Goal: Task Accomplishment & Management: Complete application form

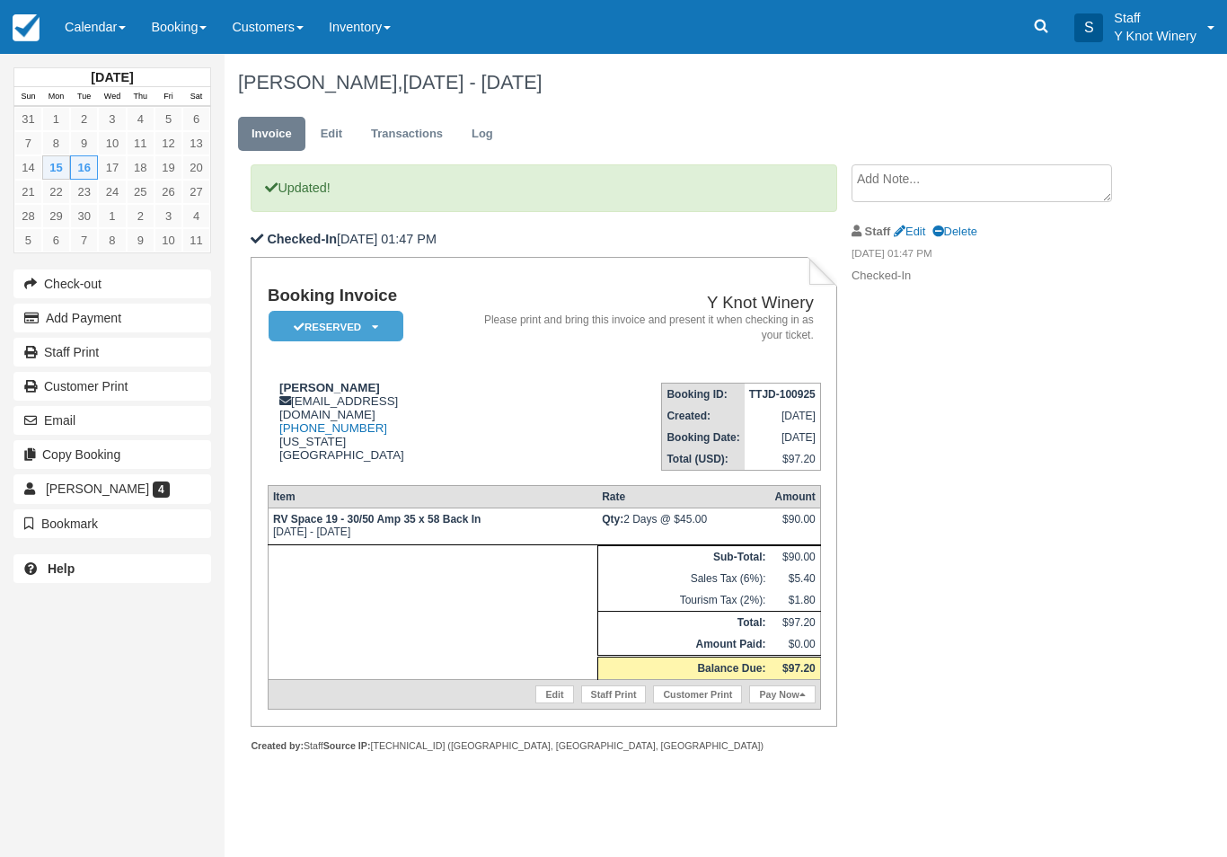
scroll to position [178, -1]
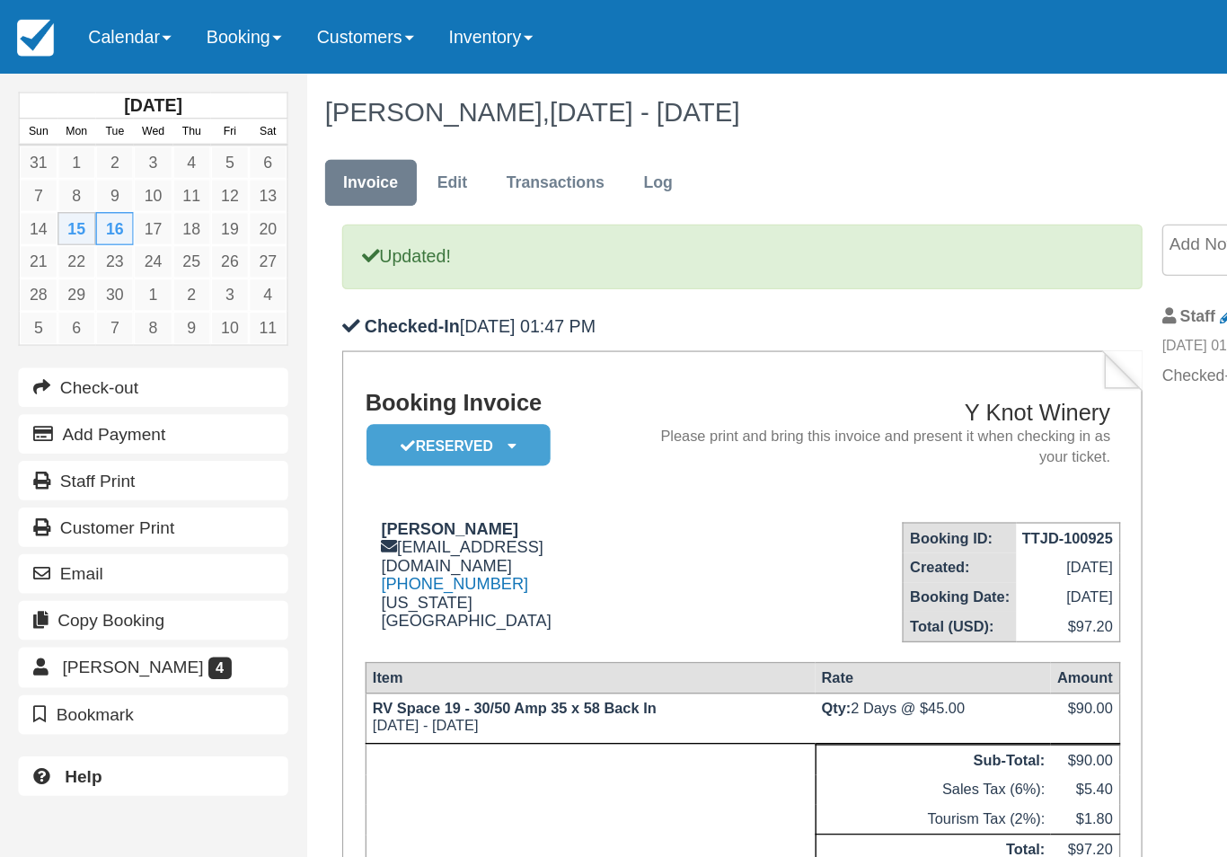
click at [118, 26] on link "Calendar" at bounding box center [95, 27] width 86 height 54
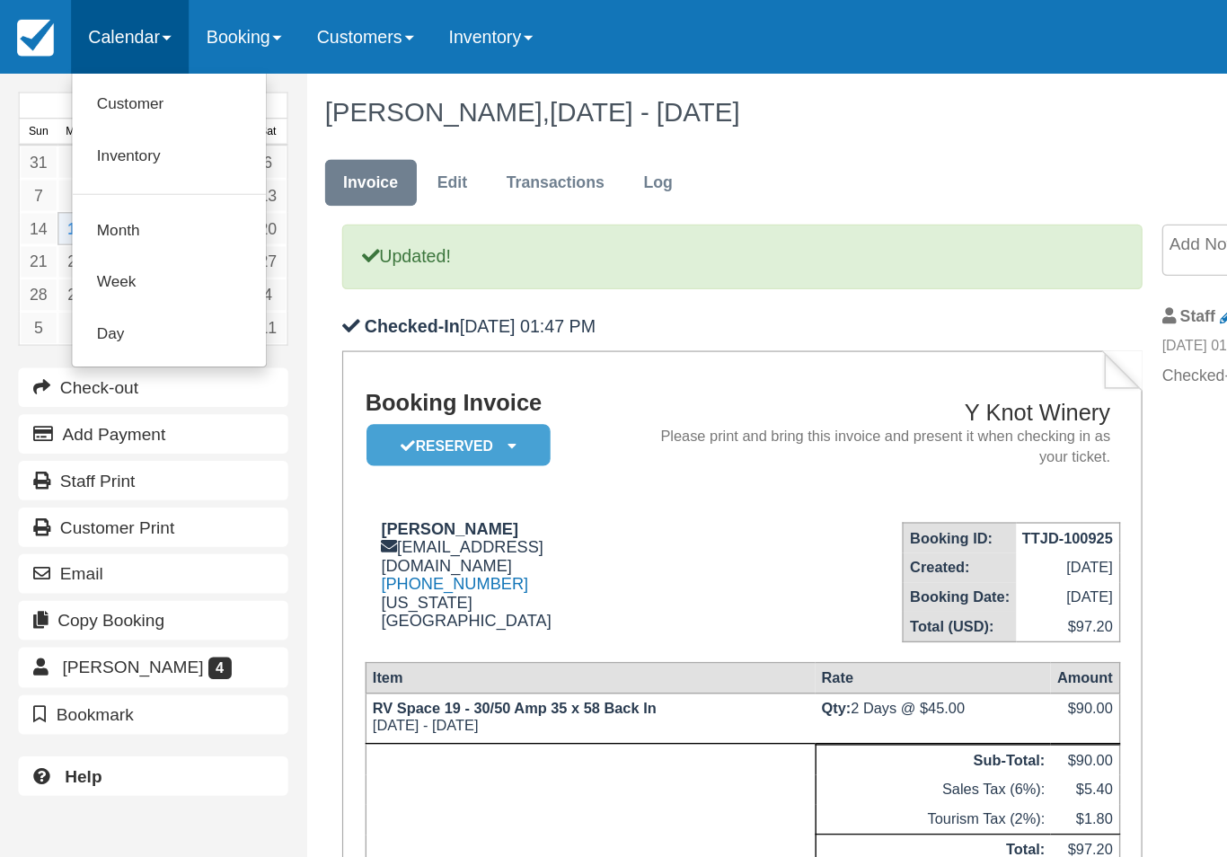
click at [119, 79] on link "Customer" at bounding box center [124, 77] width 142 height 38
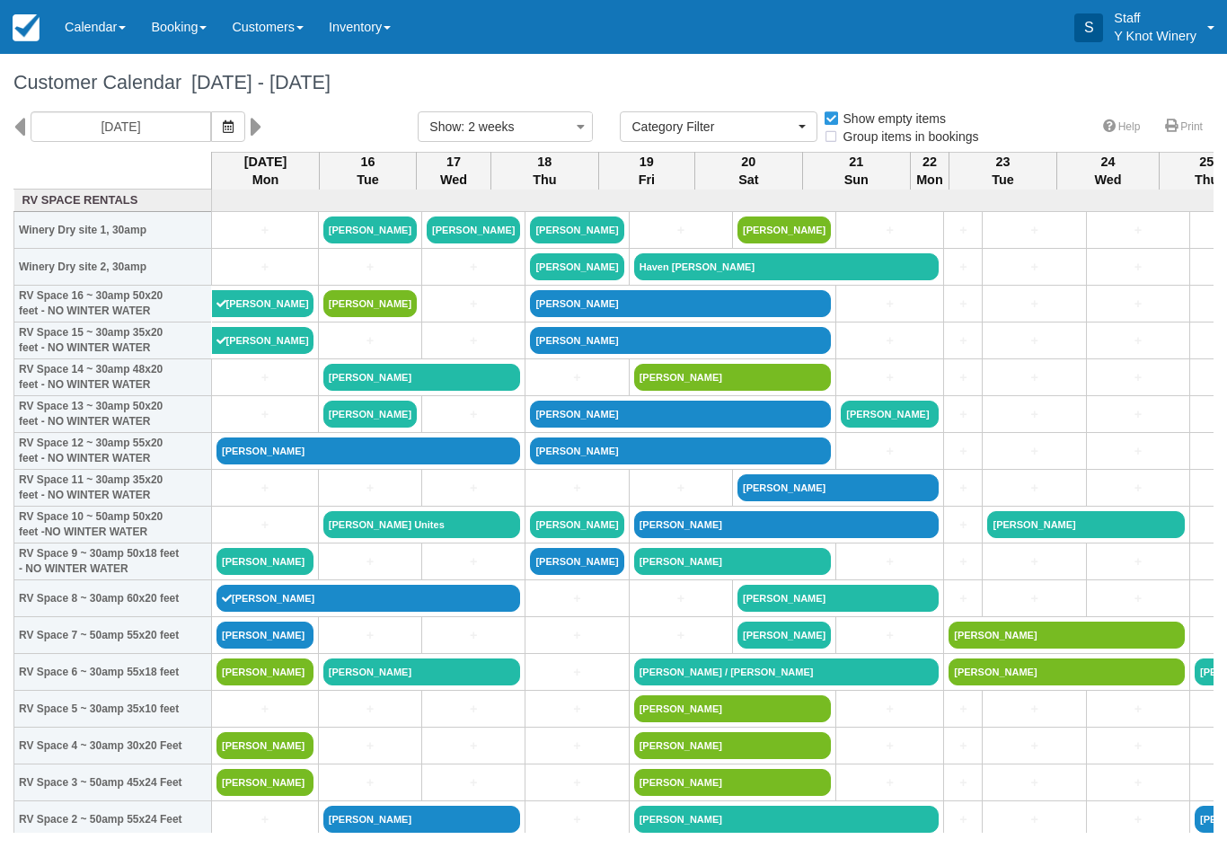
select select
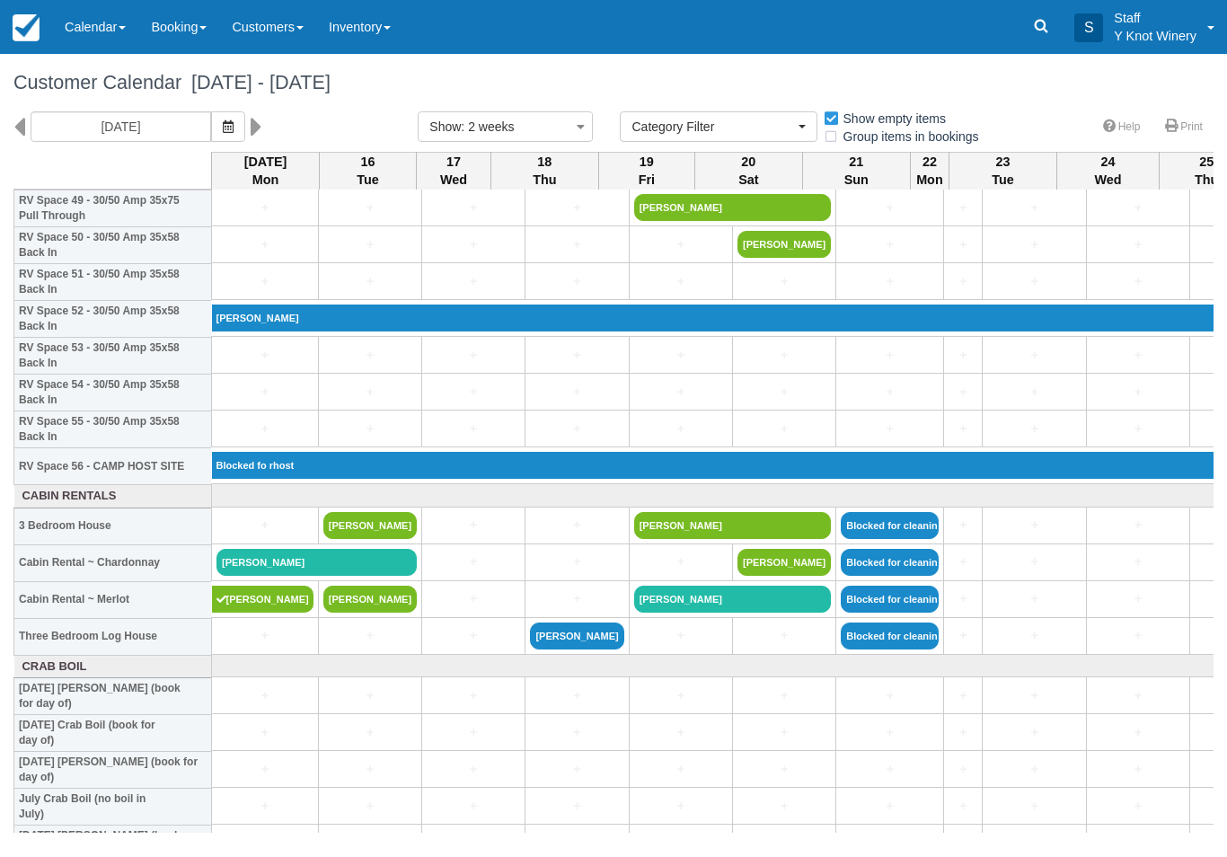
scroll to position [1865, 0]
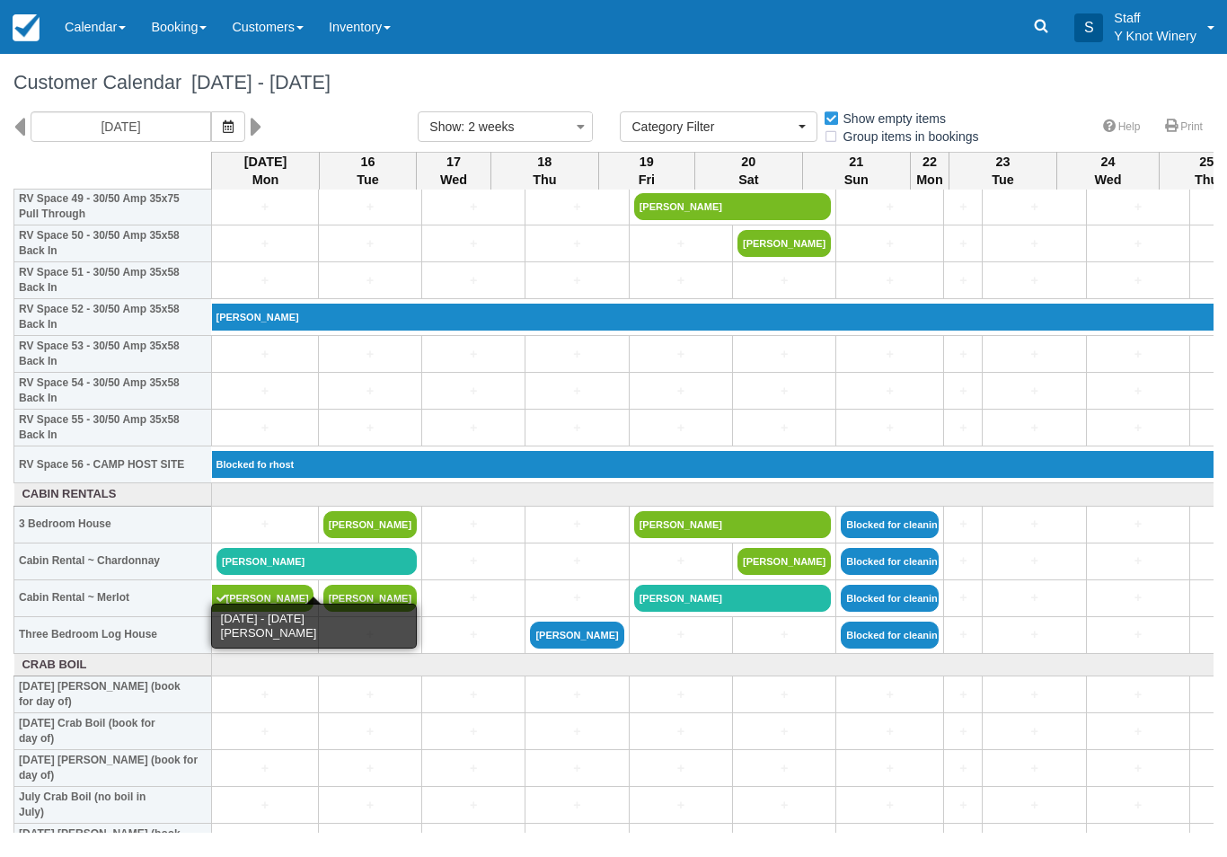
click at [253, 575] on link "Doug Bierman" at bounding box center [317, 561] width 200 height 27
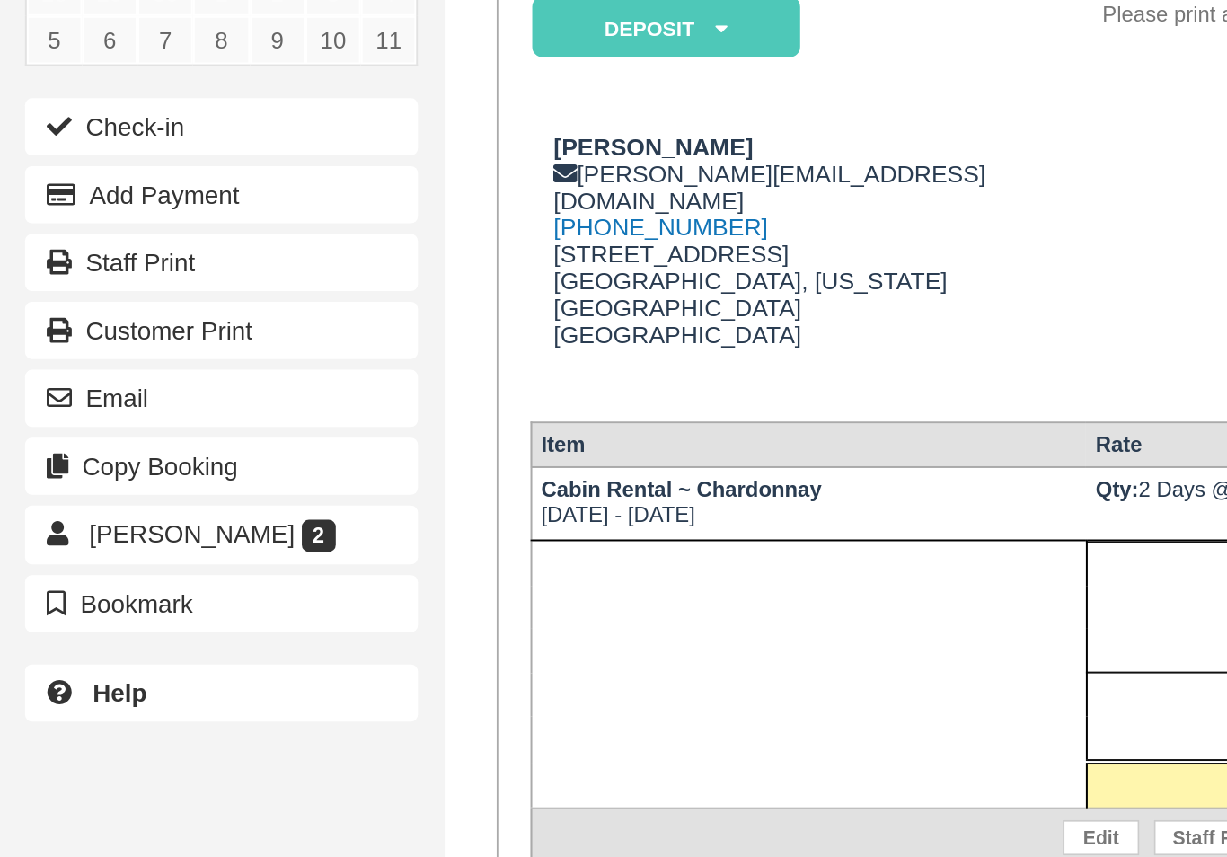
click at [69, 270] on button "Check-in" at bounding box center [112, 284] width 198 height 29
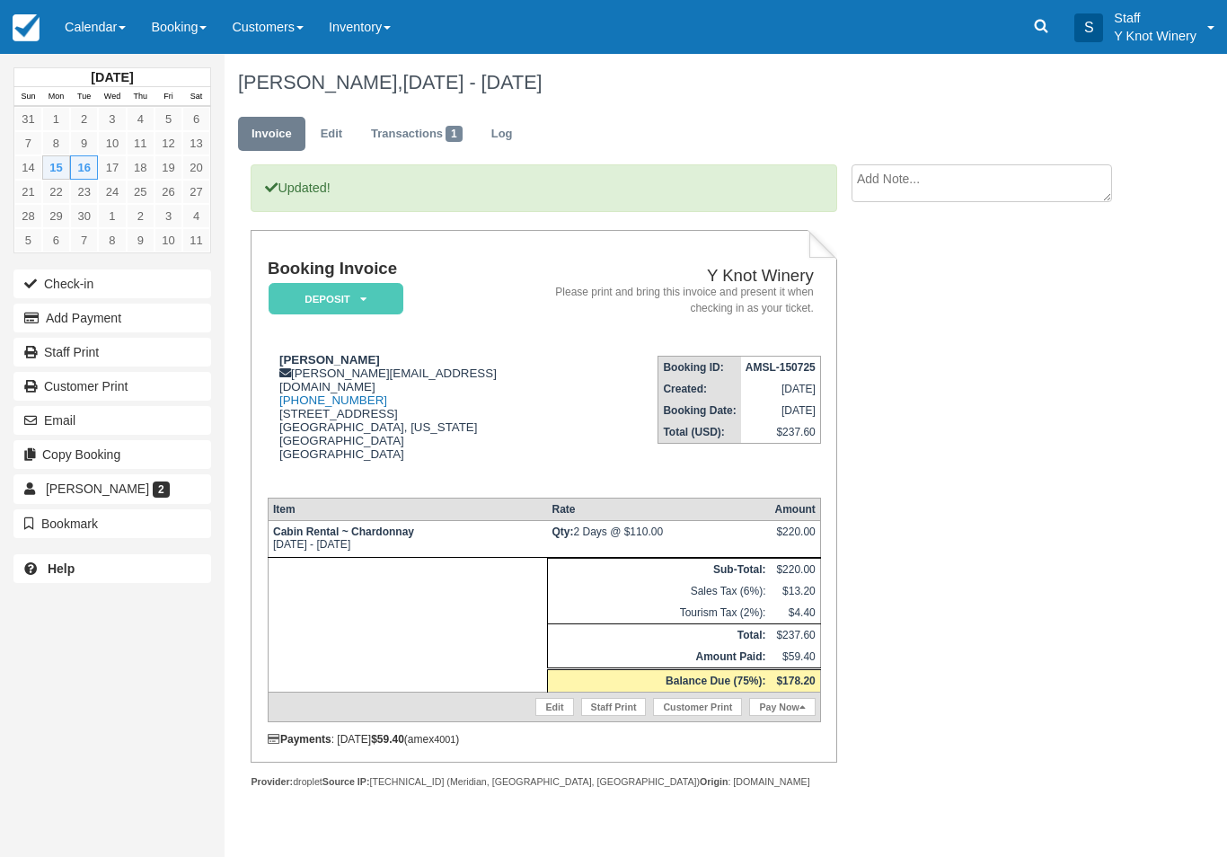
click at [96, 24] on link "Calendar" at bounding box center [95, 27] width 86 height 54
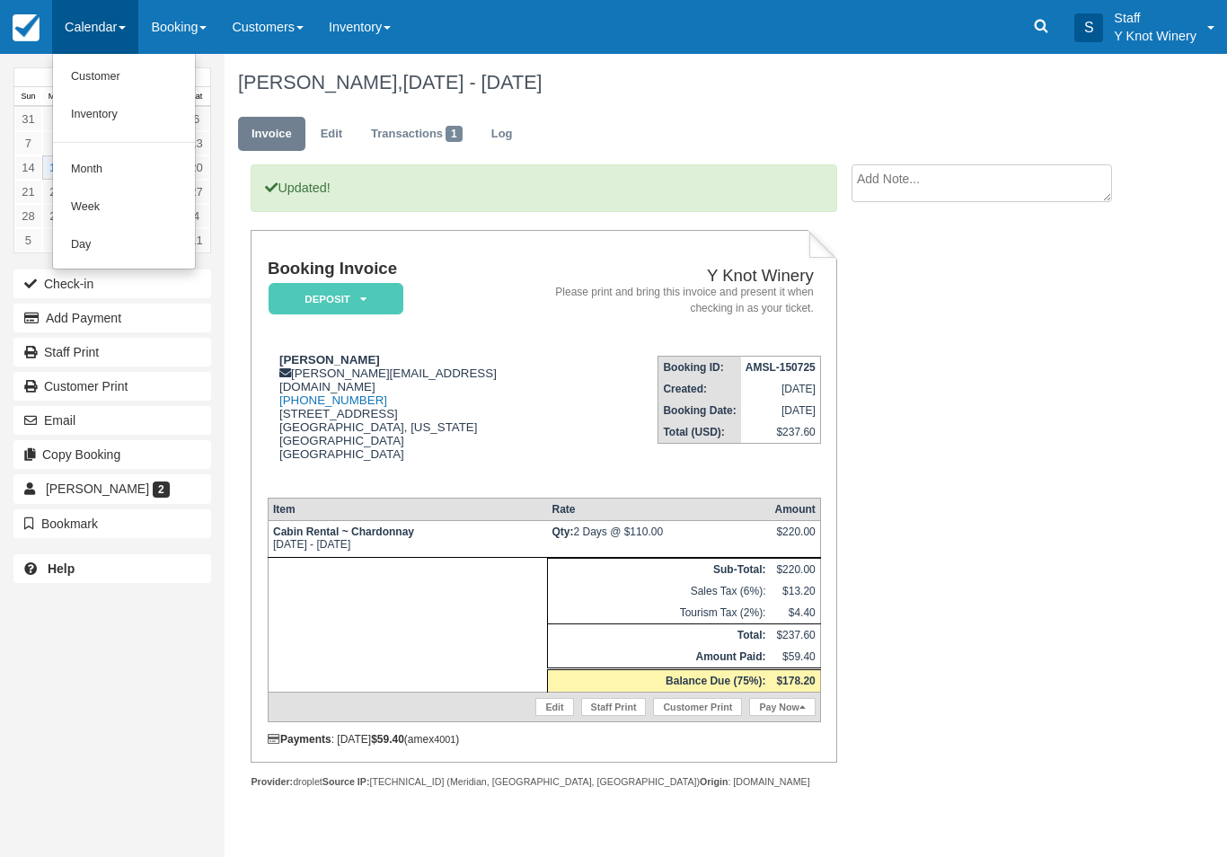
click at [83, 67] on link "Customer" at bounding box center [124, 77] width 142 height 38
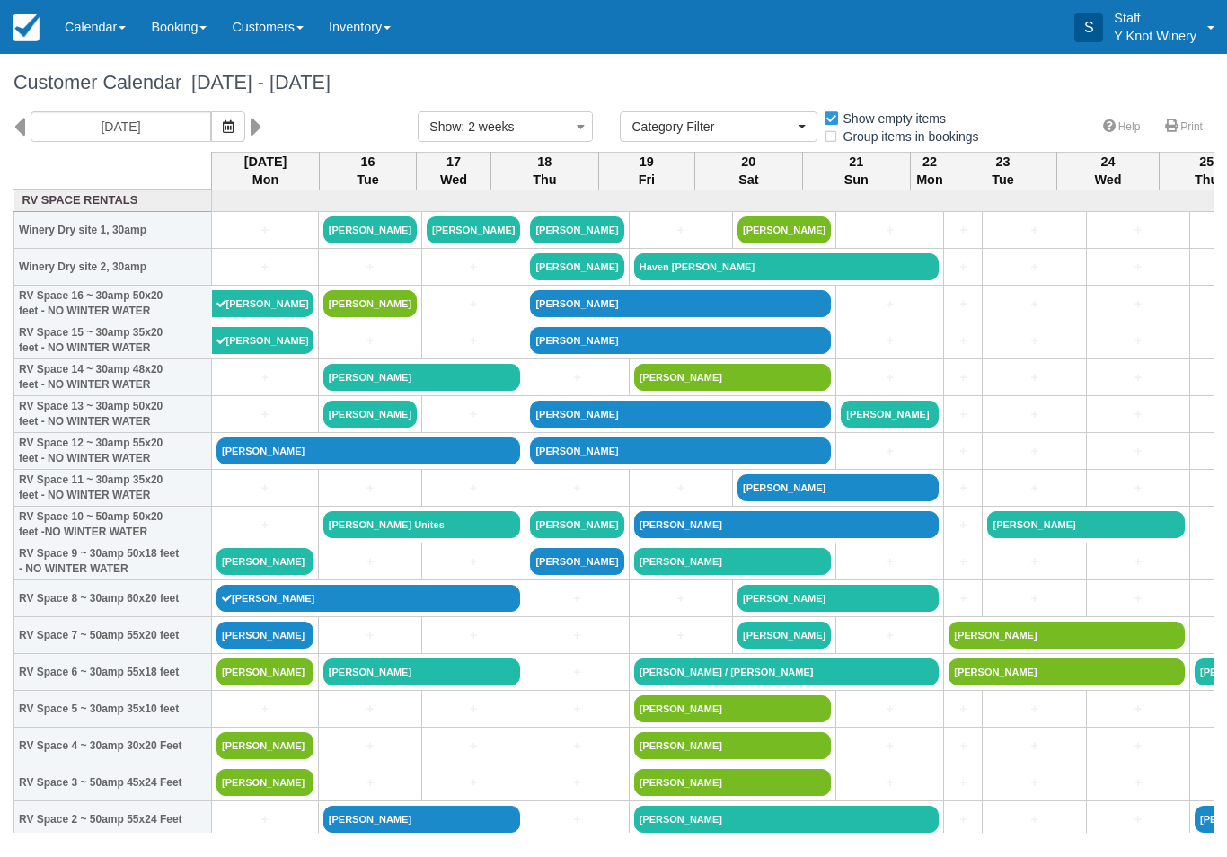
select select
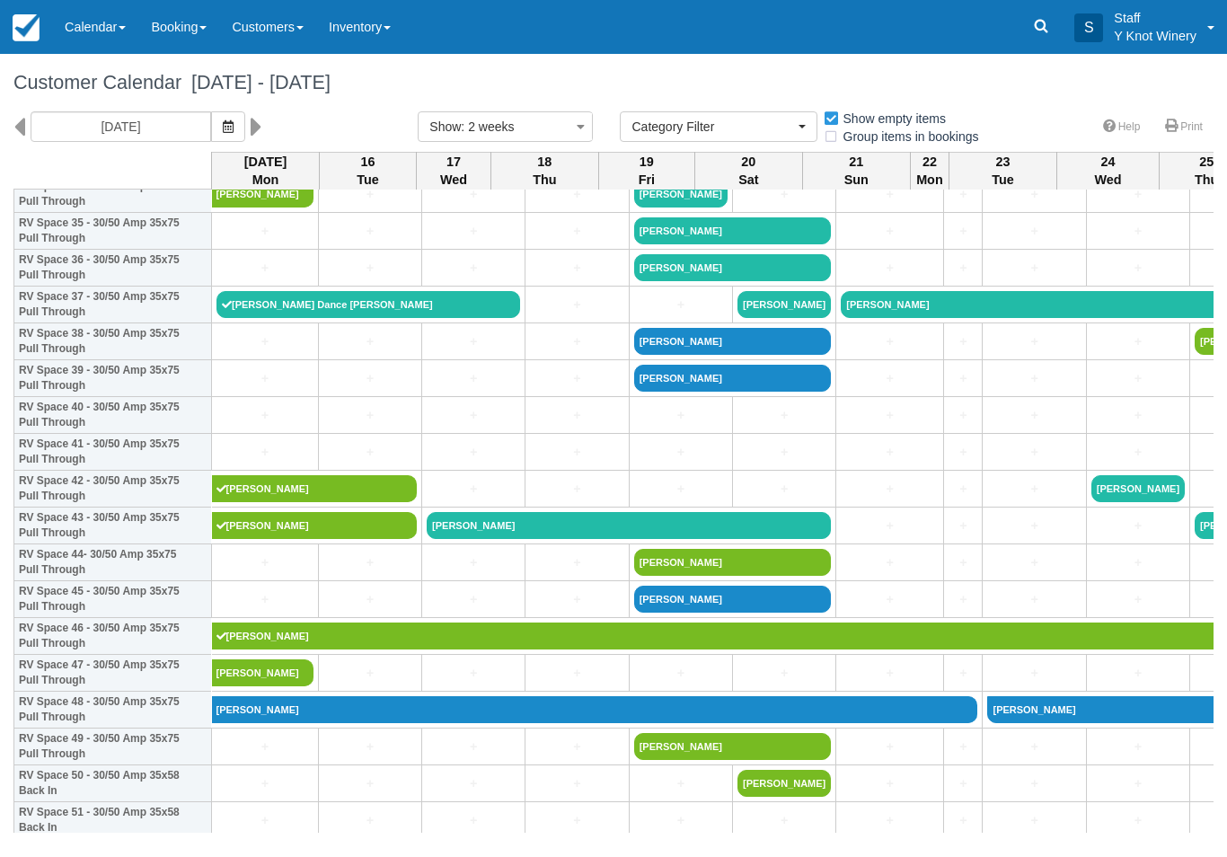
scroll to position [1324, 0]
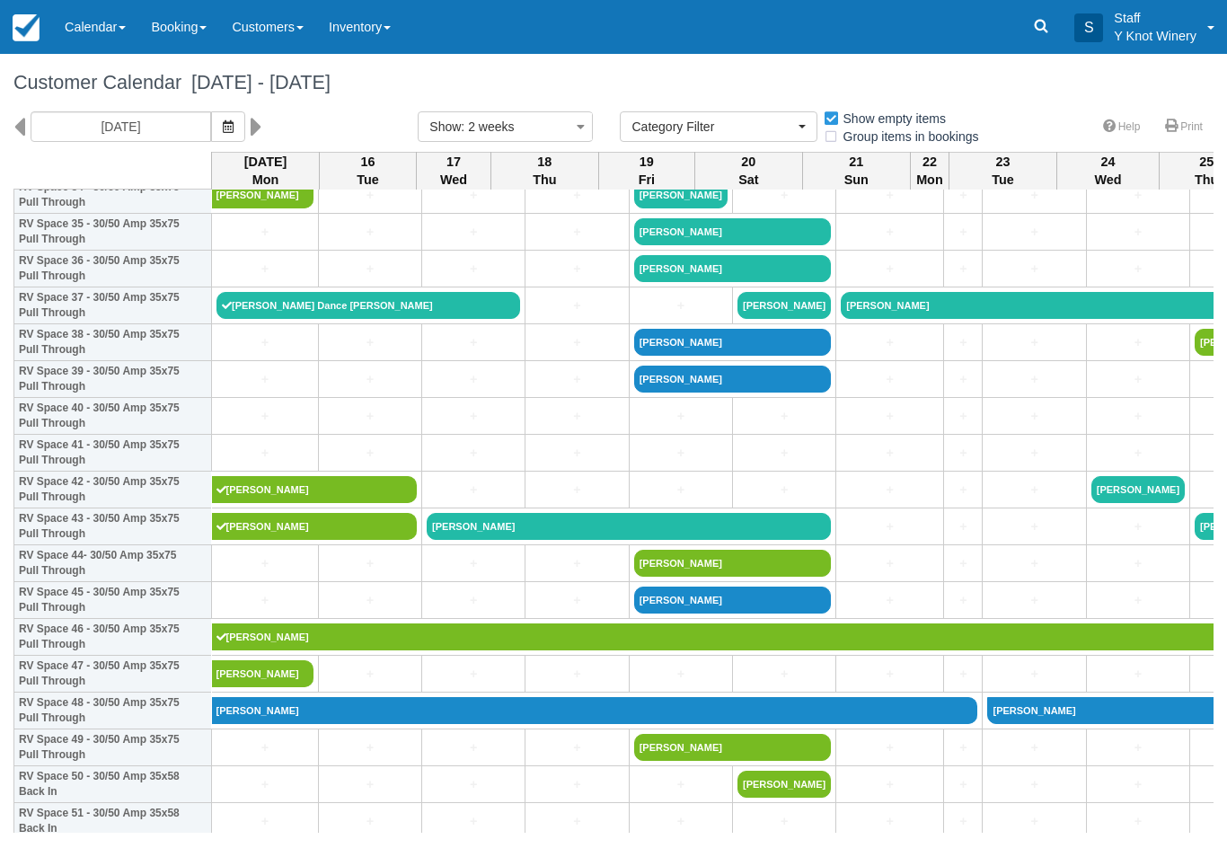
click at [226, 426] on link "+" at bounding box center [265, 416] width 97 height 19
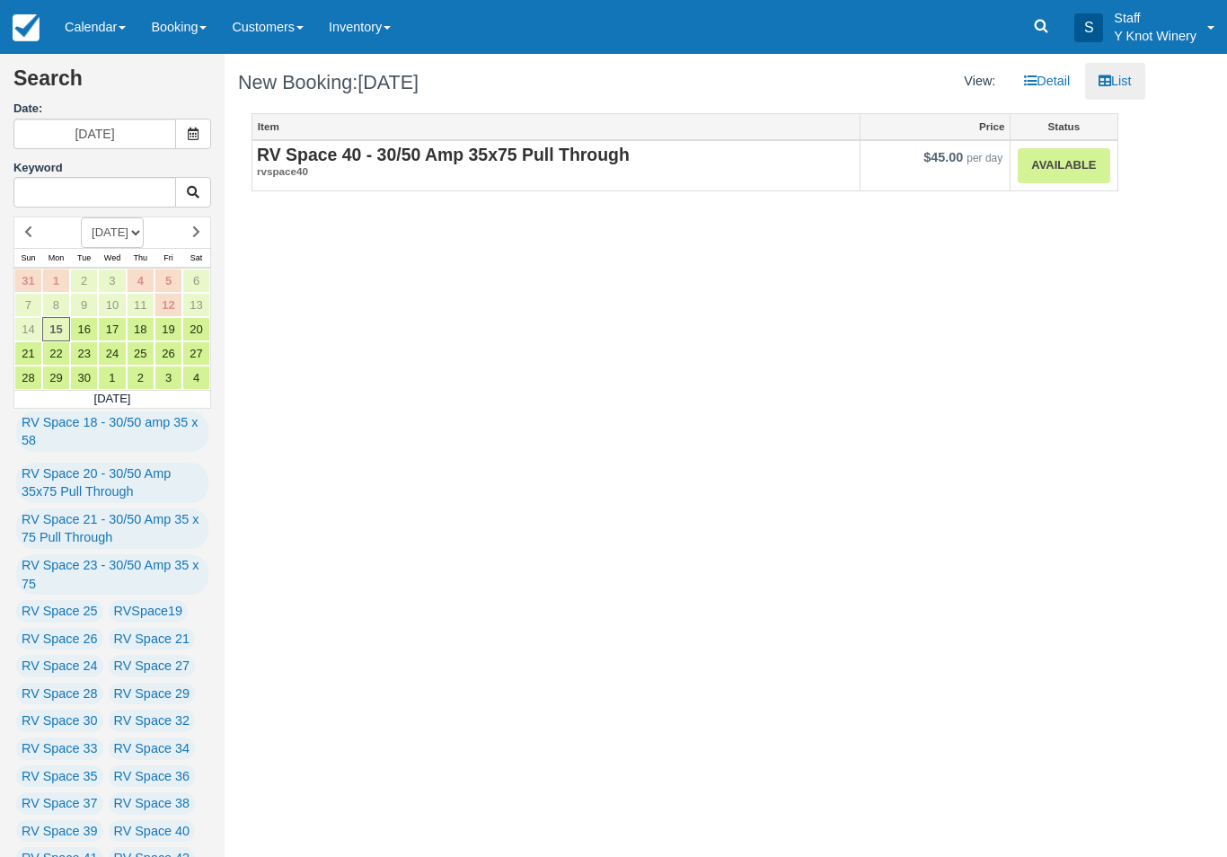
click at [1050, 176] on link "Available" at bounding box center [1064, 165] width 92 height 35
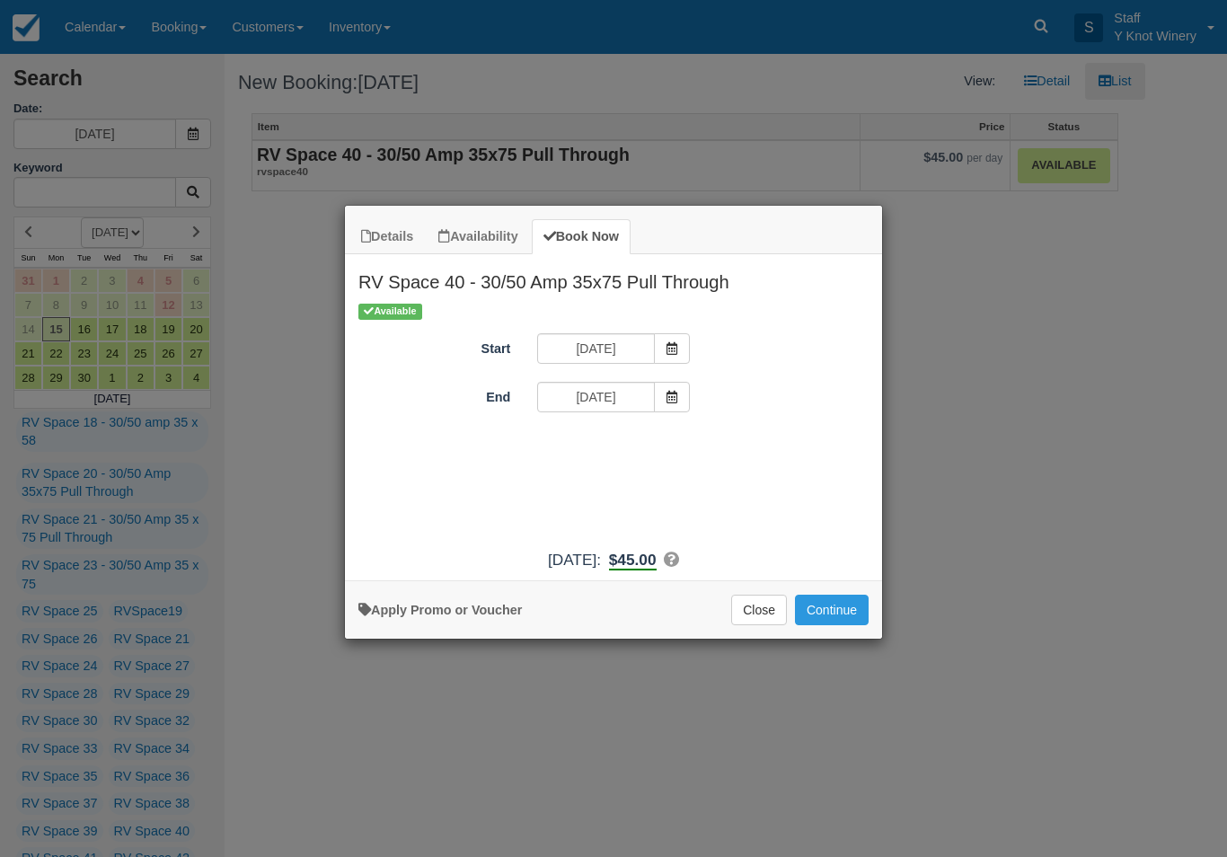
click at [671, 399] on icon "Item Modal" at bounding box center [672, 397] width 13 height 13
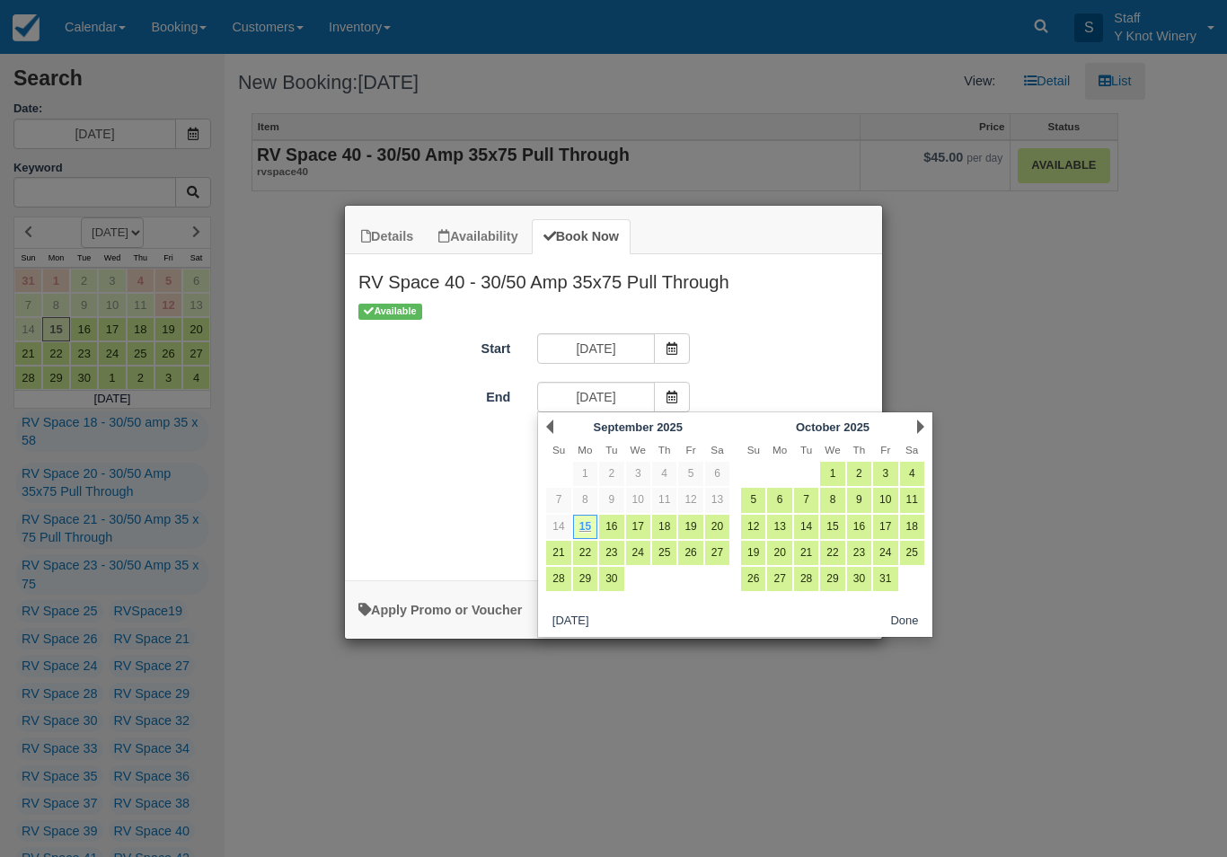
click at [720, 526] on link "20" at bounding box center [717, 527] width 24 height 24
type input "09/20/25"
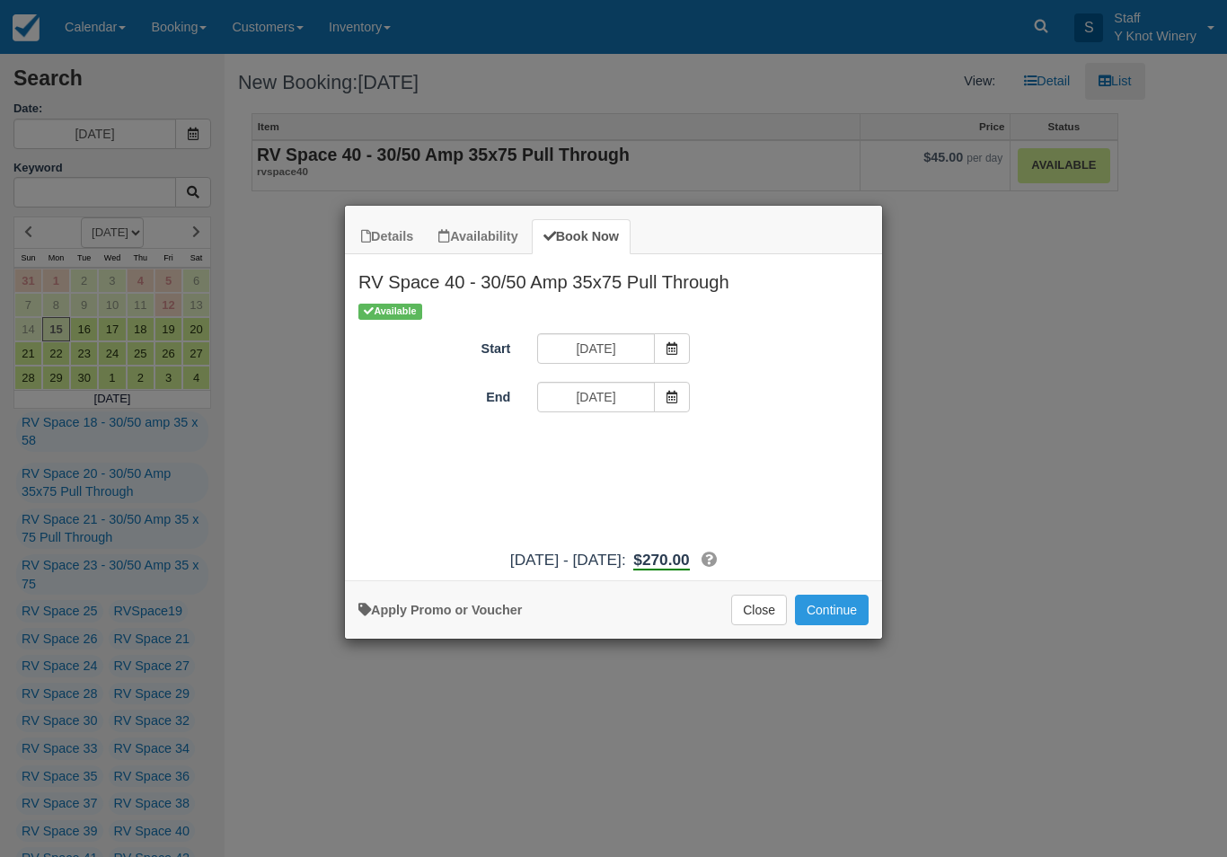
click at [836, 624] on button "Continue" at bounding box center [832, 610] width 74 height 31
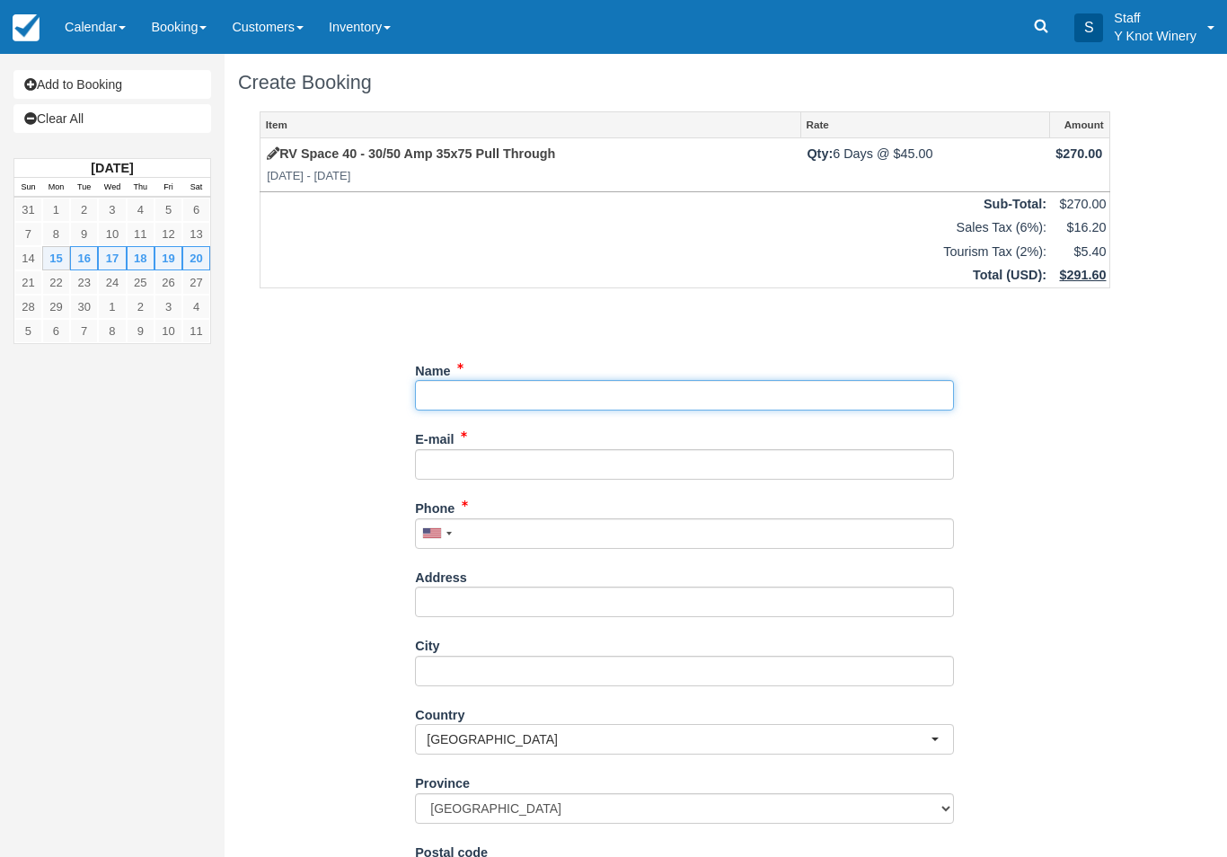
click at [468, 394] on input "Name" at bounding box center [684, 395] width 539 height 31
type input "[PERSON_NAME]"
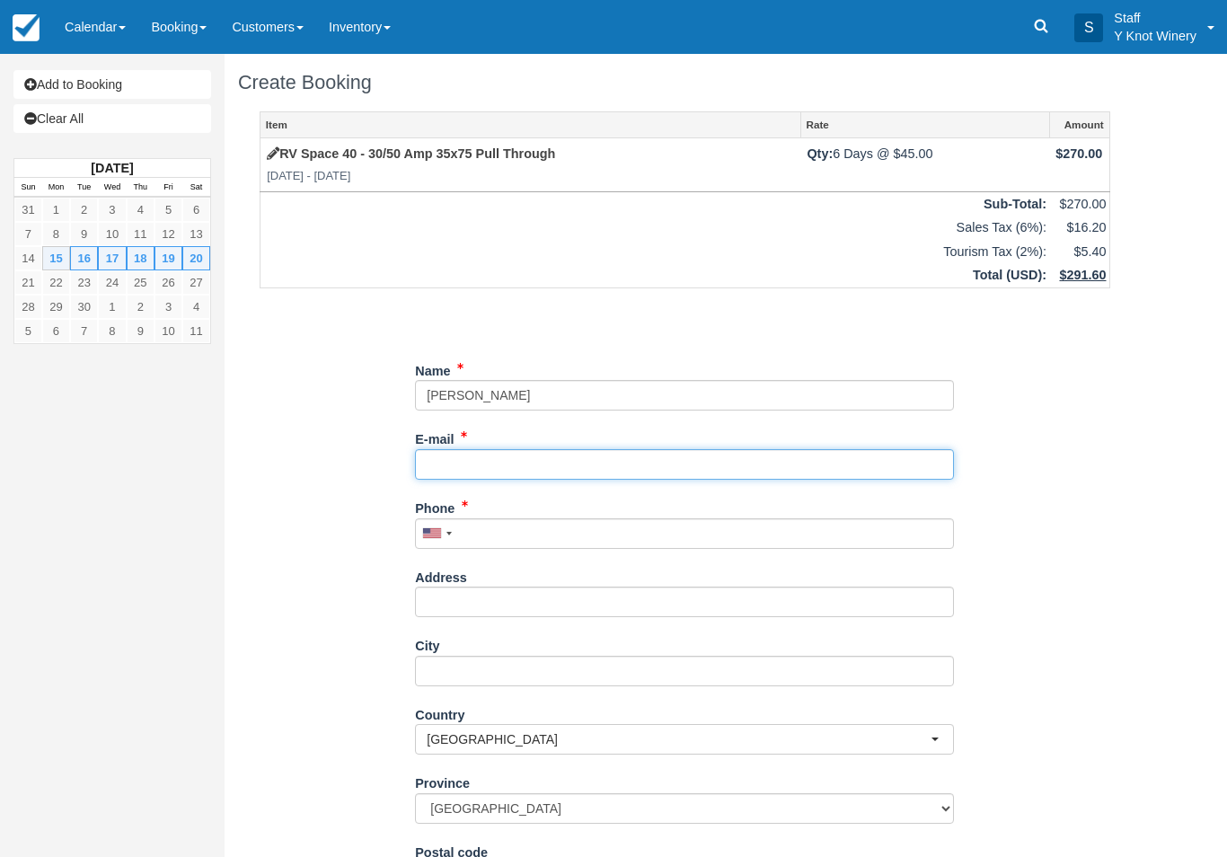
click at [500, 462] on input "E-mail" at bounding box center [684, 464] width 539 height 31
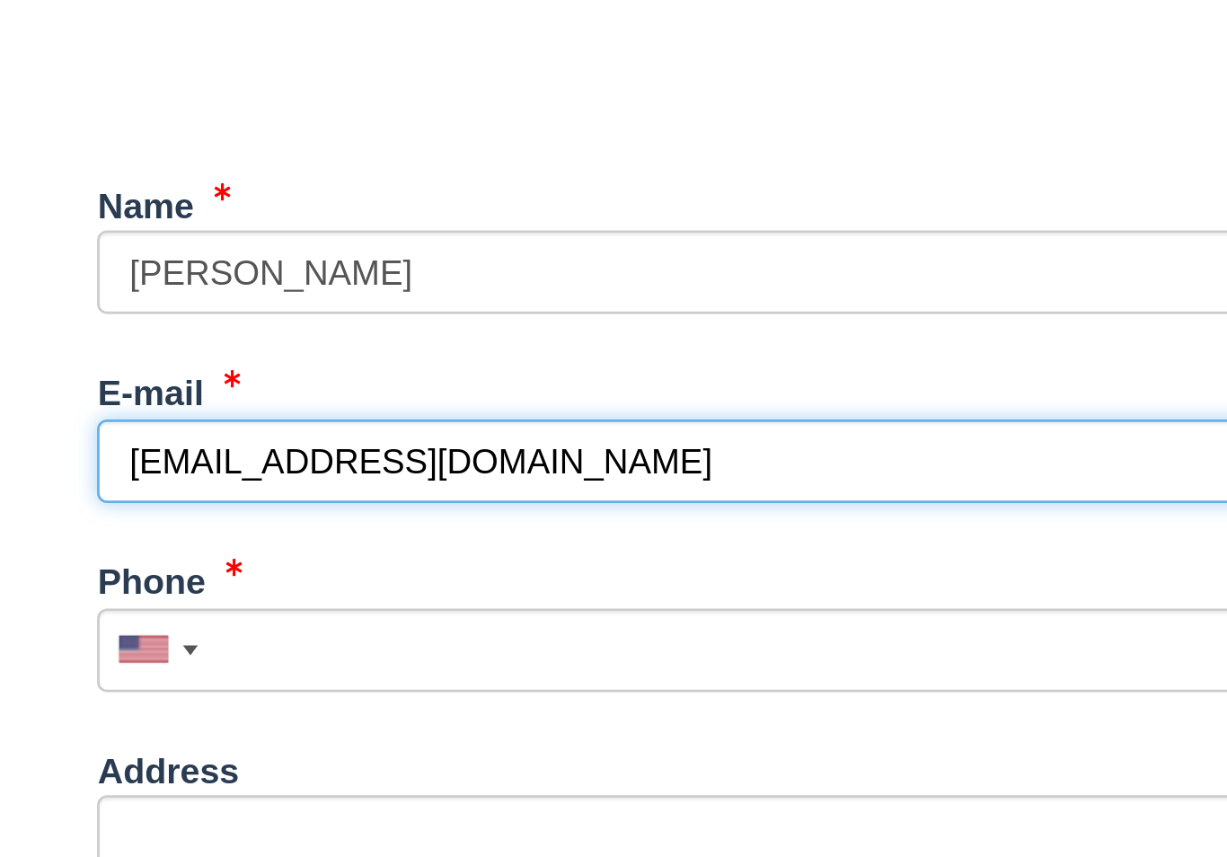
type input "[EMAIL_ADDRESS][DOMAIN_NAME]"
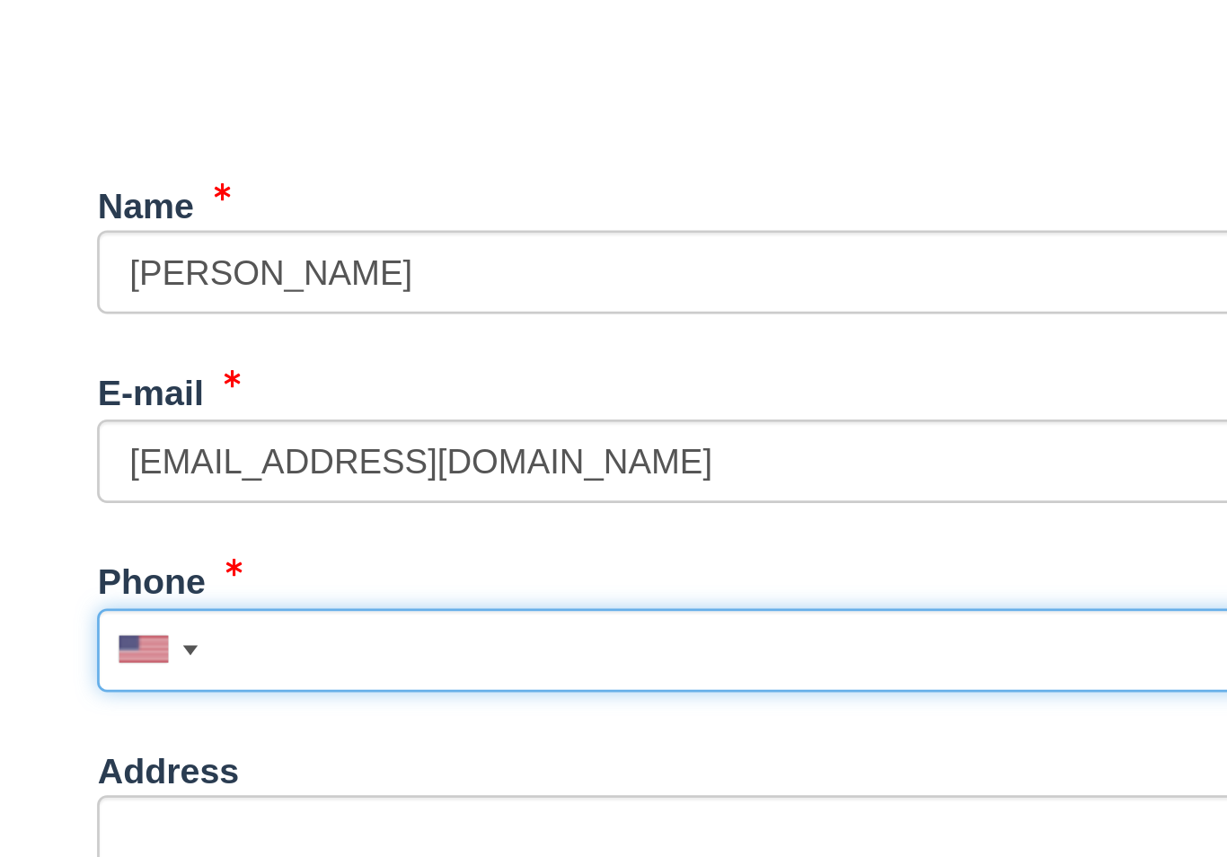
click at [415, 518] on input "Phone" at bounding box center [684, 533] width 539 height 31
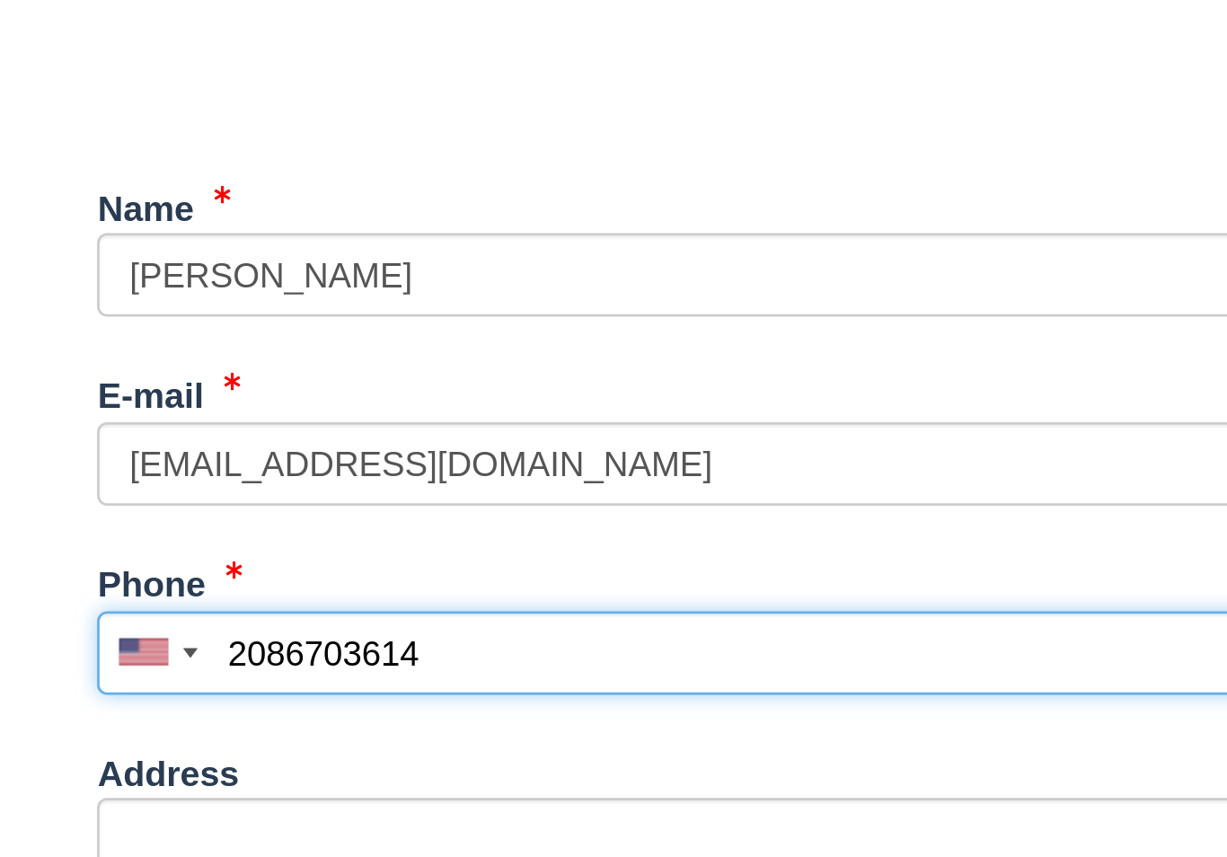
scroll to position [161, 0]
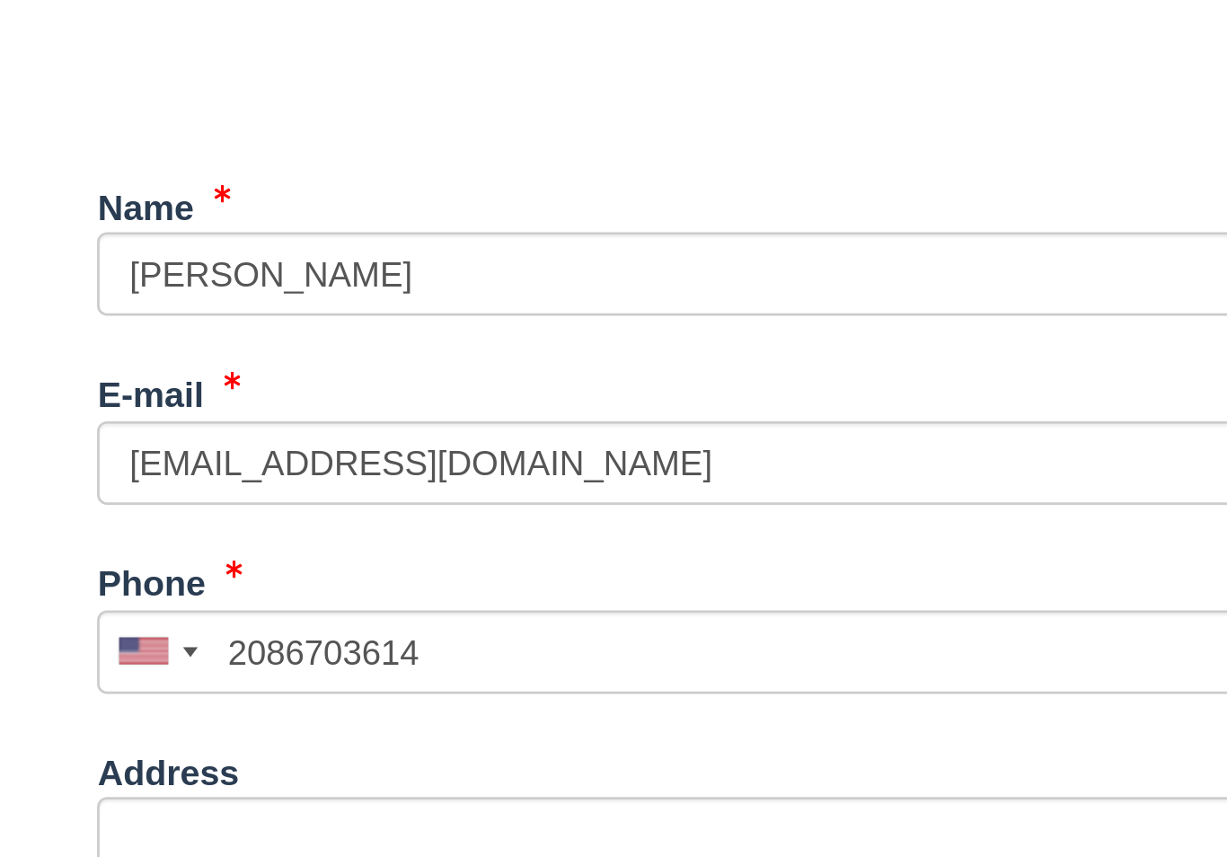
click at [415, 832] on button "Continue" at bounding box center [458, 847] width 86 height 31
type input "+12086703614"
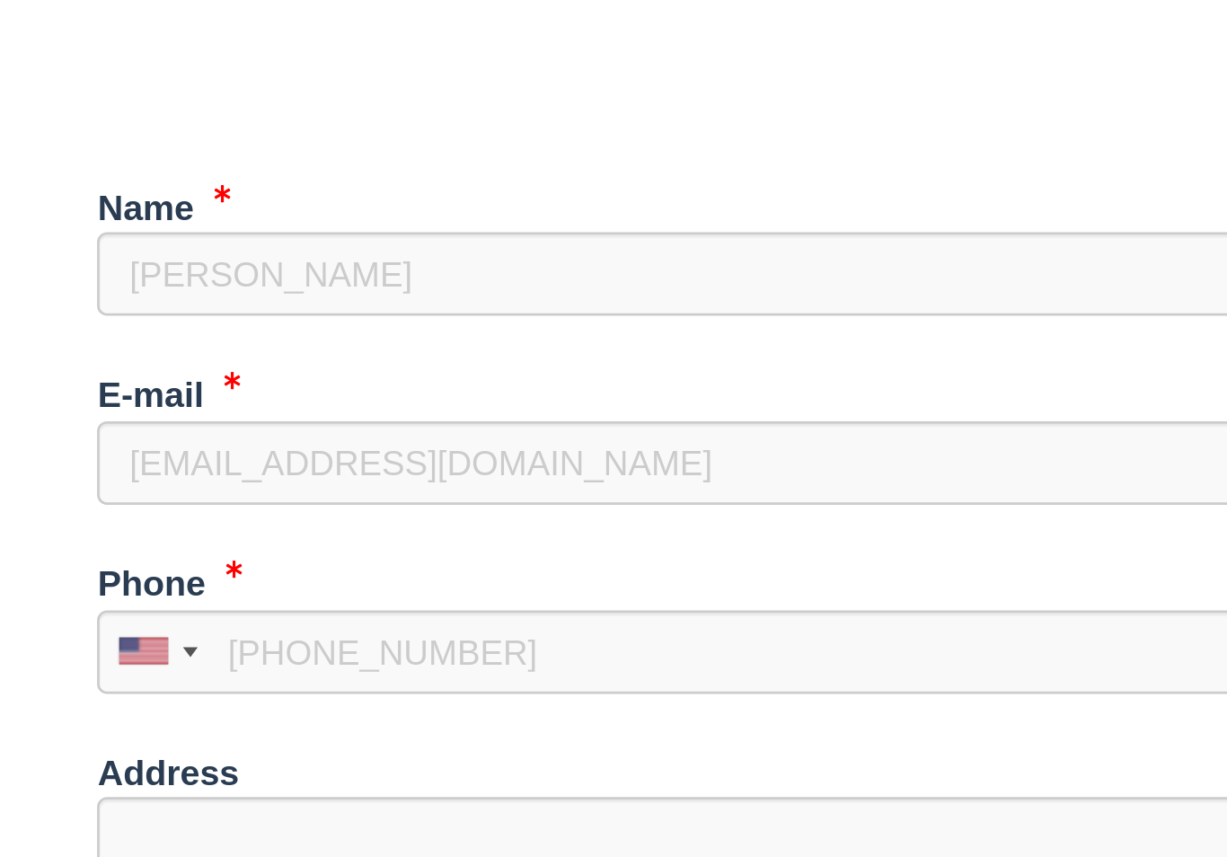
scroll to position [172, 0]
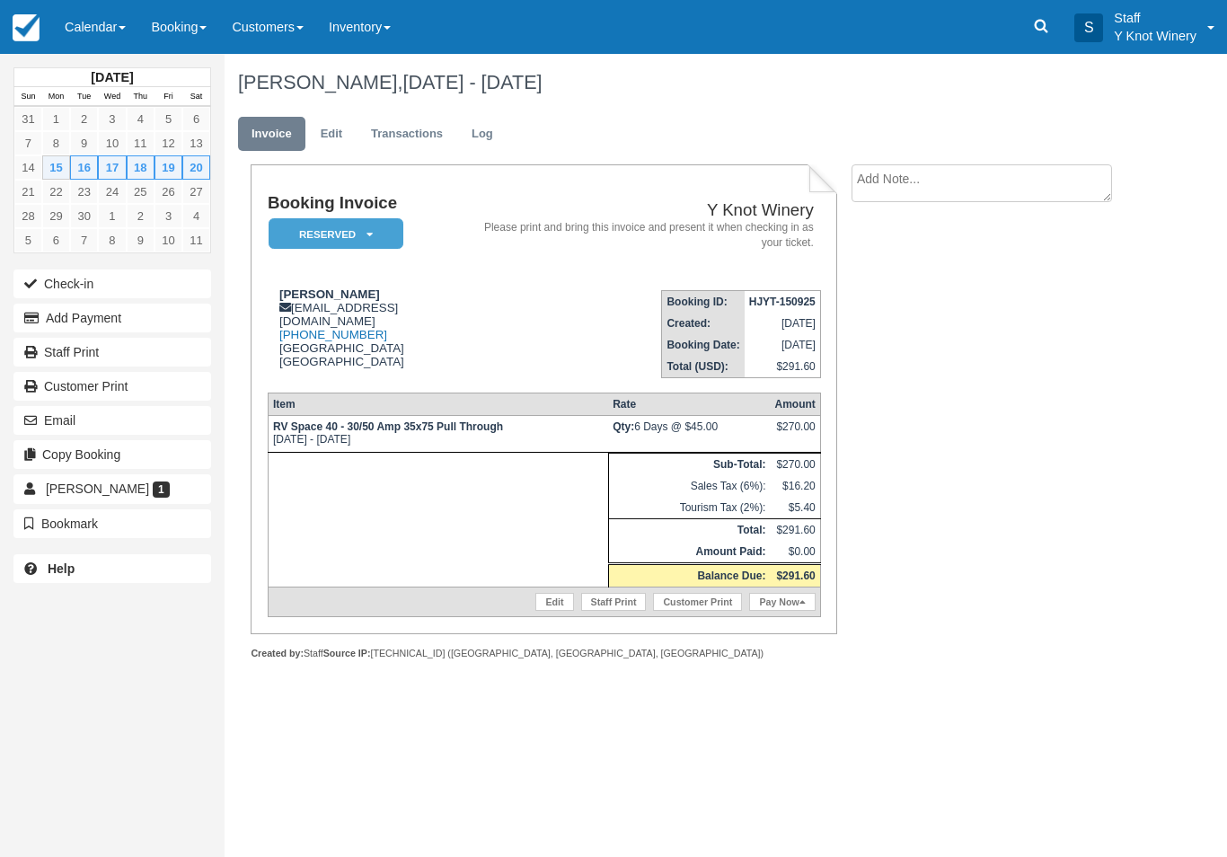
click at [107, 318] on button "Add Payment" at bounding box center [112, 318] width 198 height 29
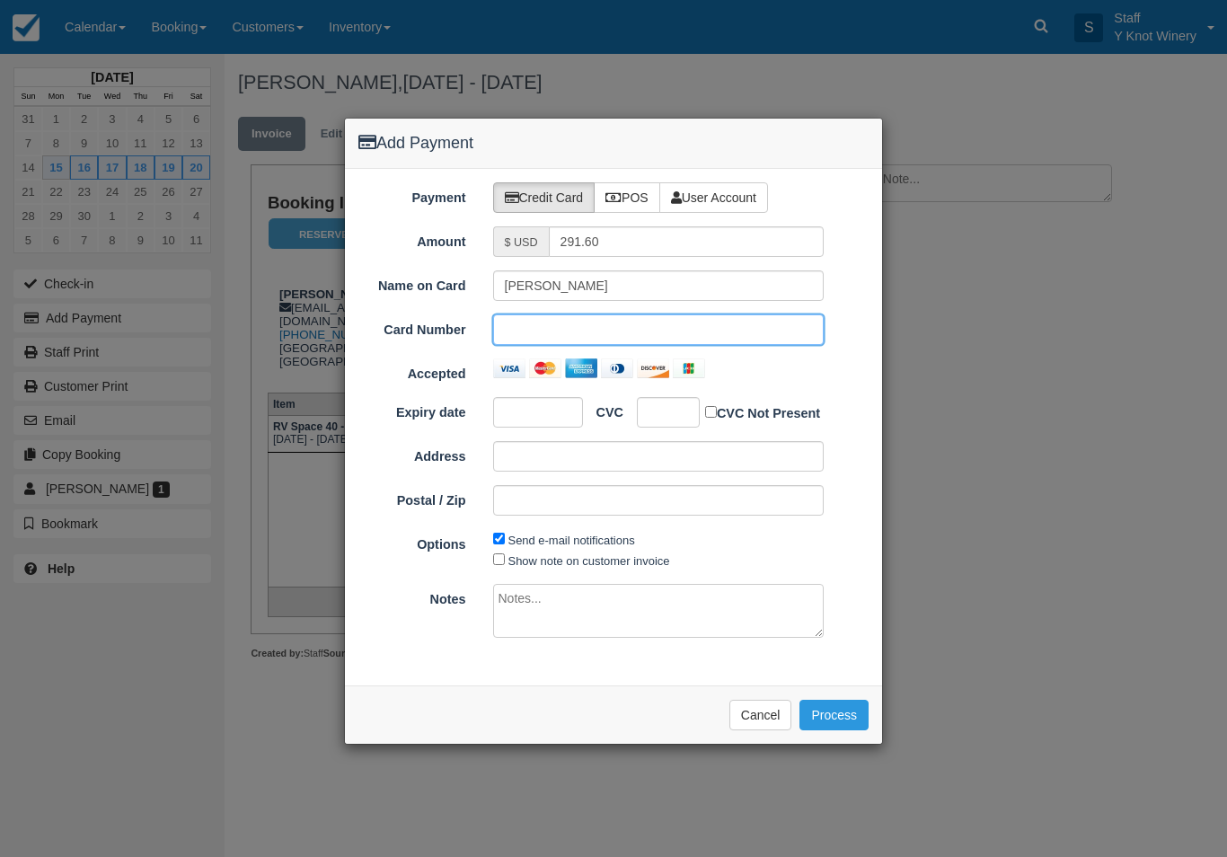
click at [221, 641] on div "Add Payment Payment Credit Card POS User Account Amount $ USD 291.60 Name on Ca…" at bounding box center [613, 428] width 1227 height 857
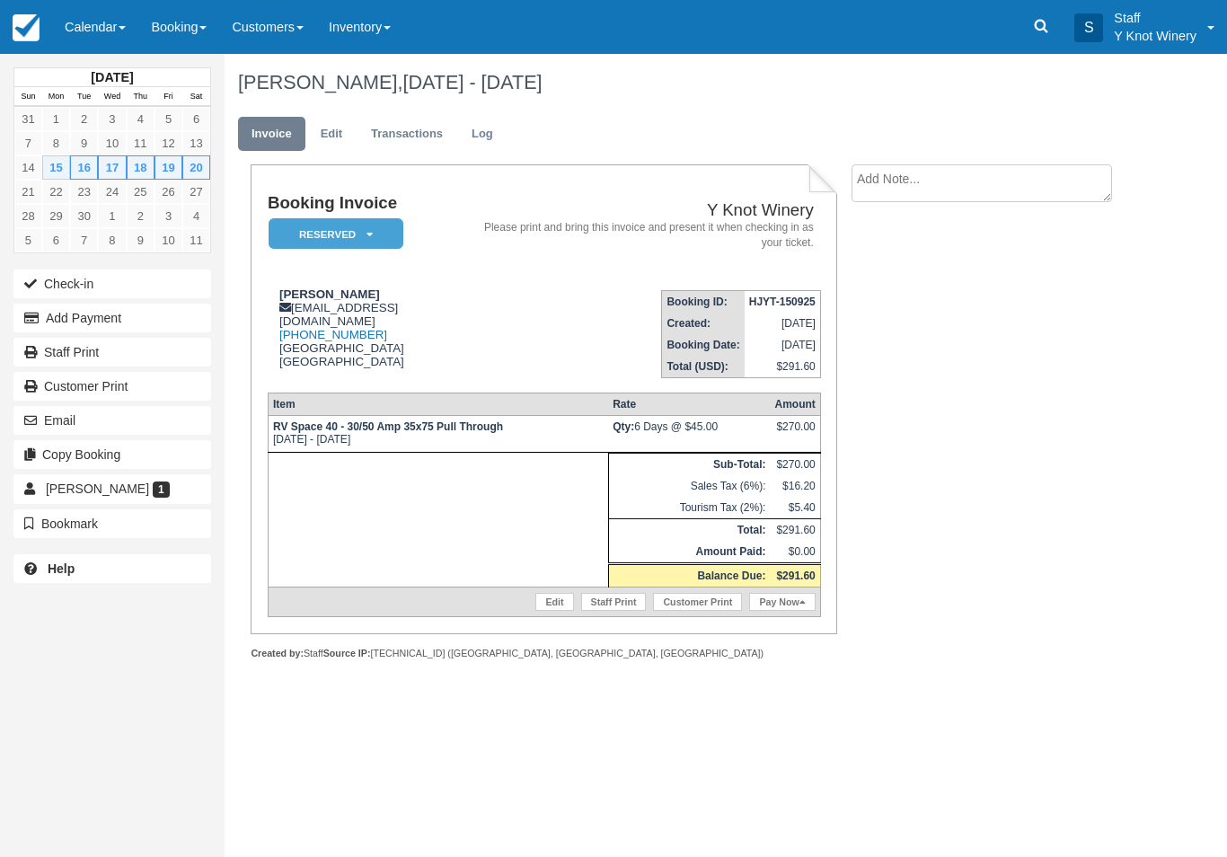
click at [86, 34] on link "Calendar" at bounding box center [95, 27] width 86 height 54
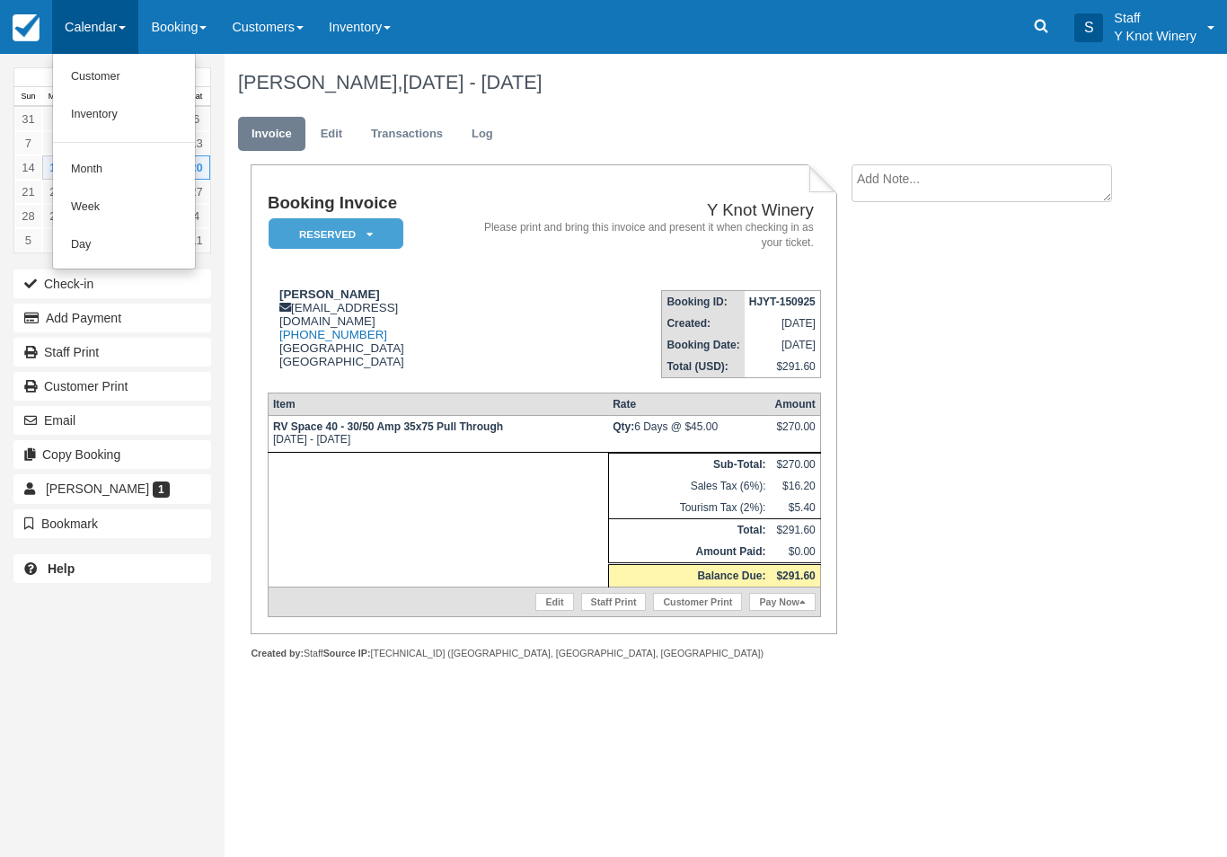
click at [107, 77] on link "Customer" at bounding box center [124, 77] width 142 height 38
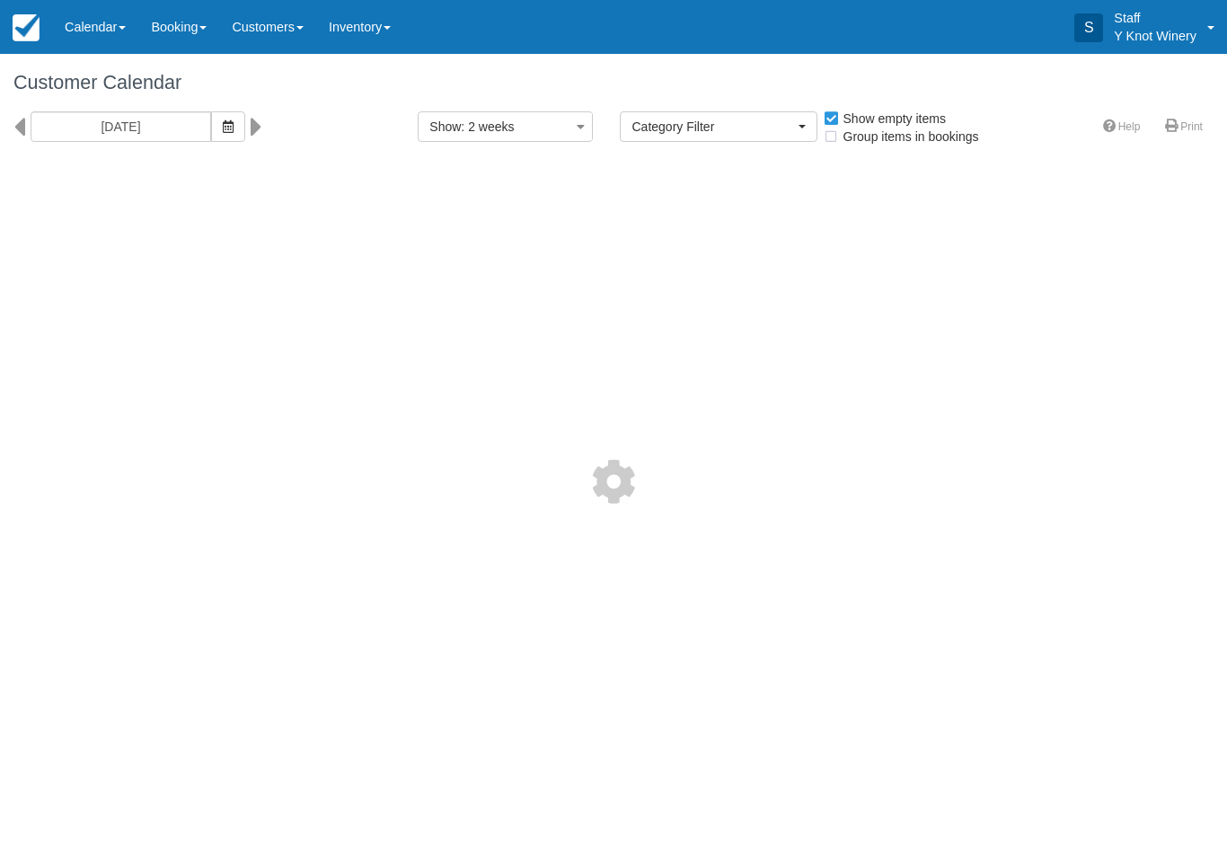
select select
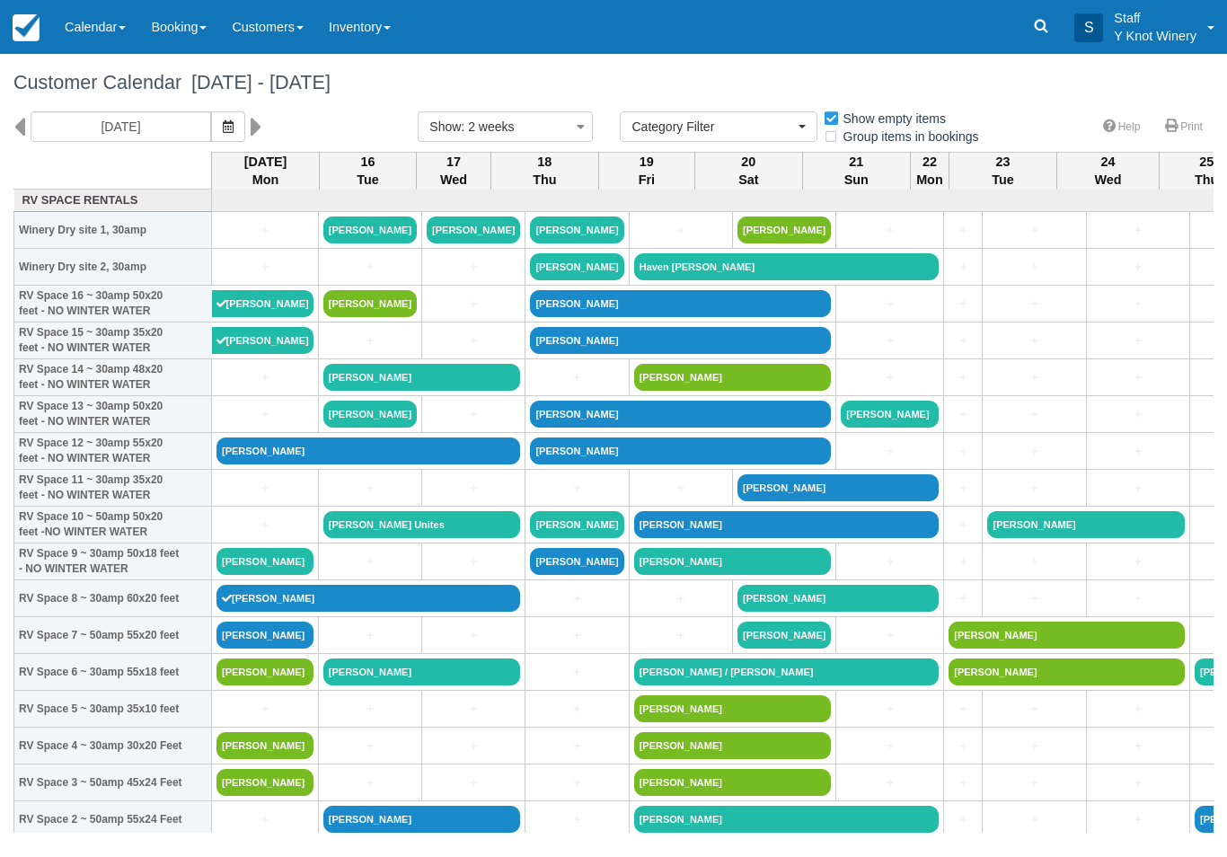
click at [223, 121] on icon "button" at bounding box center [228, 126] width 11 height 13
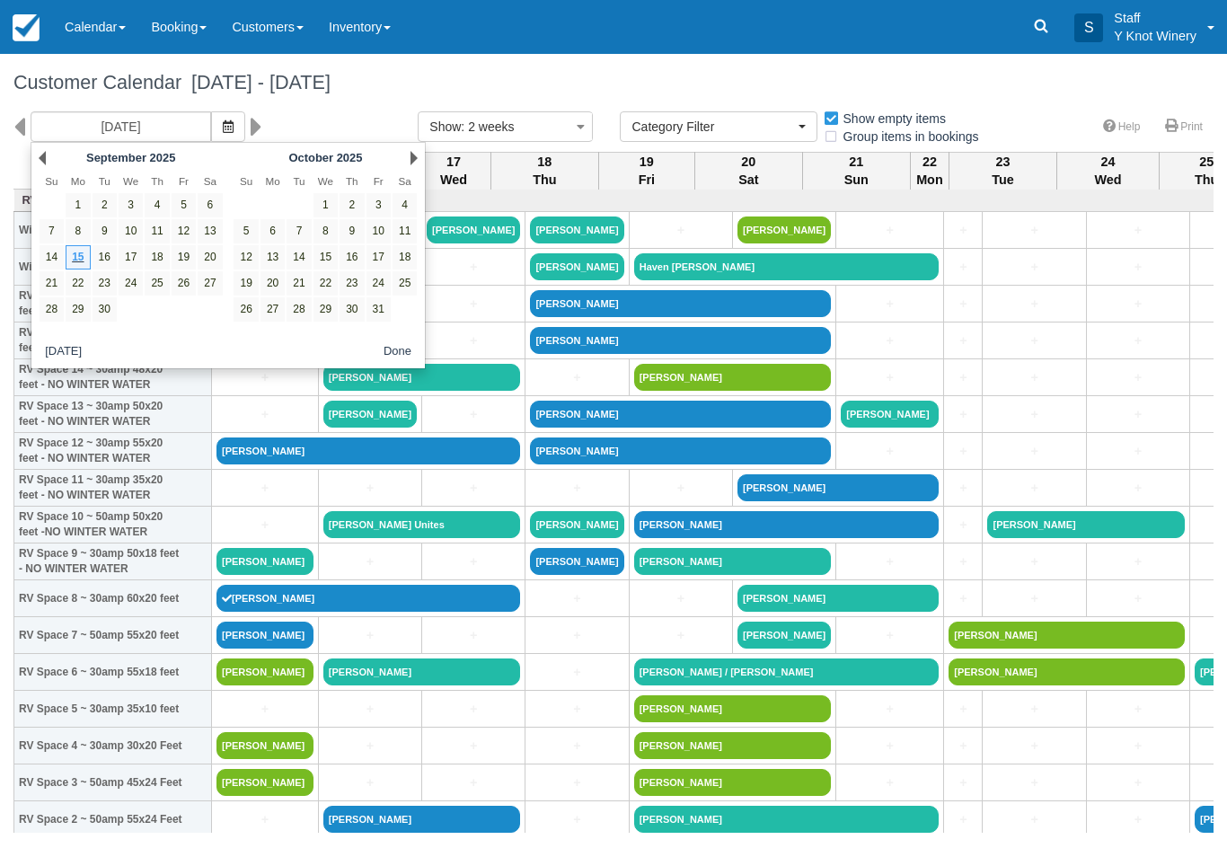
click at [185, 254] on link "19" at bounding box center [184, 257] width 24 height 24
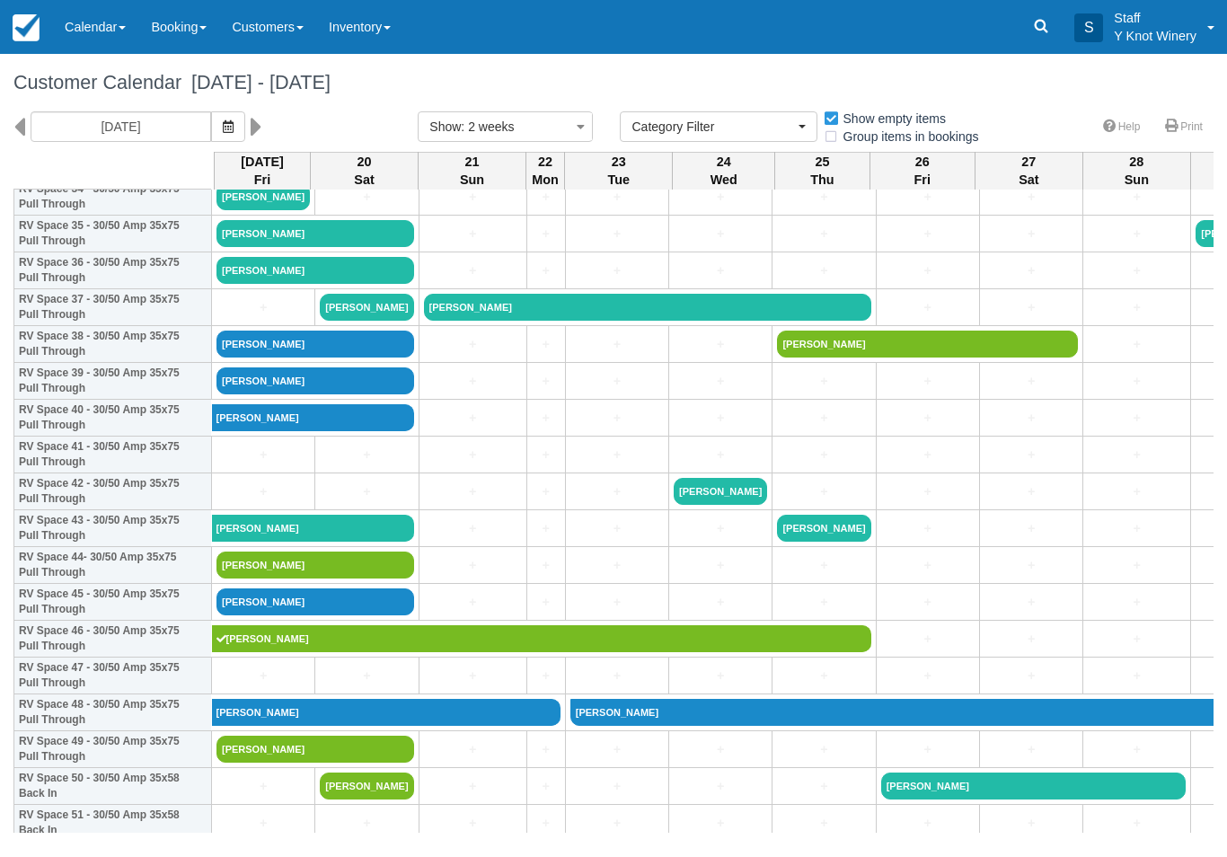
scroll to position [1322, 0]
click at [223, 121] on icon "button" at bounding box center [228, 126] width 11 height 13
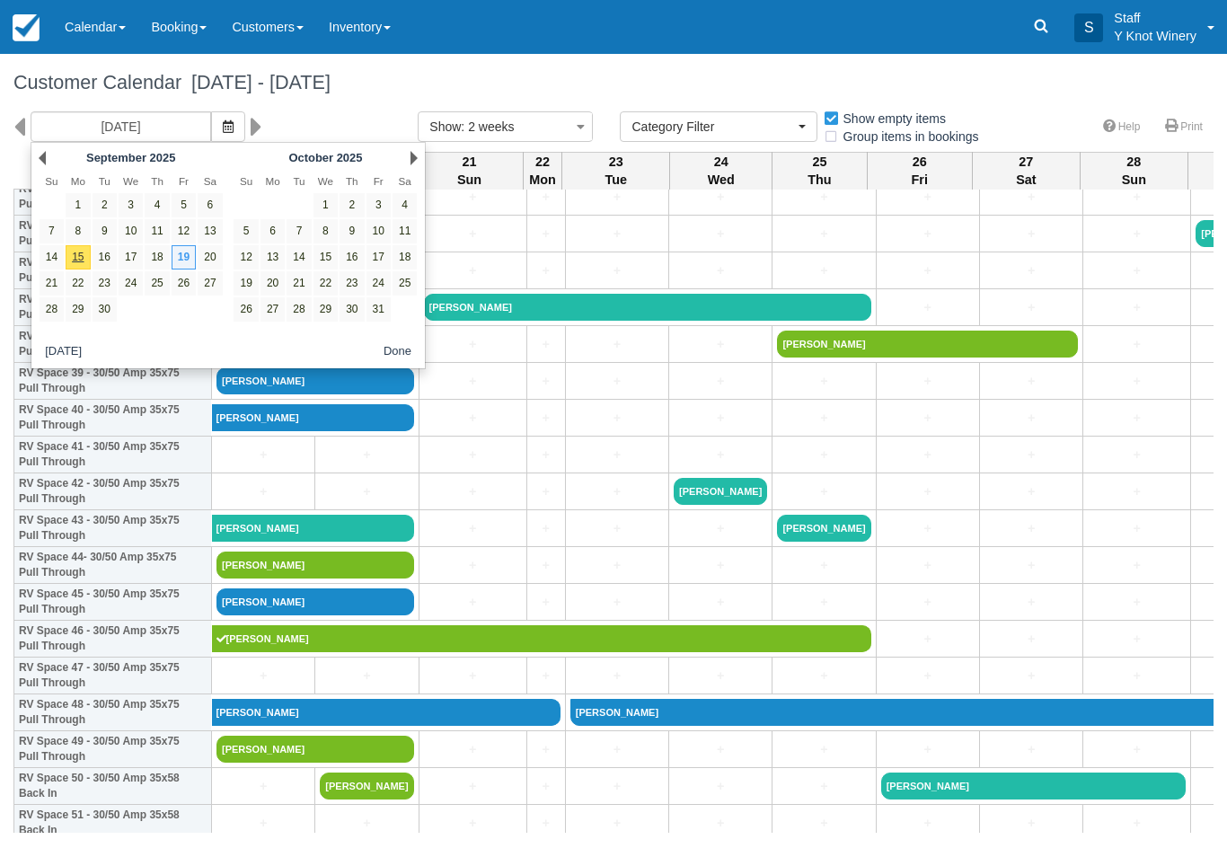
click at [223, 127] on icon "button" at bounding box center [228, 126] width 11 height 13
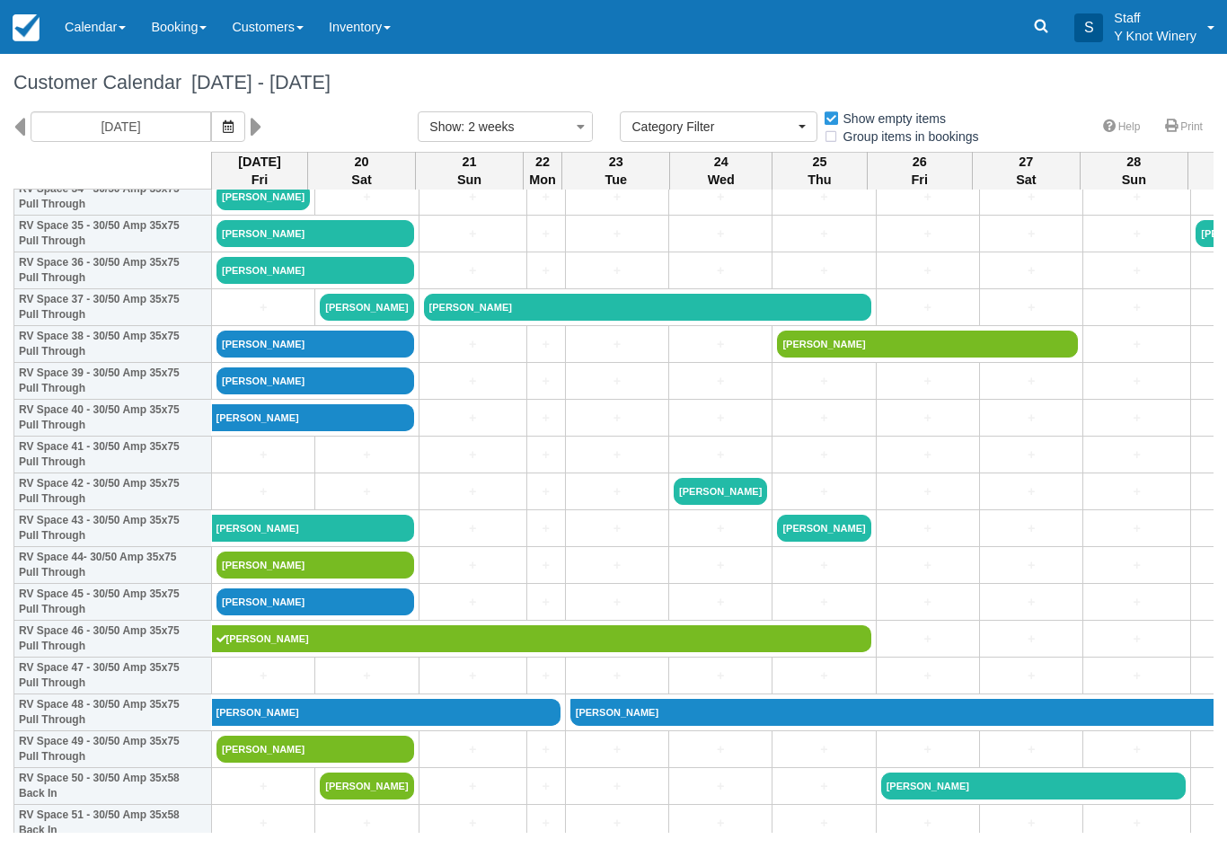
click at [223, 127] on icon "button" at bounding box center [228, 126] width 11 height 13
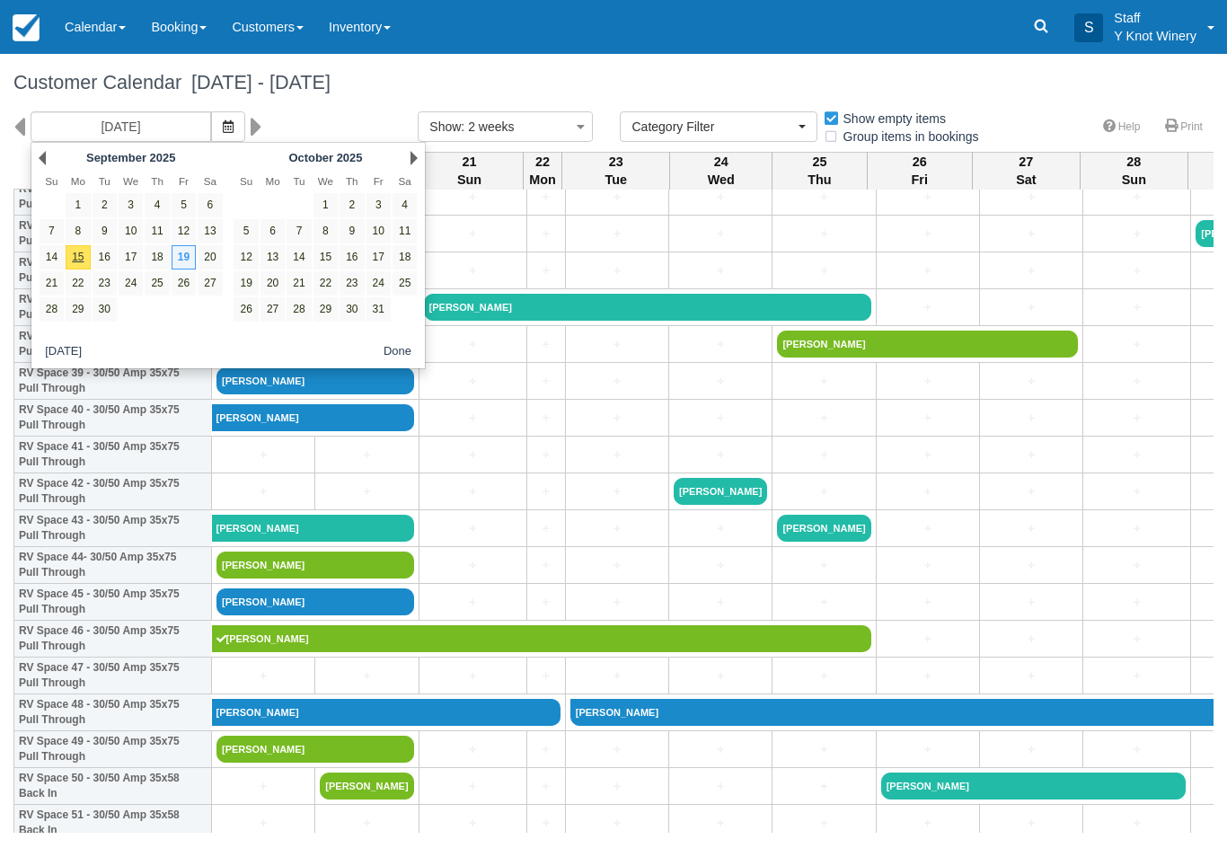
click at [76, 249] on link "15" at bounding box center [78, 257] width 24 height 24
type input "09/15/25"
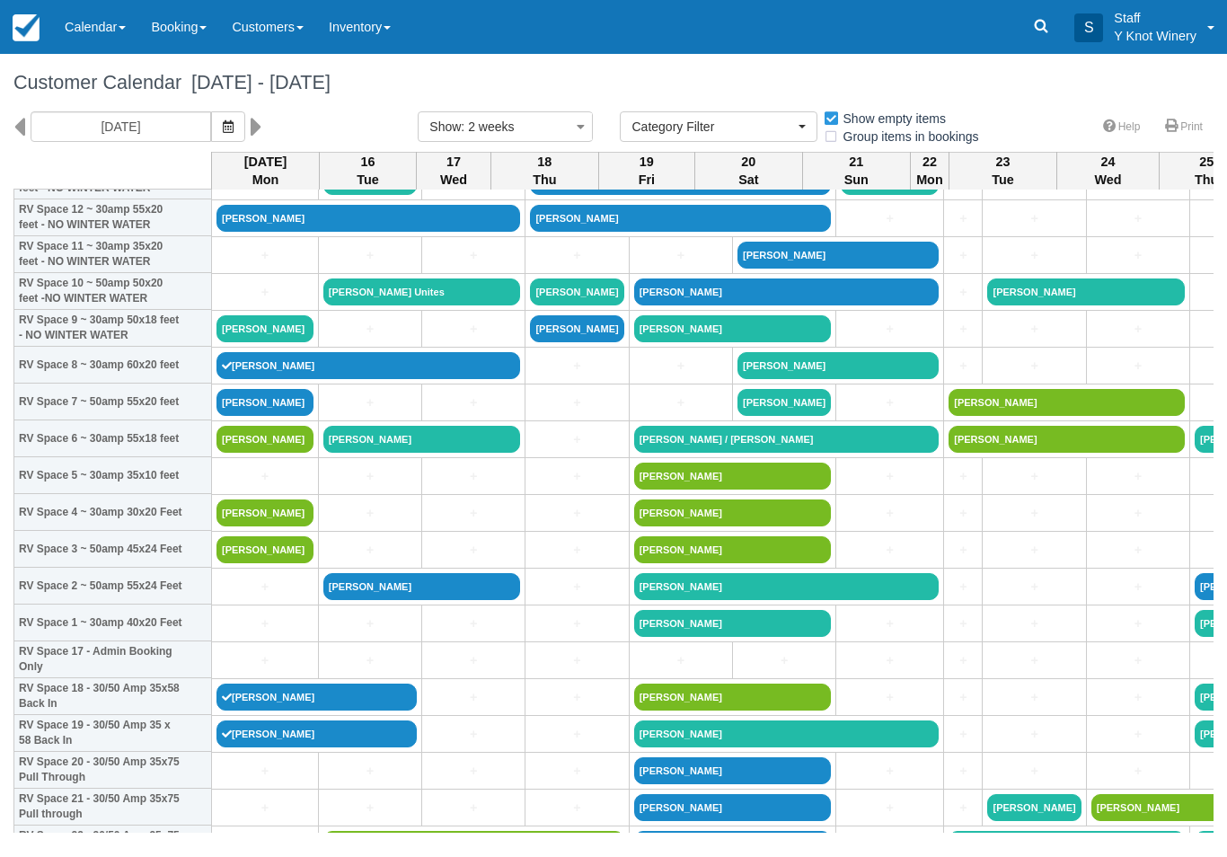
scroll to position [234, 0]
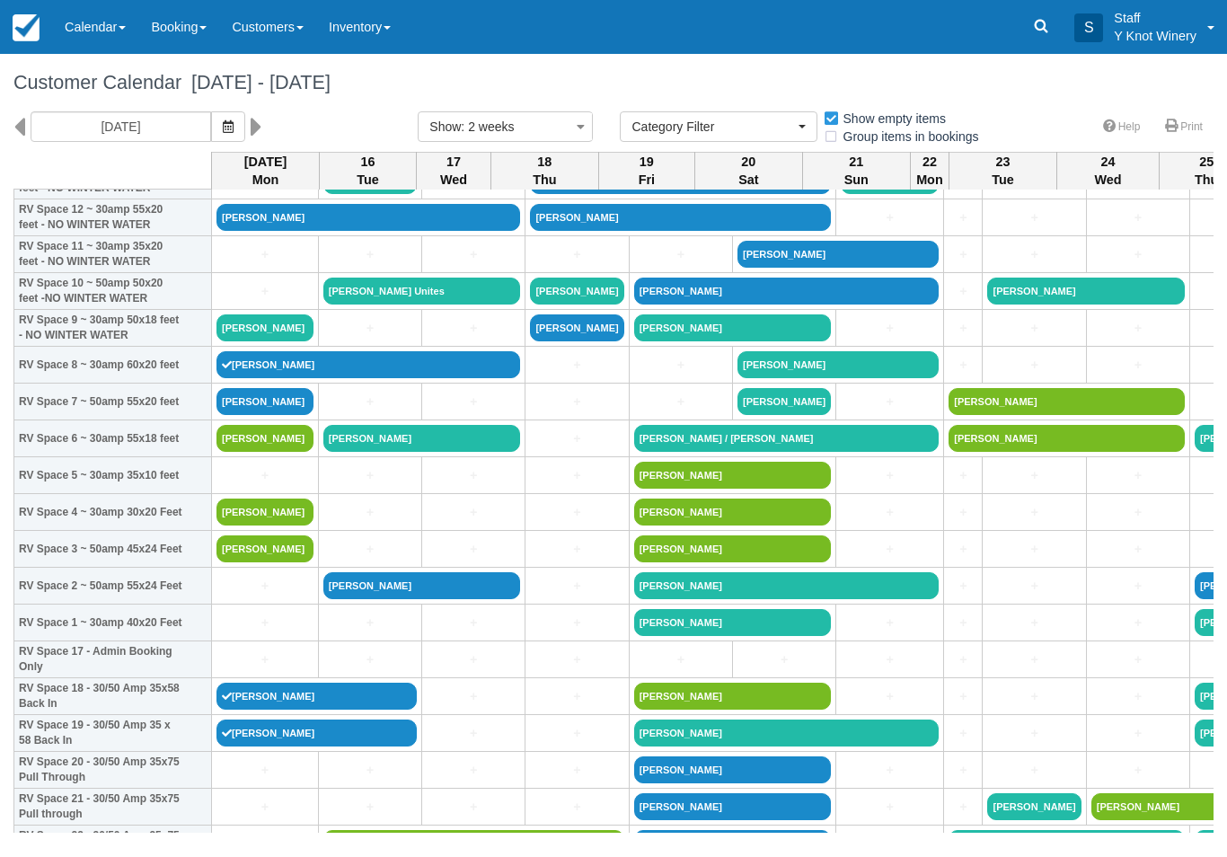
click at [252, 485] on link "+" at bounding box center [265, 475] width 97 height 19
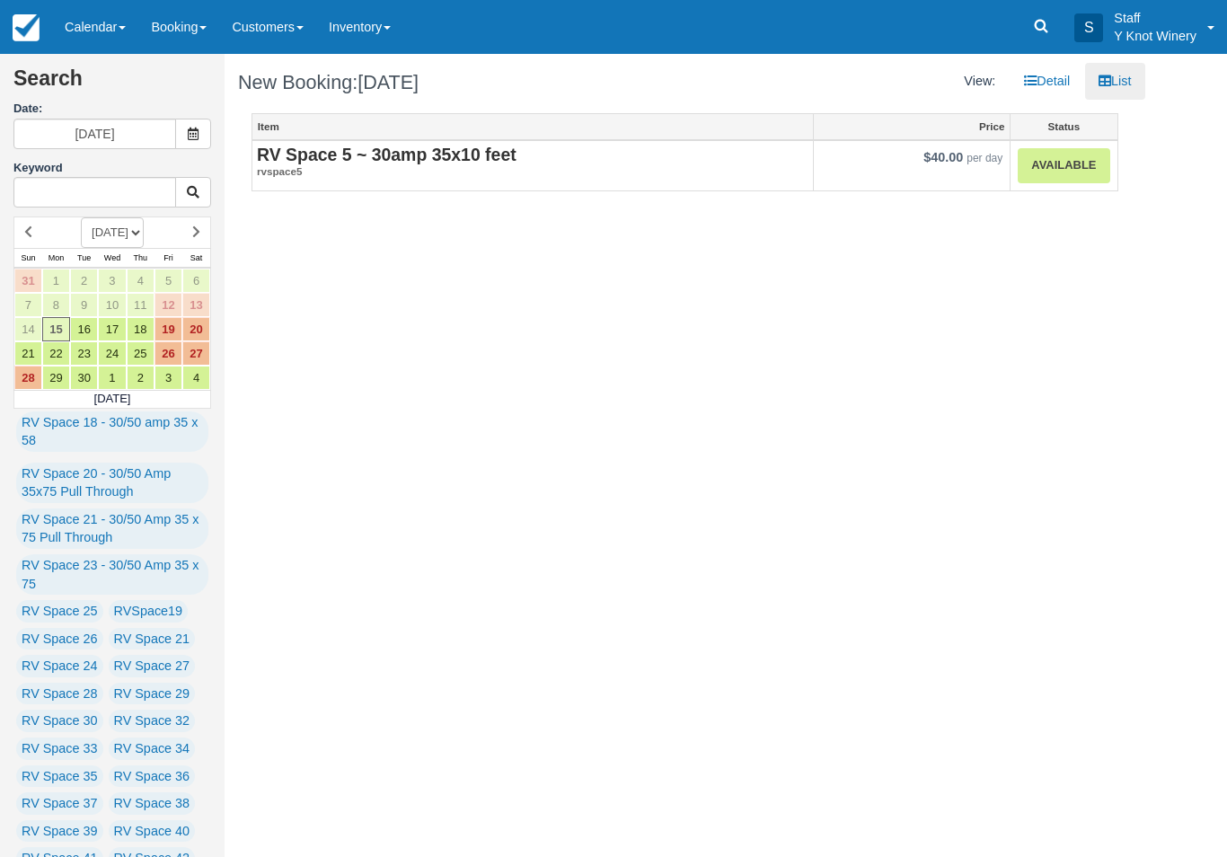
click at [1074, 167] on link "Available" at bounding box center [1064, 165] width 92 height 35
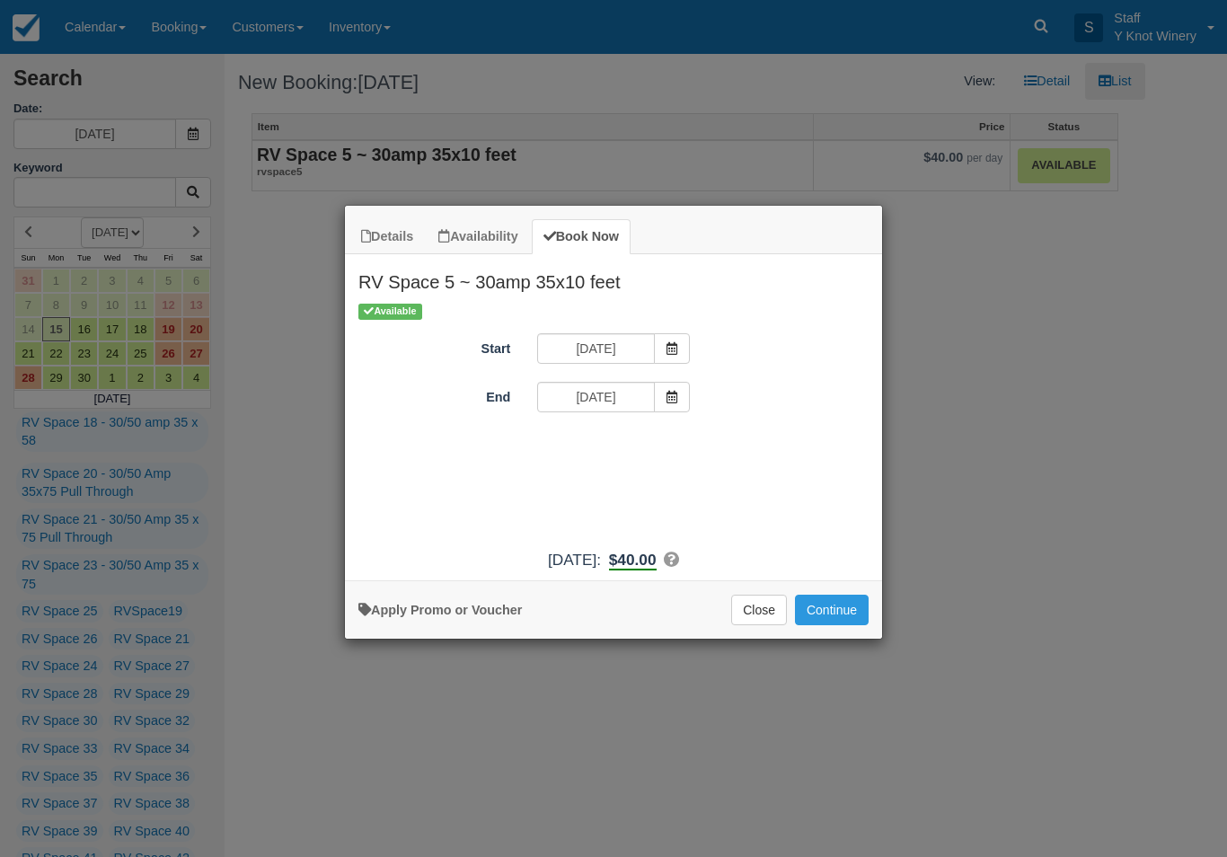
click at [829, 608] on button "Continue" at bounding box center [832, 610] width 74 height 31
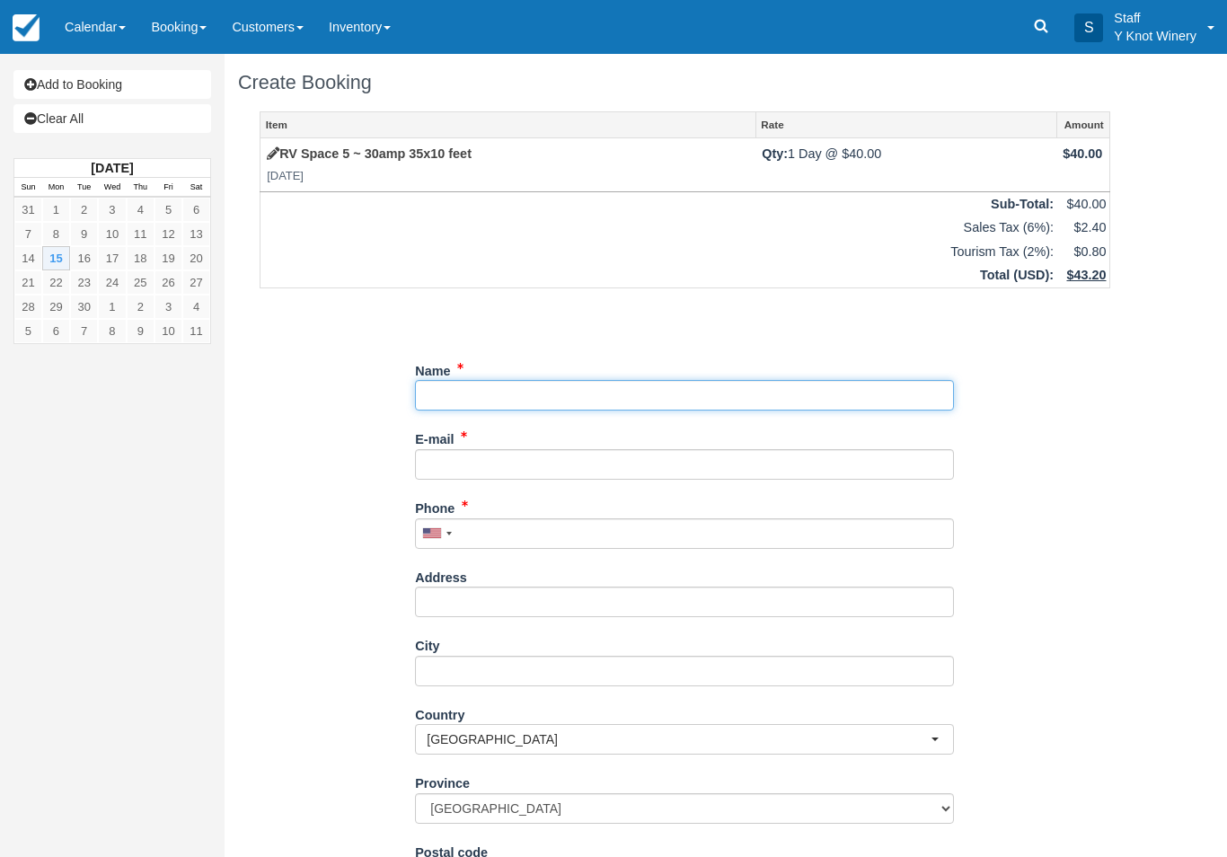
click at [484, 394] on input "Name" at bounding box center [684, 395] width 539 height 31
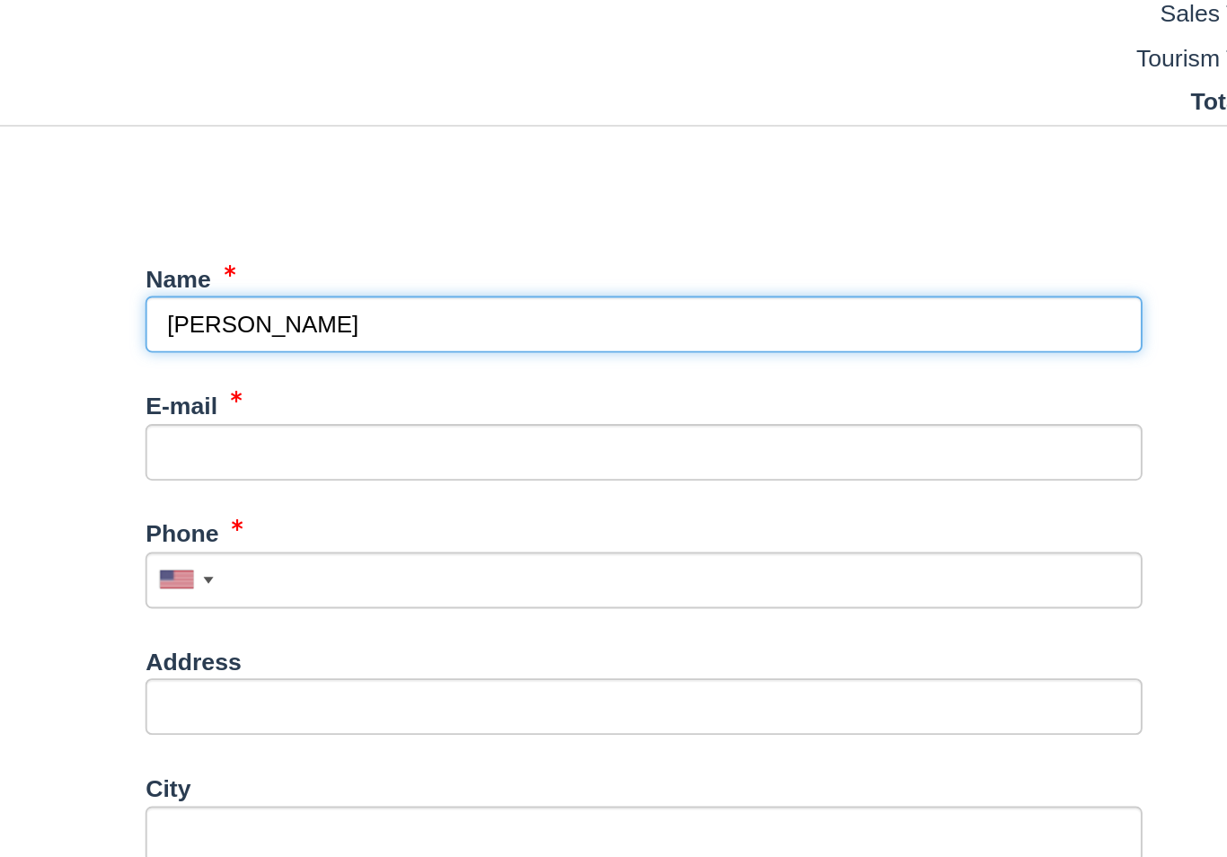
type input "Pete talbott"
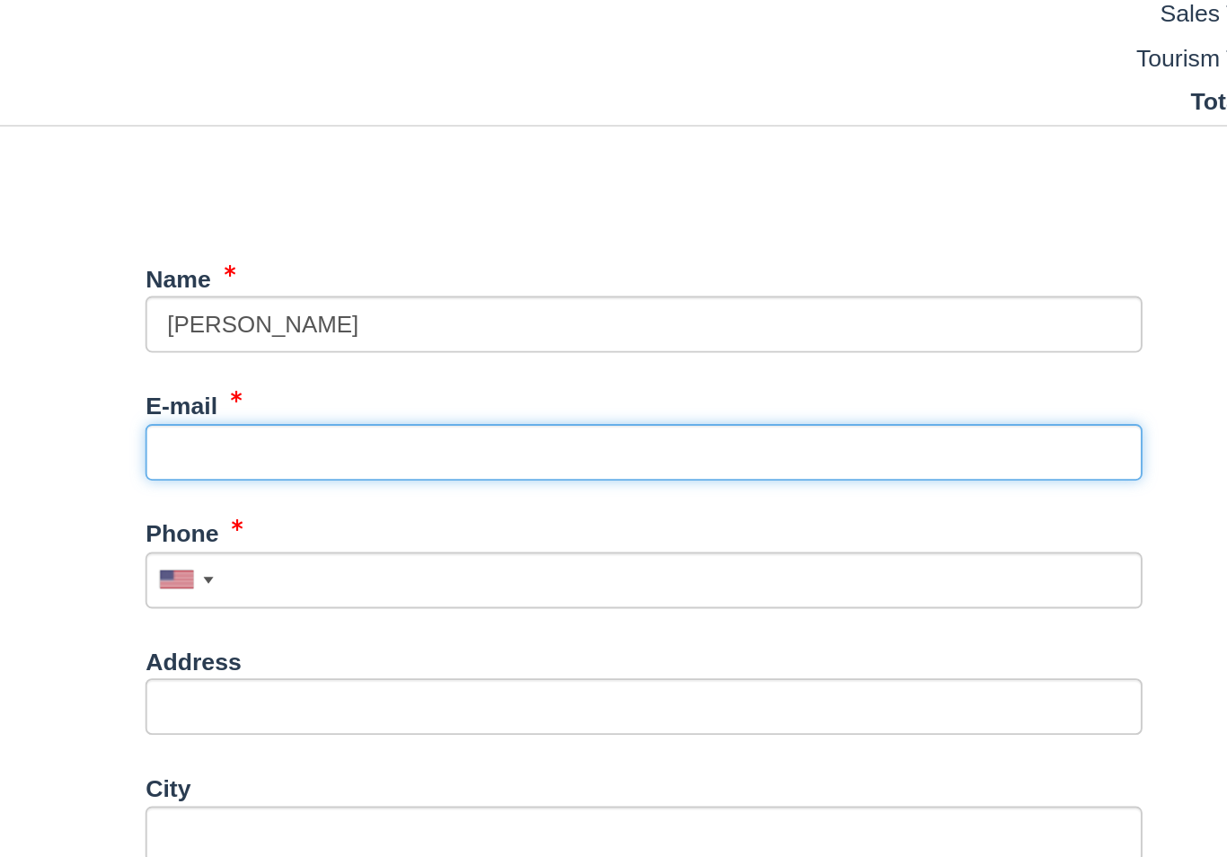
click at [415, 449] on input "E-mail" at bounding box center [684, 464] width 539 height 31
type input "ptcows@gmail.com"
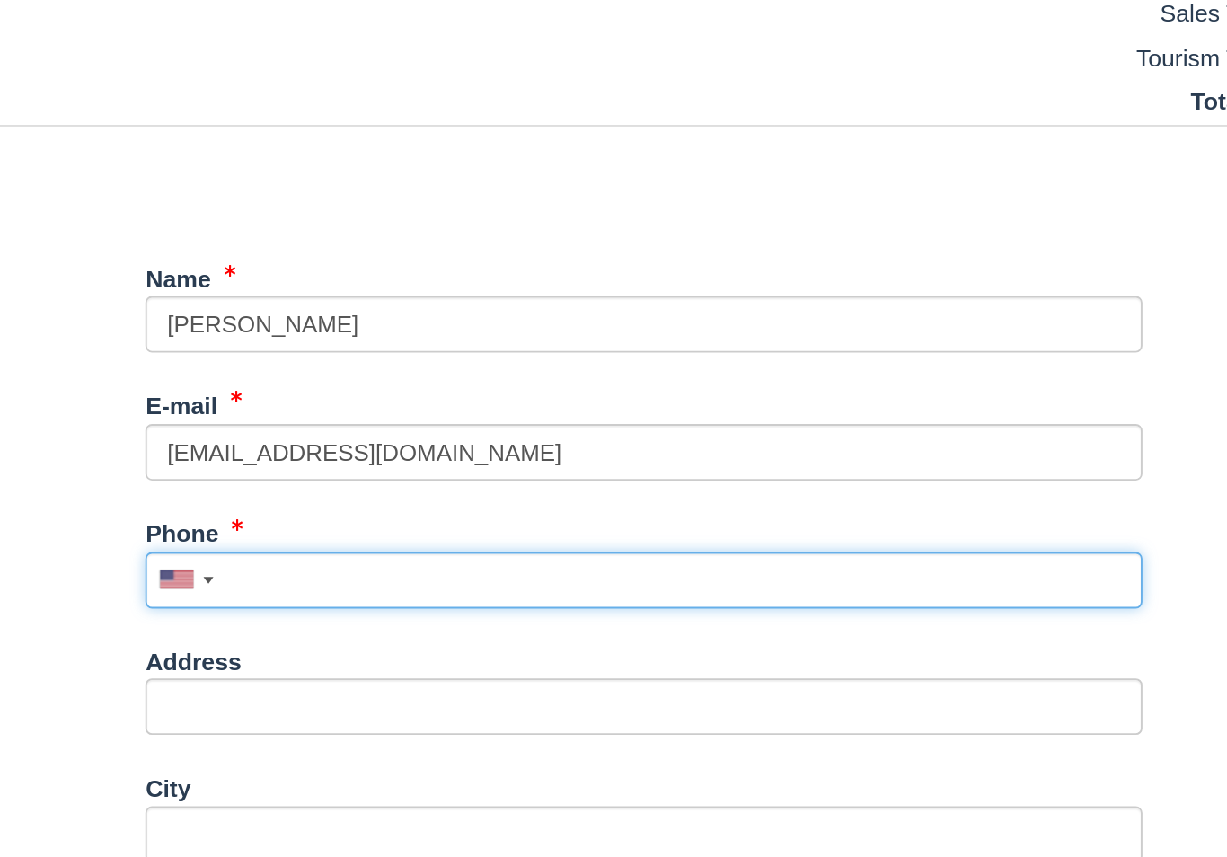
click at [415, 518] on input "Phone" at bounding box center [684, 533] width 539 height 31
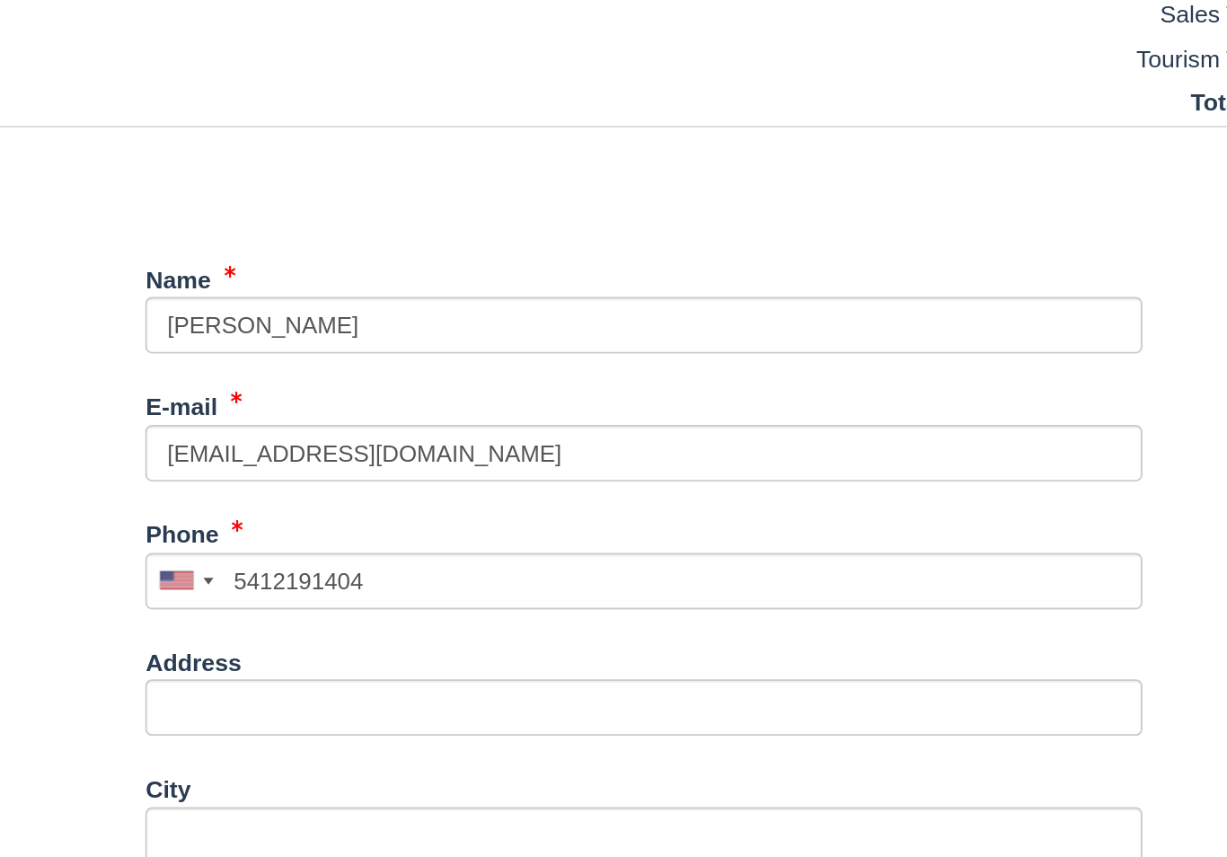
click at [415, 845] on button "Continue" at bounding box center [458, 860] width 86 height 31
type input "+15412191404"
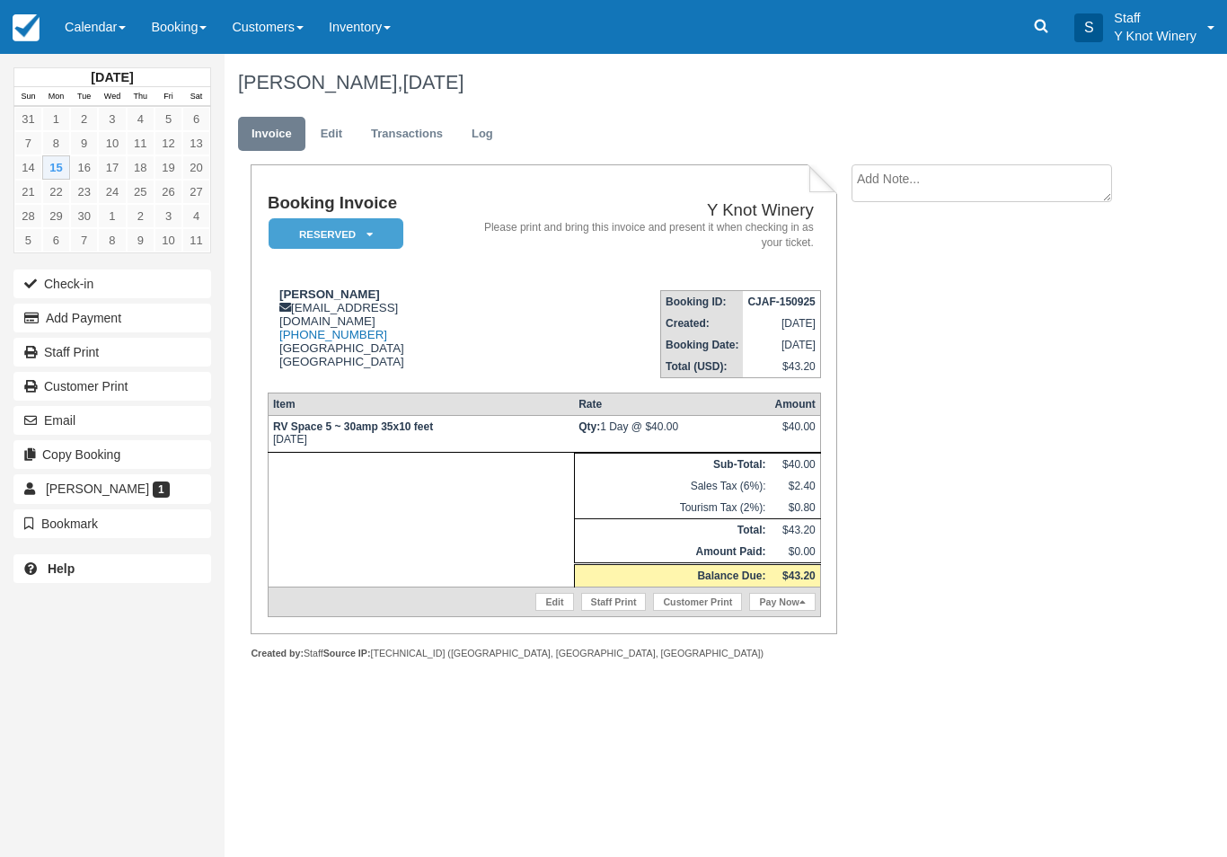
click at [67, 280] on button "Check-in" at bounding box center [112, 284] width 198 height 29
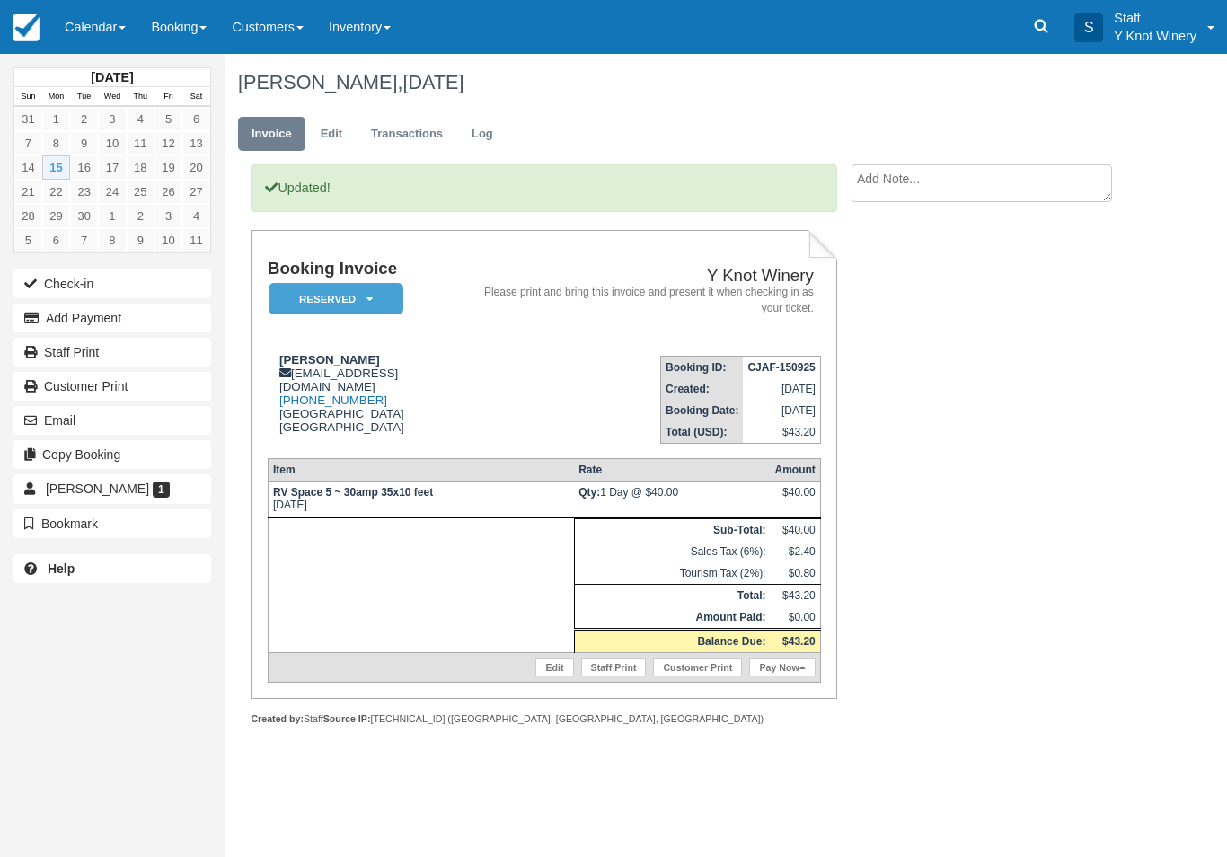
click at [92, 36] on link "Calendar" at bounding box center [95, 27] width 86 height 54
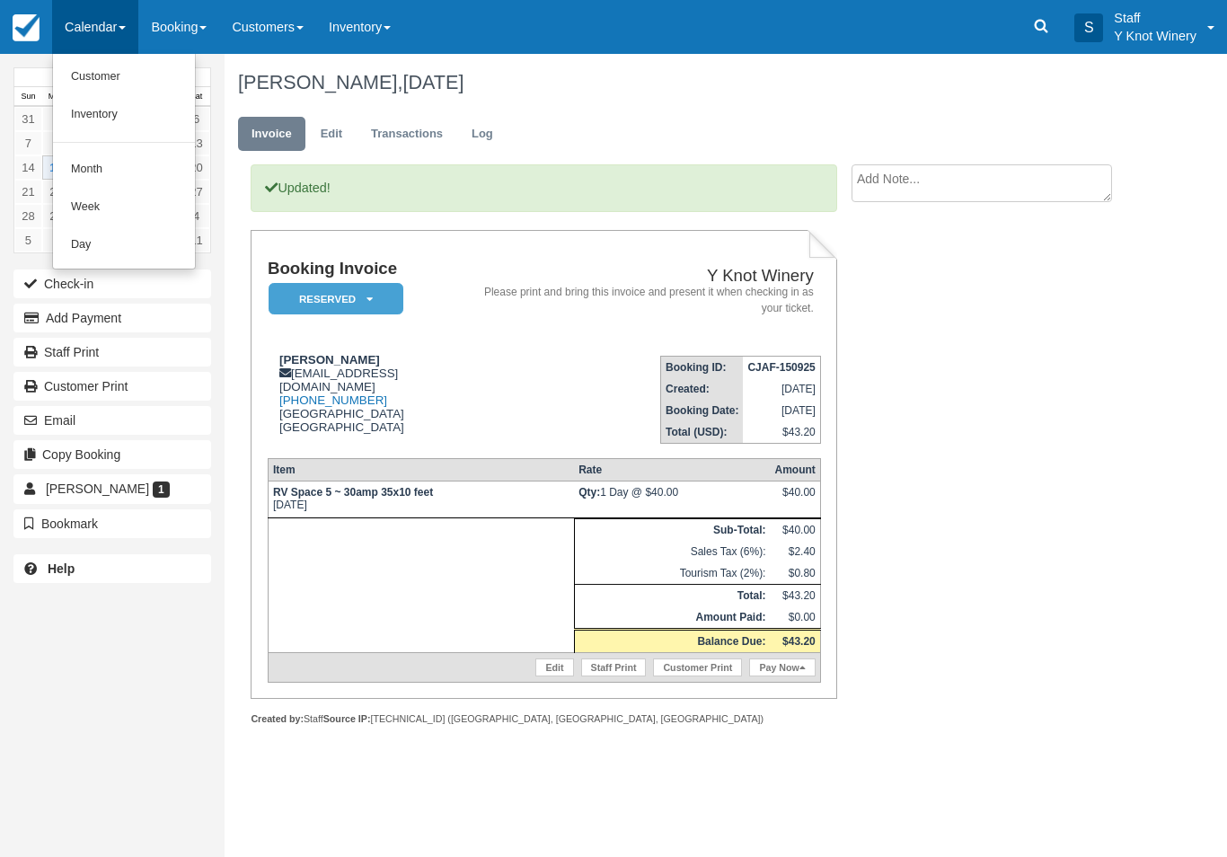
click at [98, 82] on link "Customer" at bounding box center [124, 77] width 142 height 38
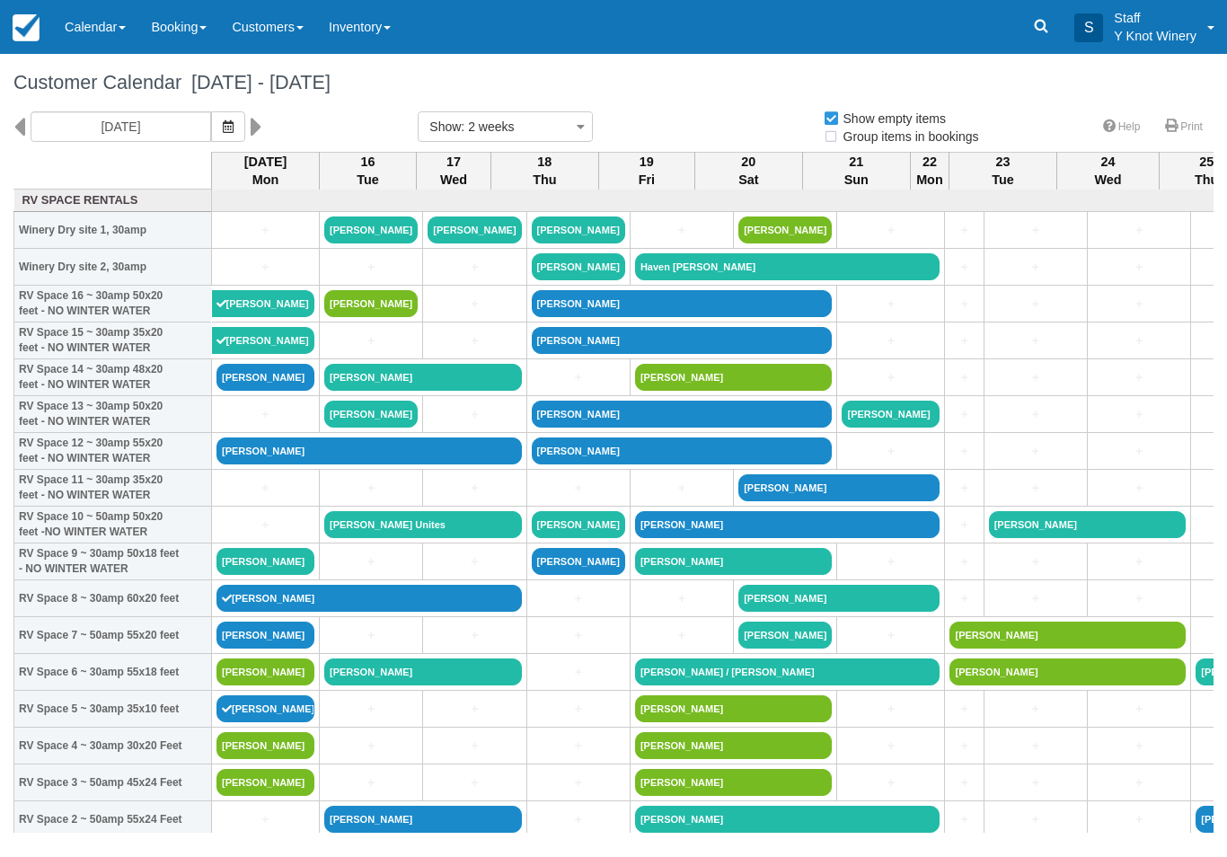
select select
click at [85, 52] on link "Calendar" at bounding box center [95, 27] width 86 height 54
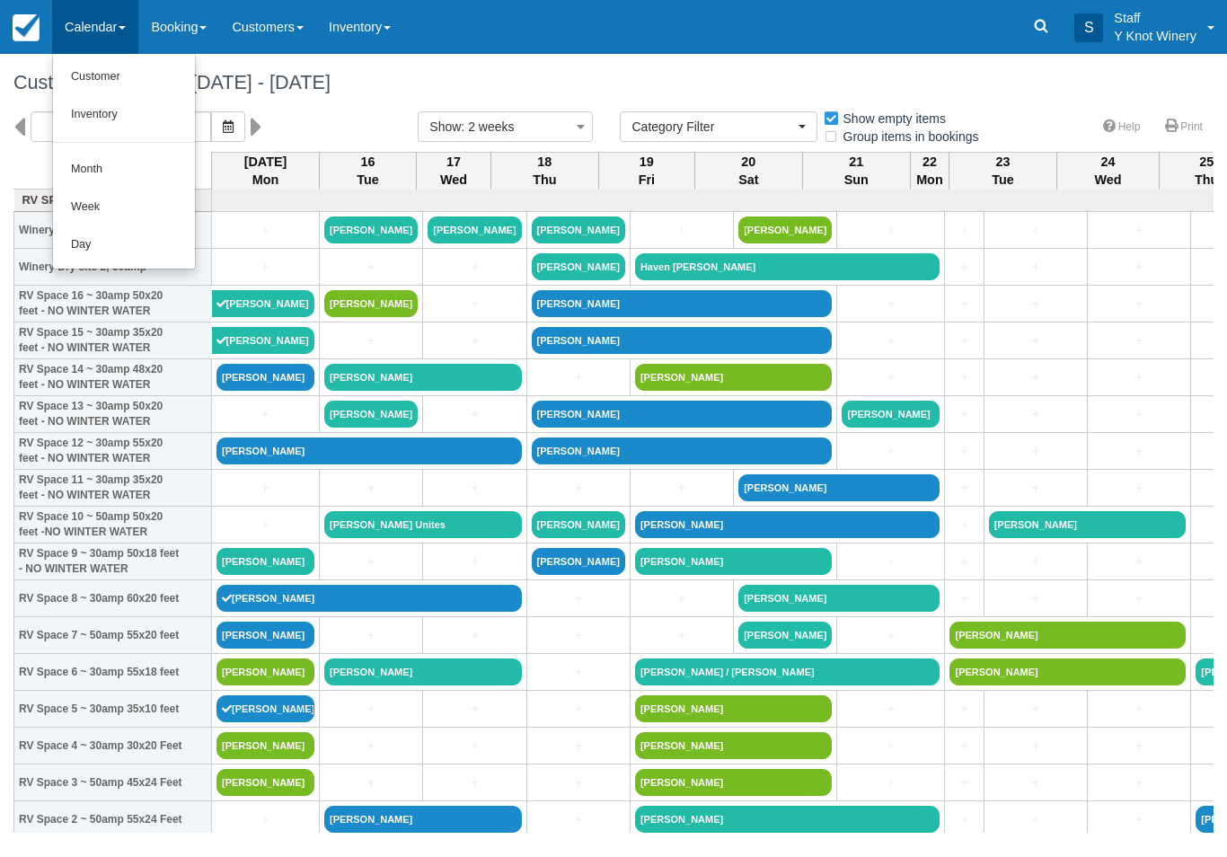
click at [95, 34] on div at bounding box center [613, 428] width 1227 height 857
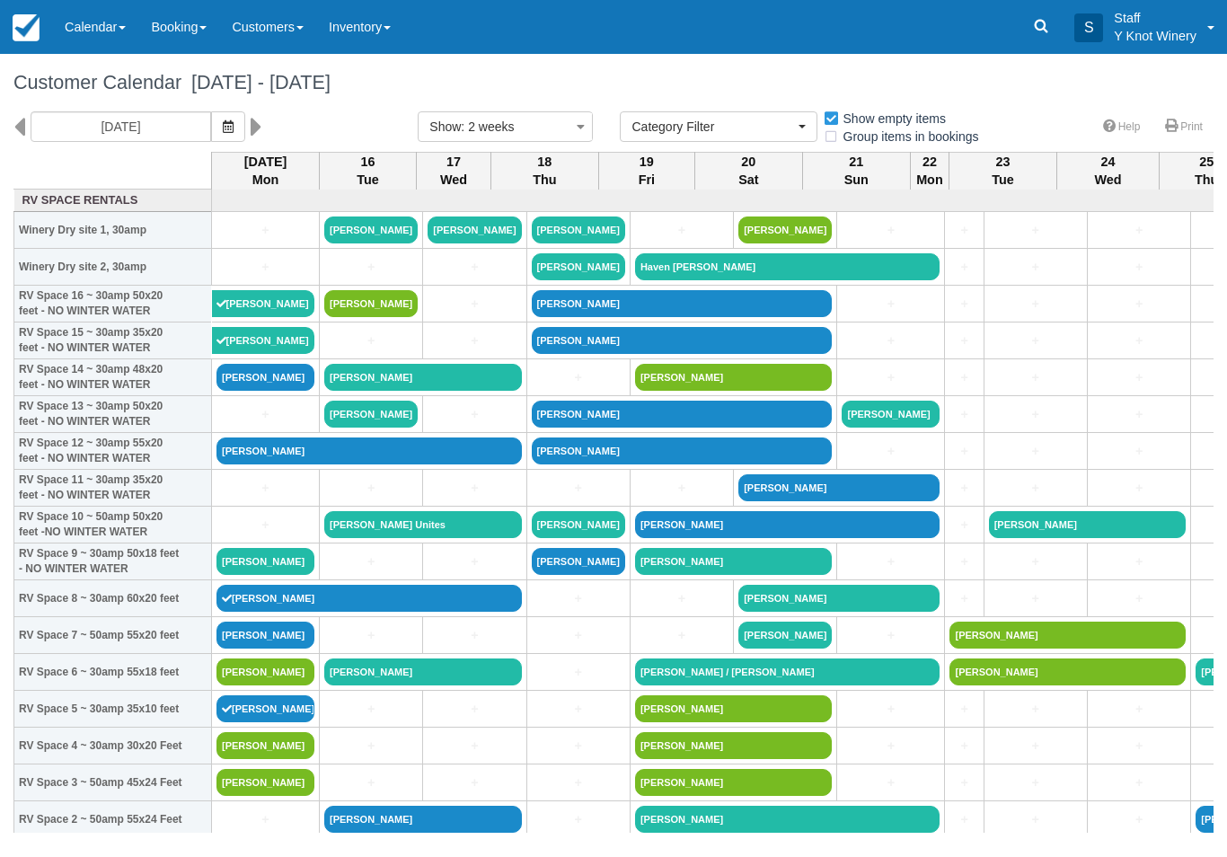
click at [90, 19] on link "Calendar" at bounding box center [95, 27] width 86 height 54
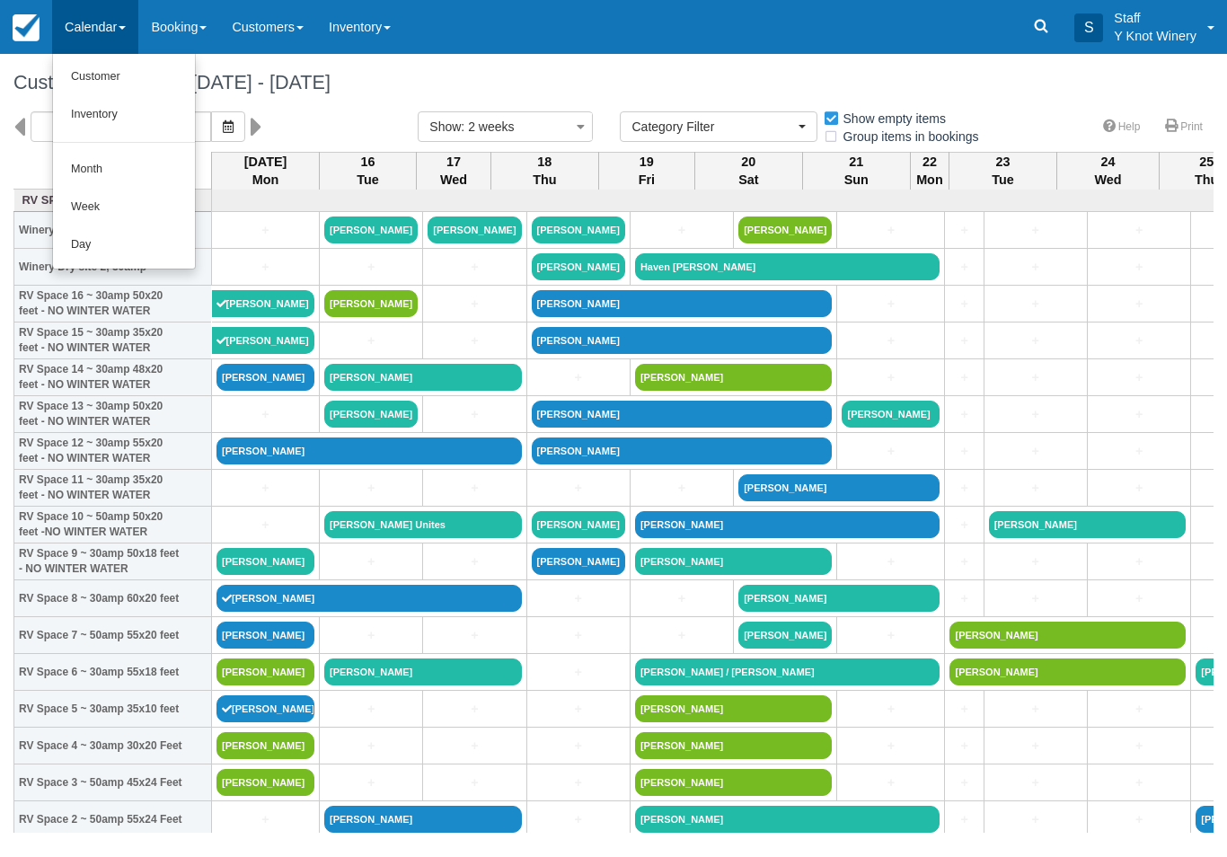
click at [111, 74] on link "Customer" at bounding box center [124, 77] width 142 height 38
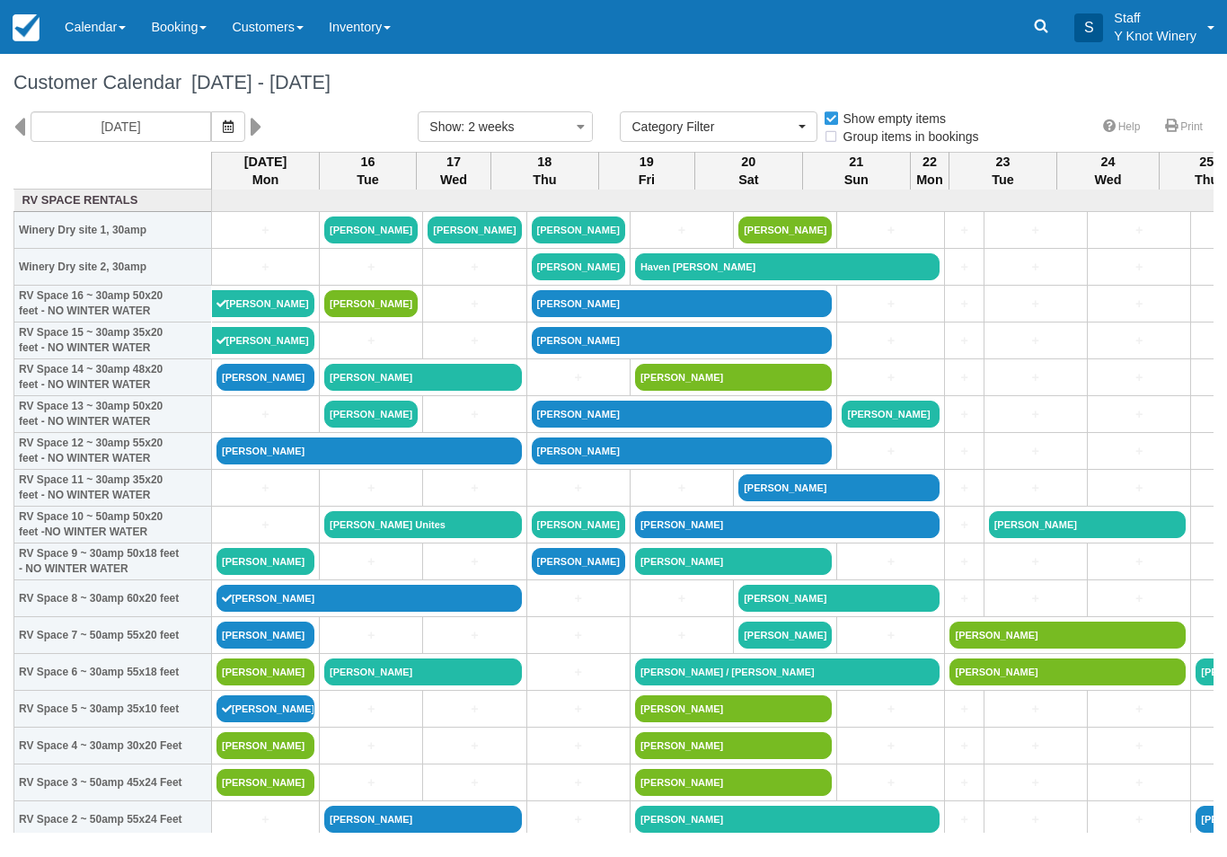
select select
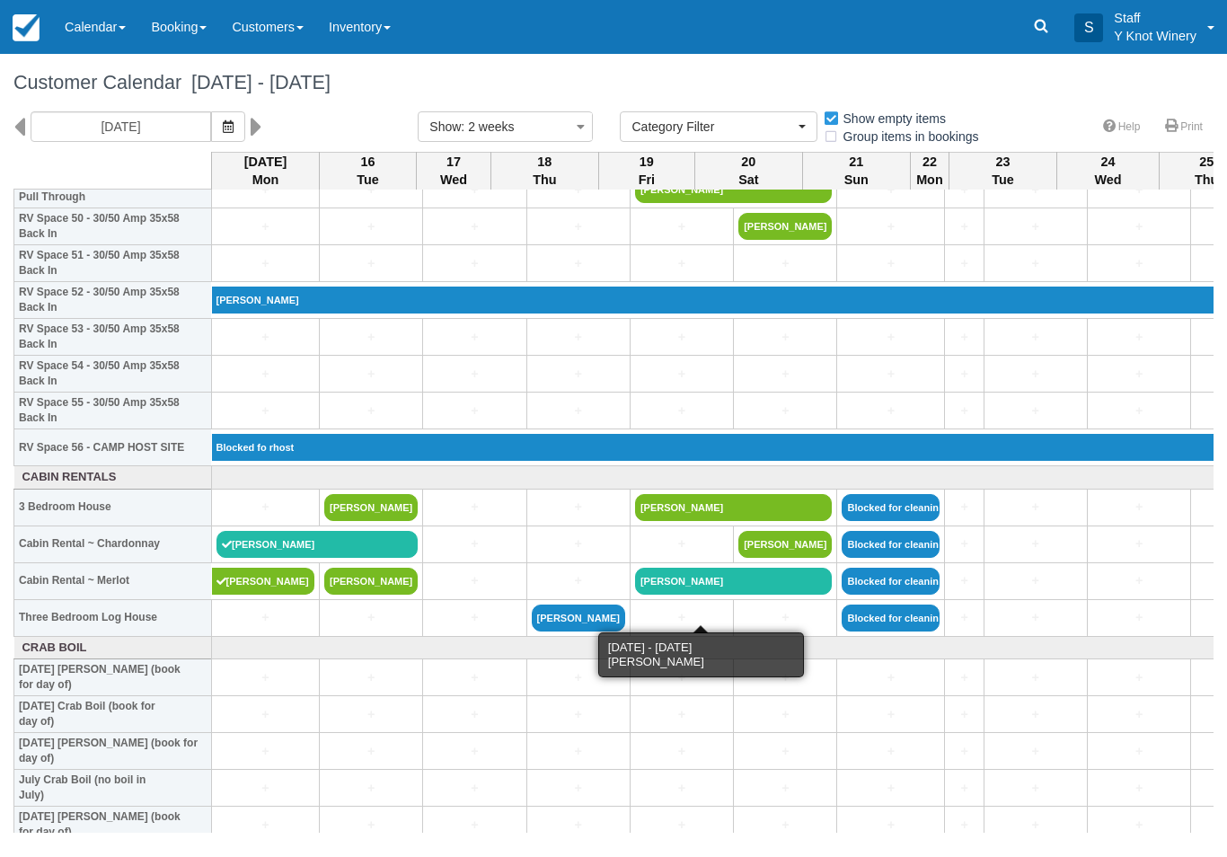
scroll to position [1883, 0]
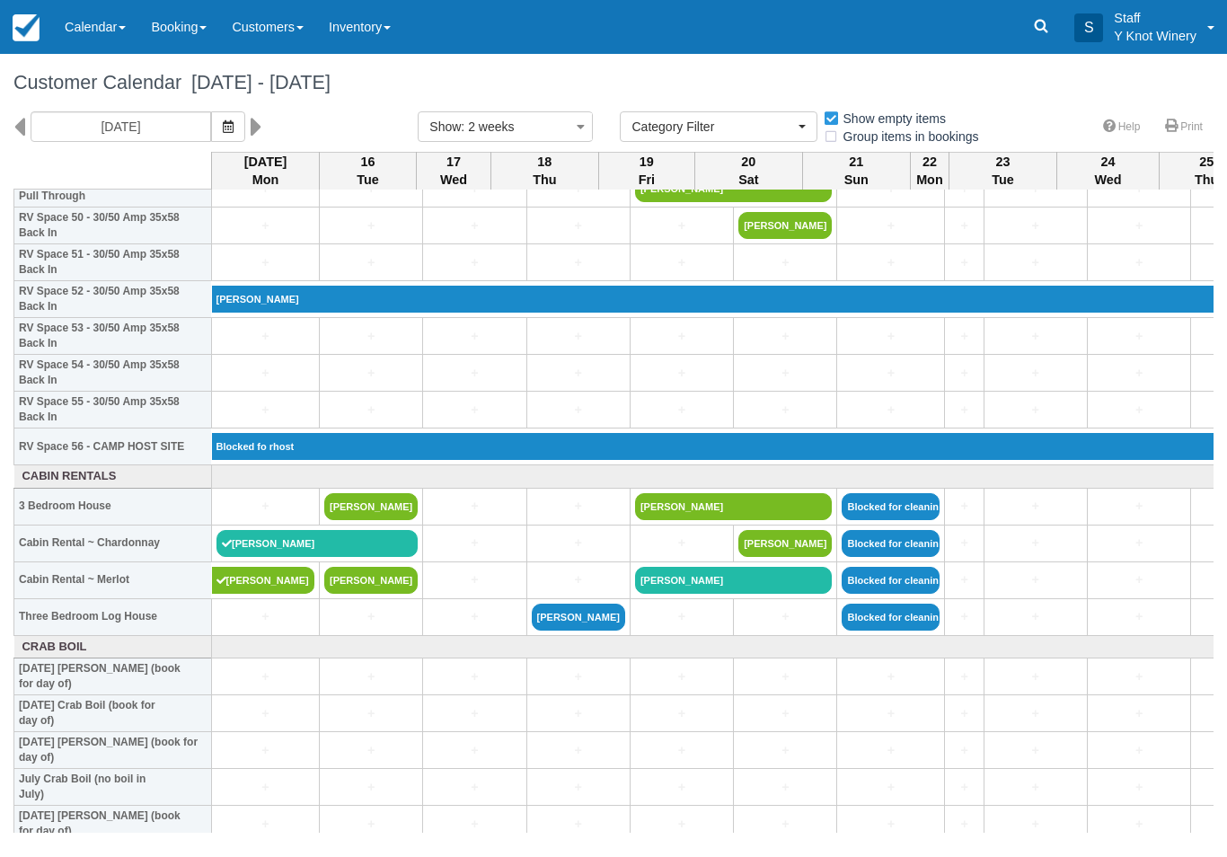
click at [635, 626] on link "+" at bounding box center [681, 616] width 93 height 19
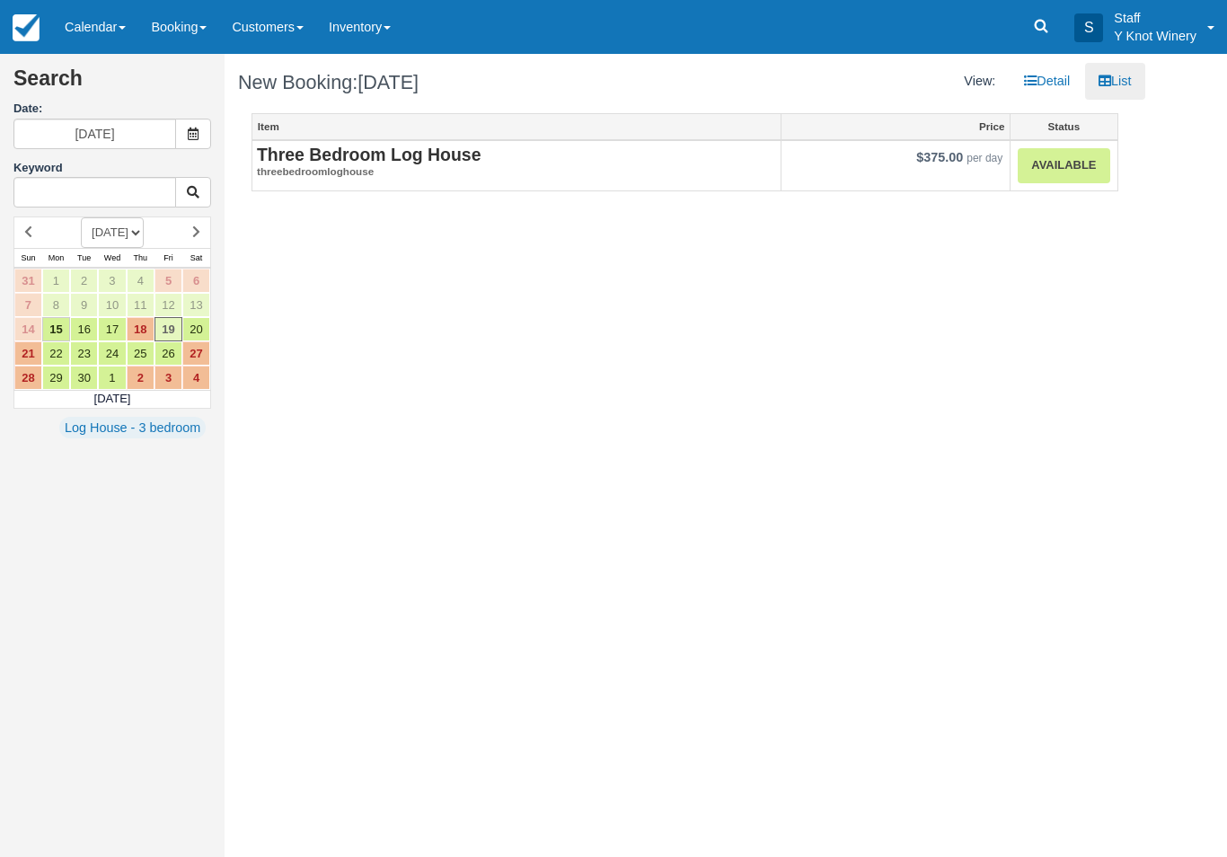
click at [1064, 170] on link "Available" at bounding box center [1064, 165] width 92 height 35
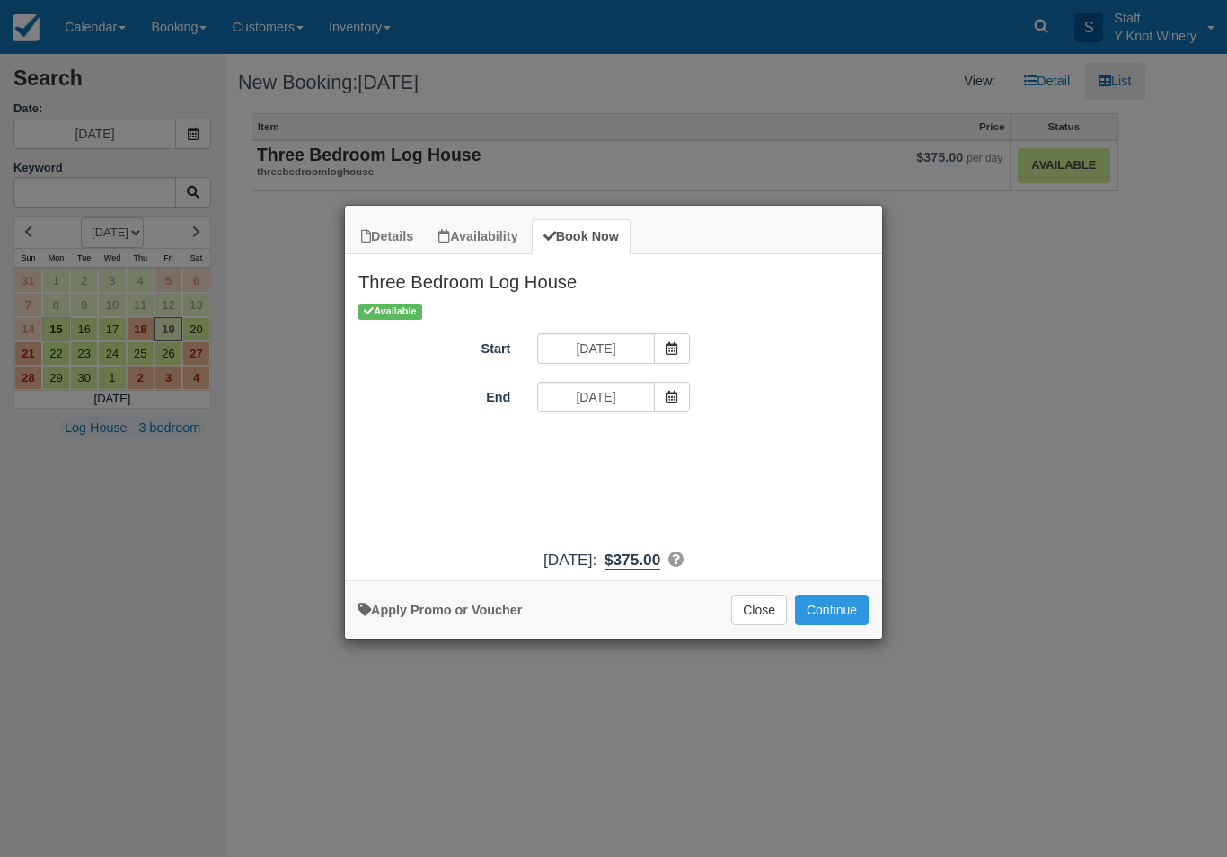
click at [672, 394] on icon "Item Modal" at bounding box center [672, 397] width 13 height 13
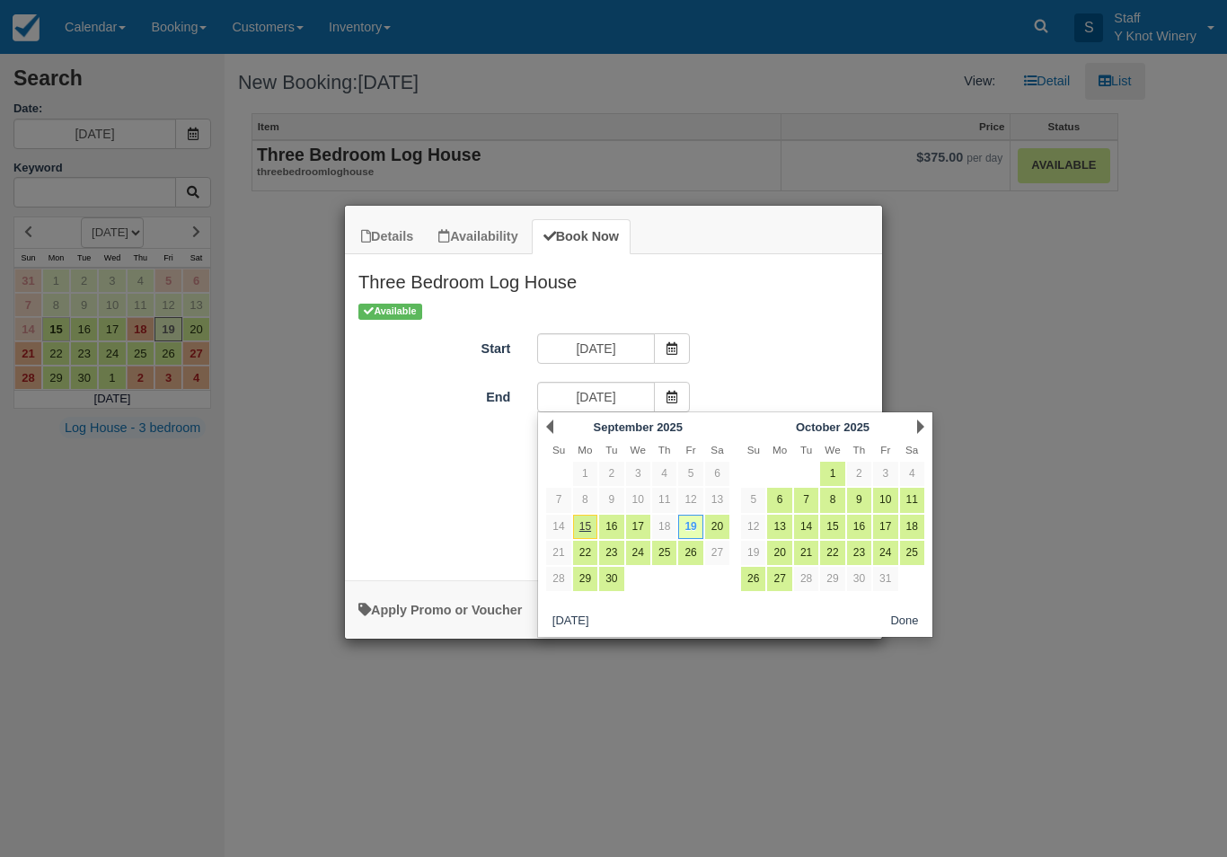
click at [720, 521] on link "20" at bounding box center [717, 527] width 24 height 24
type input "[DATE]"
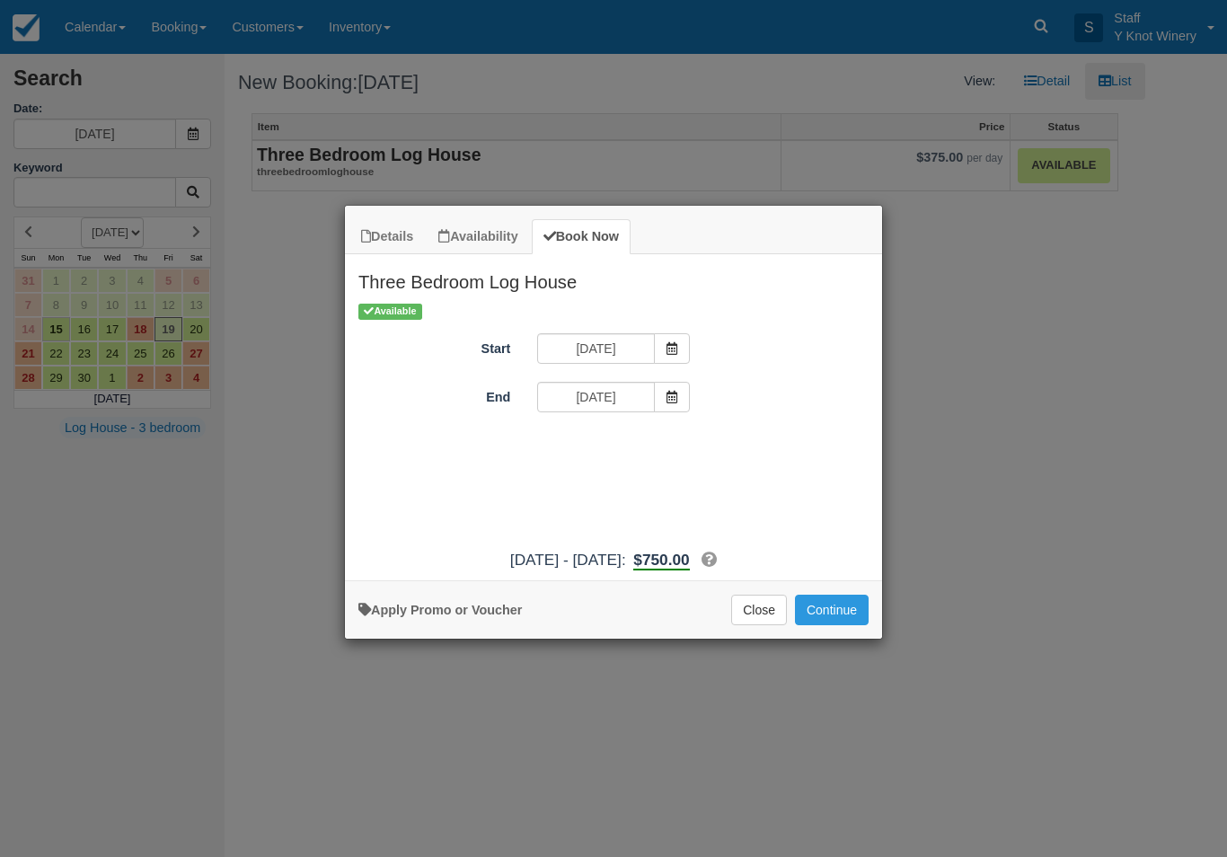
click at [836, 622] on button "Continue" at bounding box center [832, 610] width 74 height 31
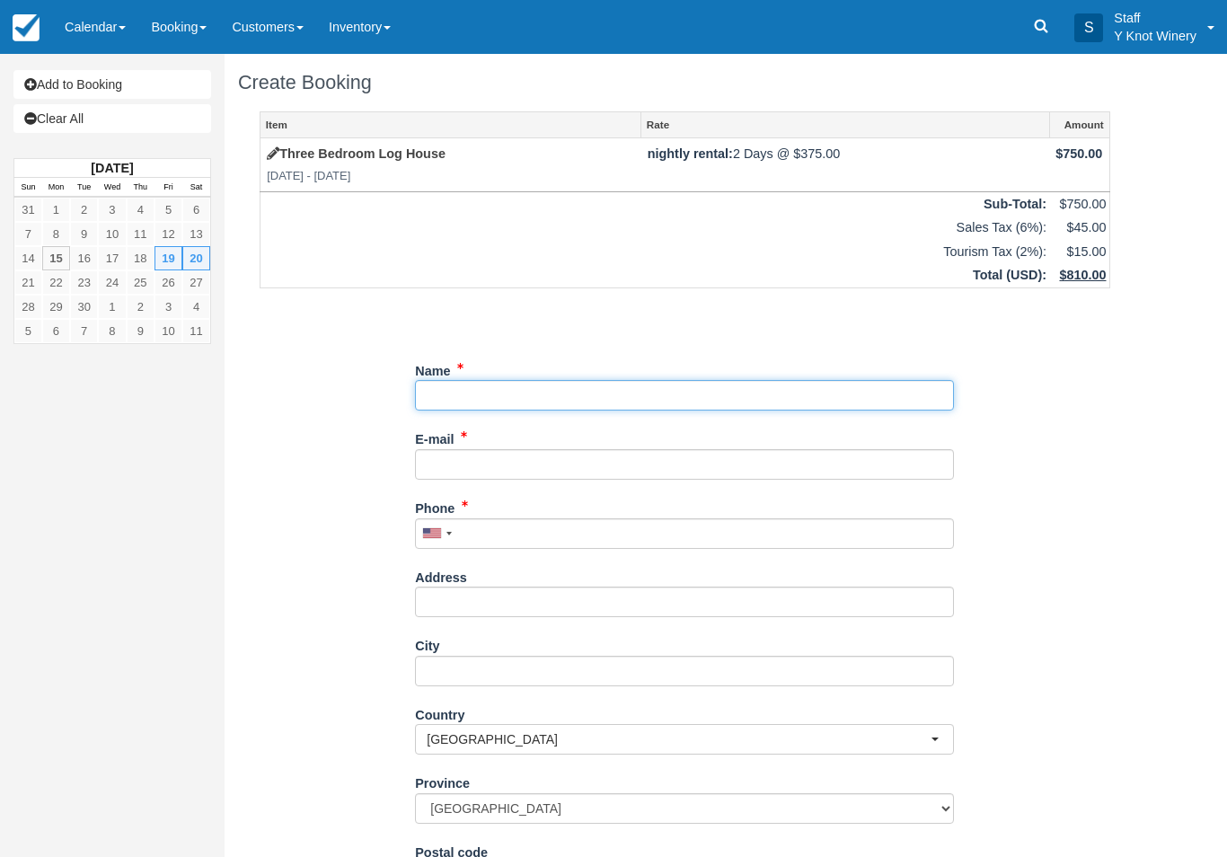
click at [487, 394] on input "Name" at bounding box center [684, 395] width 539 height 31
type input "[PERSON_NAME]"
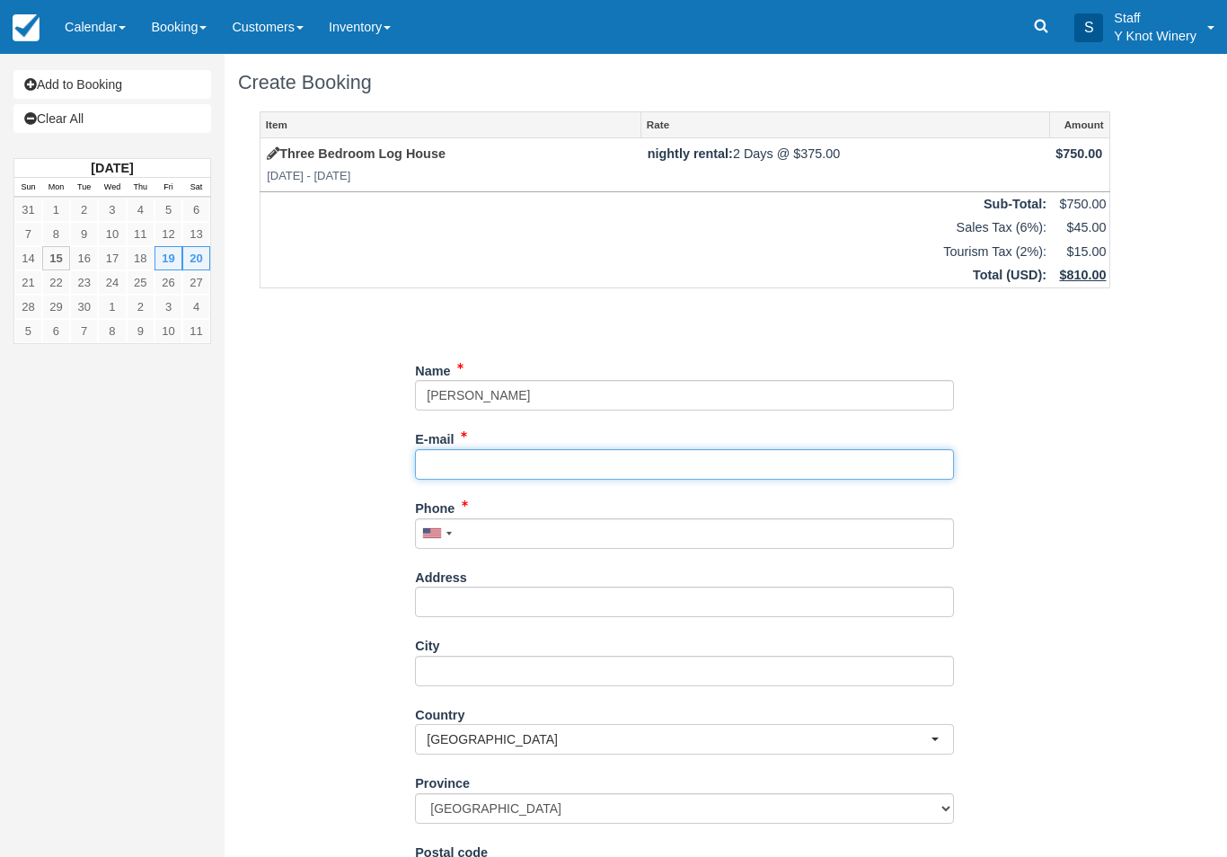
click at [478, 458] on input "E-mail" at bounding box center [684, 464] width 539 height 31
type input "E"
type input "[PERSON_NAME][EMAIL_ADDRESS][DOMAIN_NAME]"
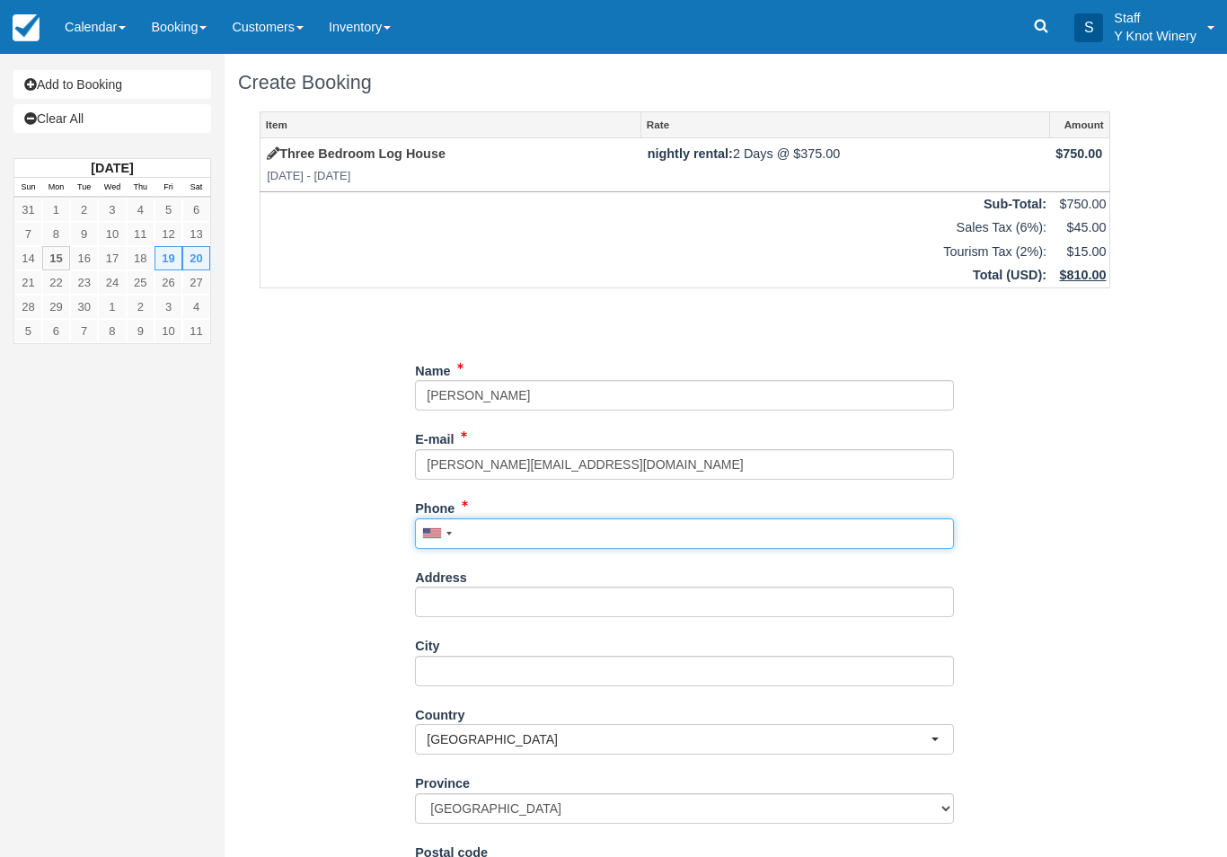
click at [484, 532] on input "Phone" at bounding box center [684, 533] width 539 height 31
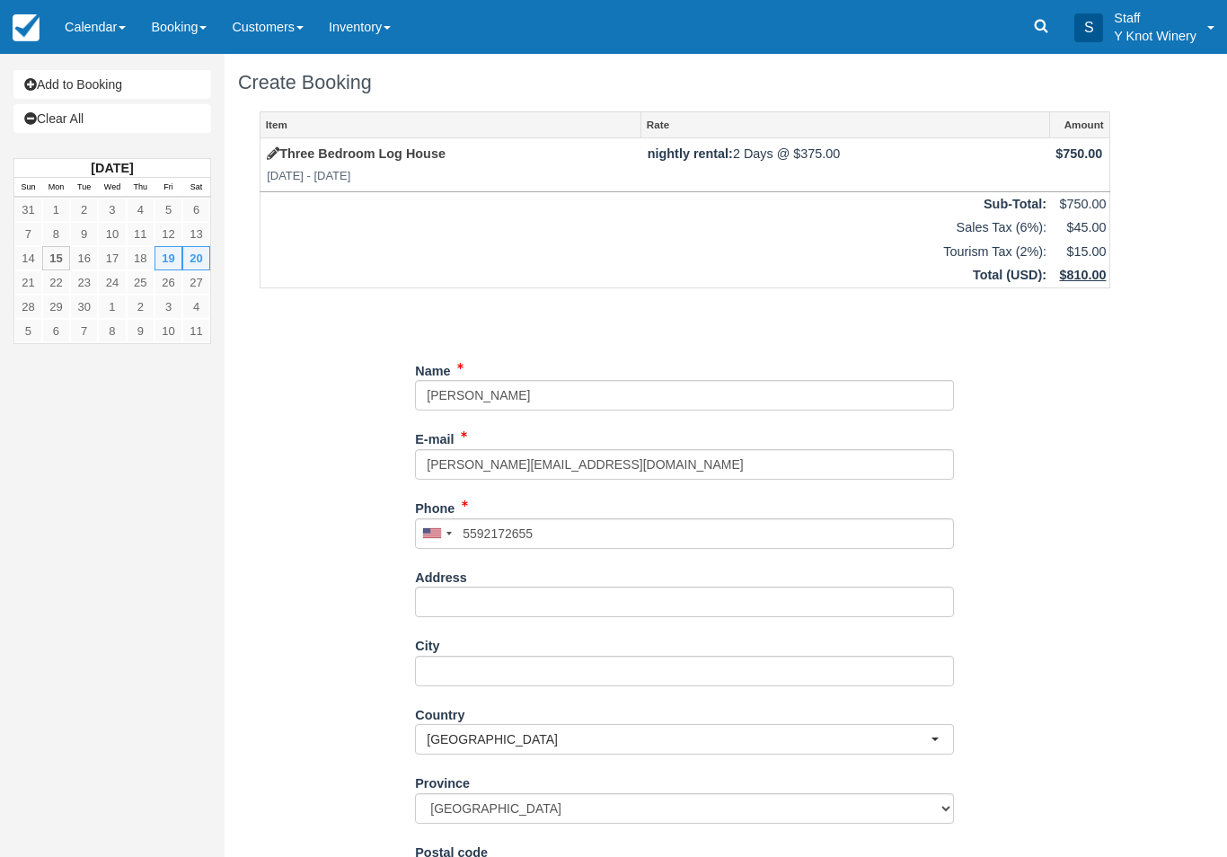
type input "+15592172655"
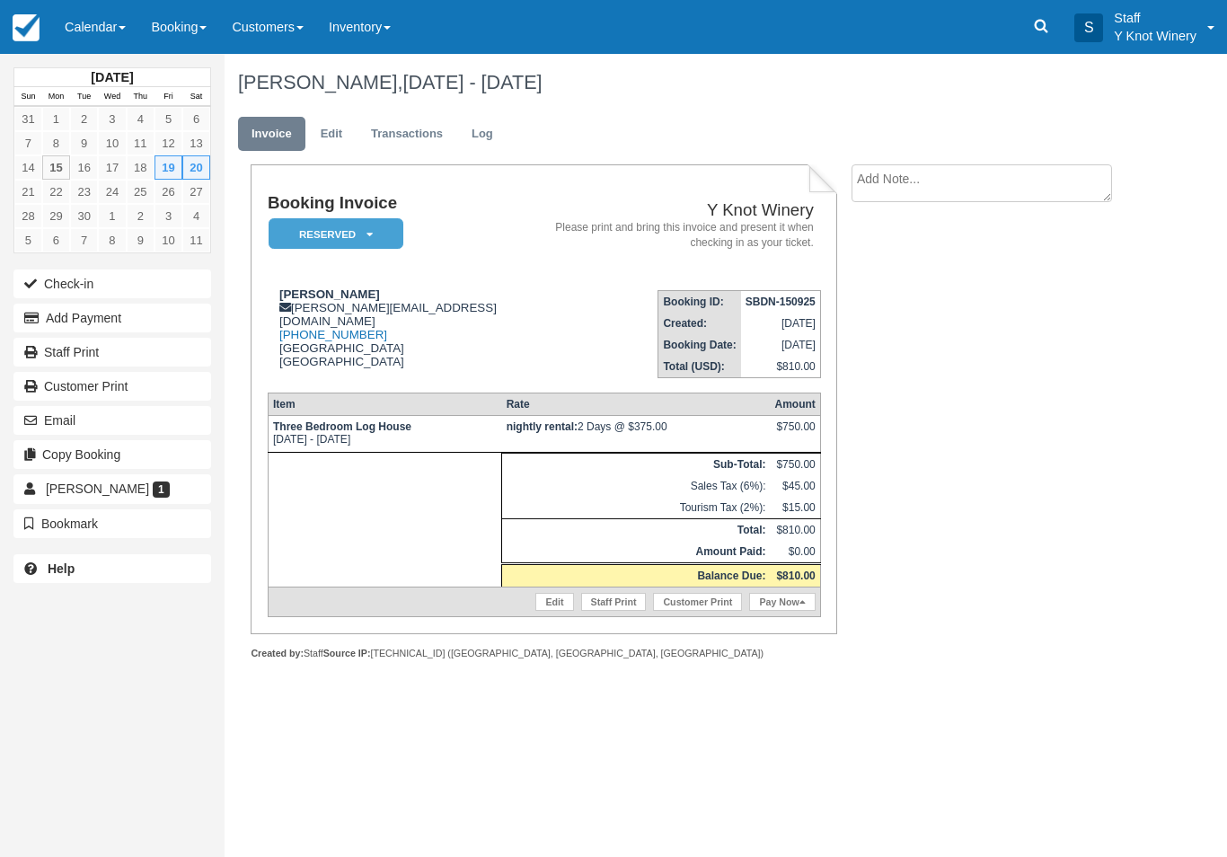
click at [793, 598] on td "Edit Staff Print Customer Print Pay Now" at bounding box center [544, 603] width 553 height 30
click at [784, 611] on link "Pay Now" at bounding box center [782, 602] width 66 height 18
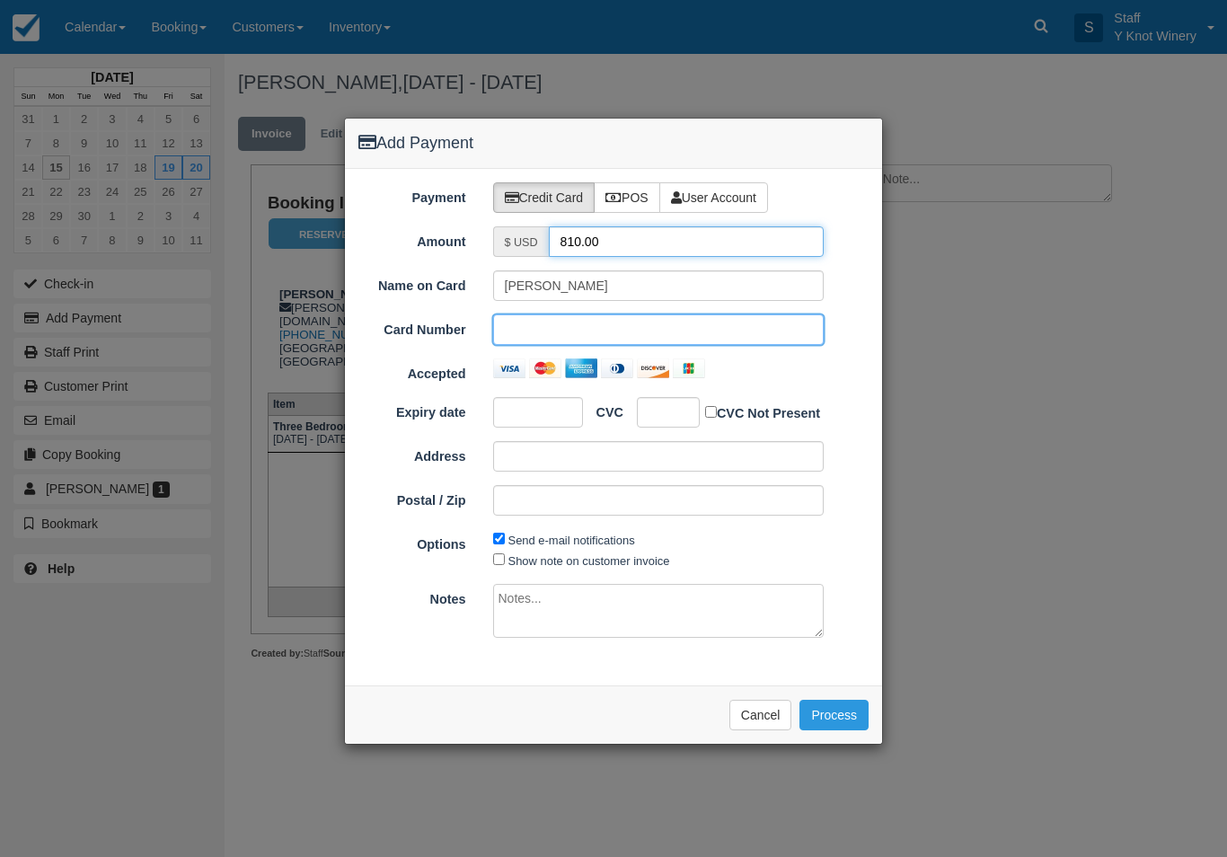
click at [630, 249] on input "810.00" at bounding box center [687, 241] width 276 height 31
type input "8"
type input "162.00"
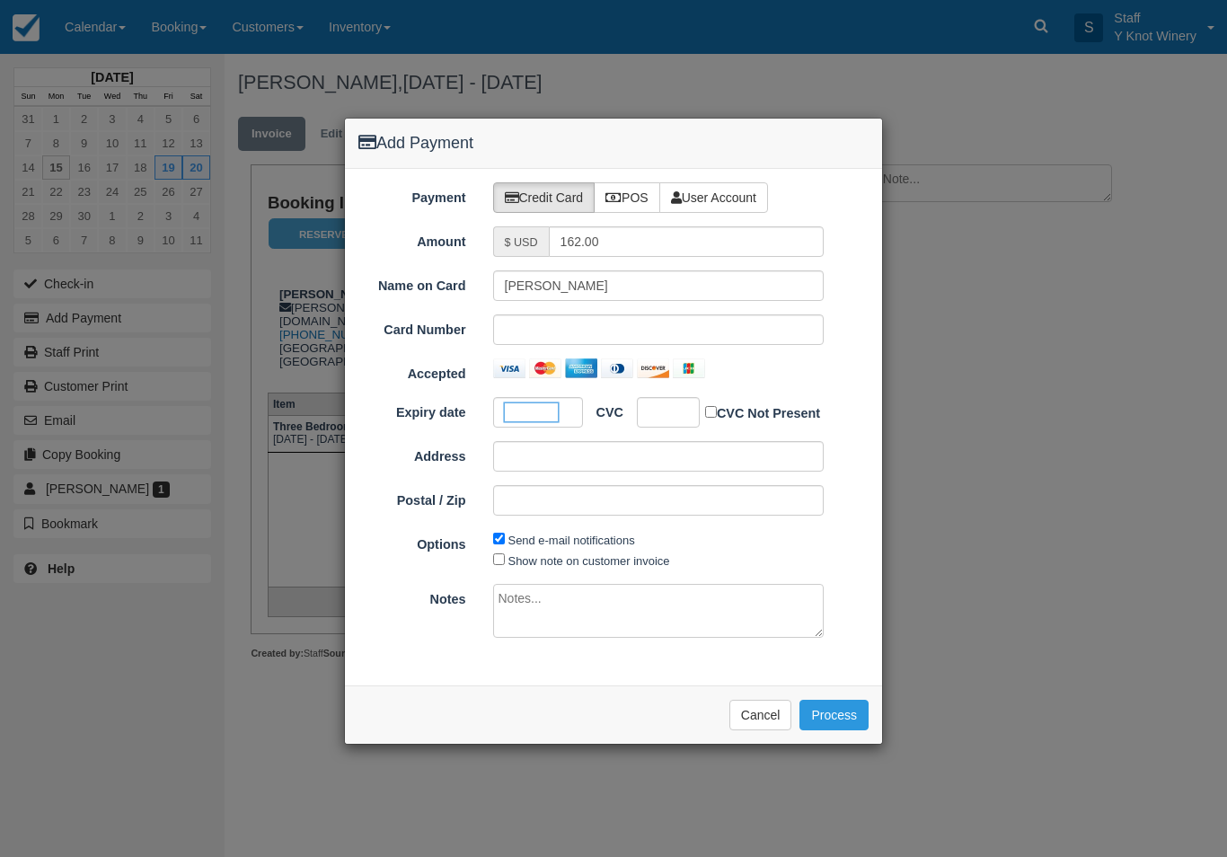
click at [553, 562] on label "Show note on customer invoice" at bounding box center [590, 560] width 162 height 13
click at [505, 562] on input "Show note on customer invoice" at bounding box center [499, 559] width 12 height 12
click at [556, 560] on label "Show note on customer invoice" at bounding box center [590, 560] width 162 height 13
click at [505, 560] on input "Show note on customer invoice" at bounding box center [499, 559] width 12 height 12
checkbox input "false"
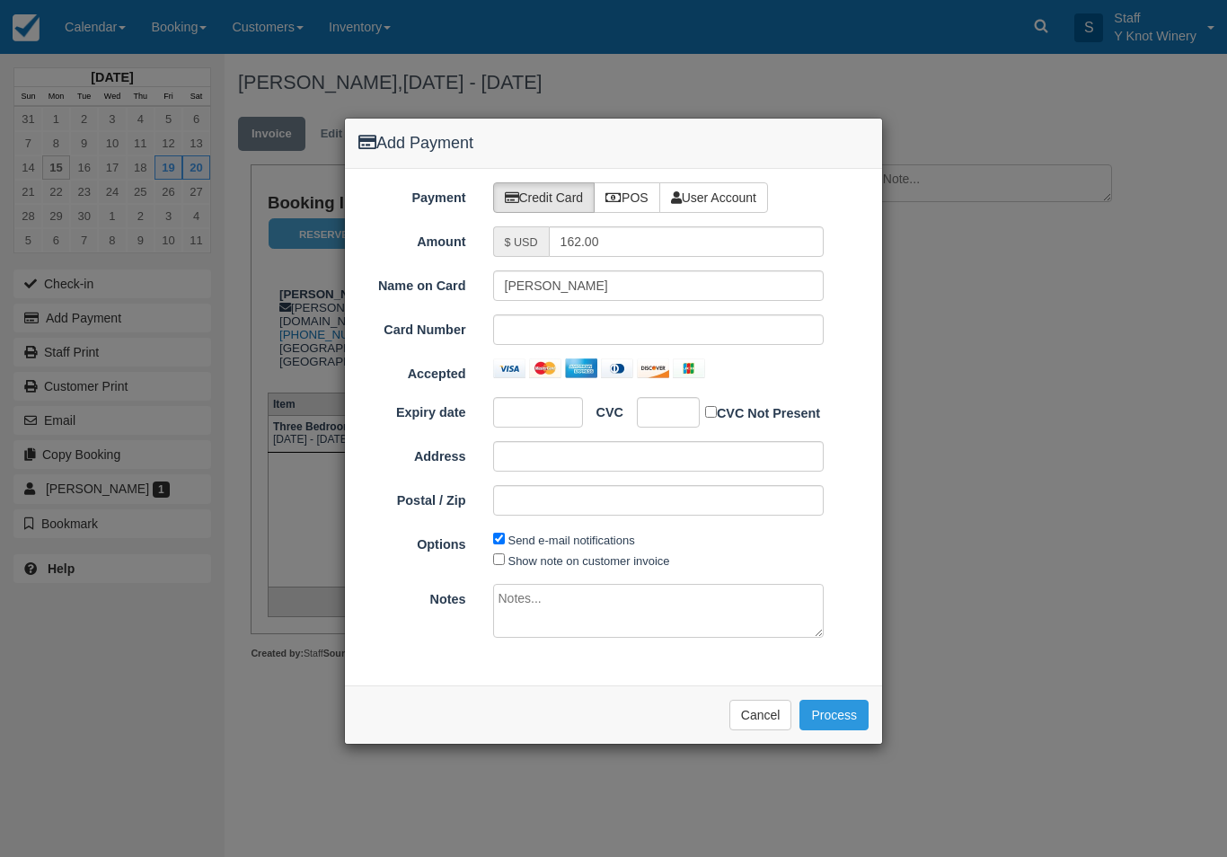
click at [835, 710] on button "Process" at bounding box center [834, 715] width 69 height 31
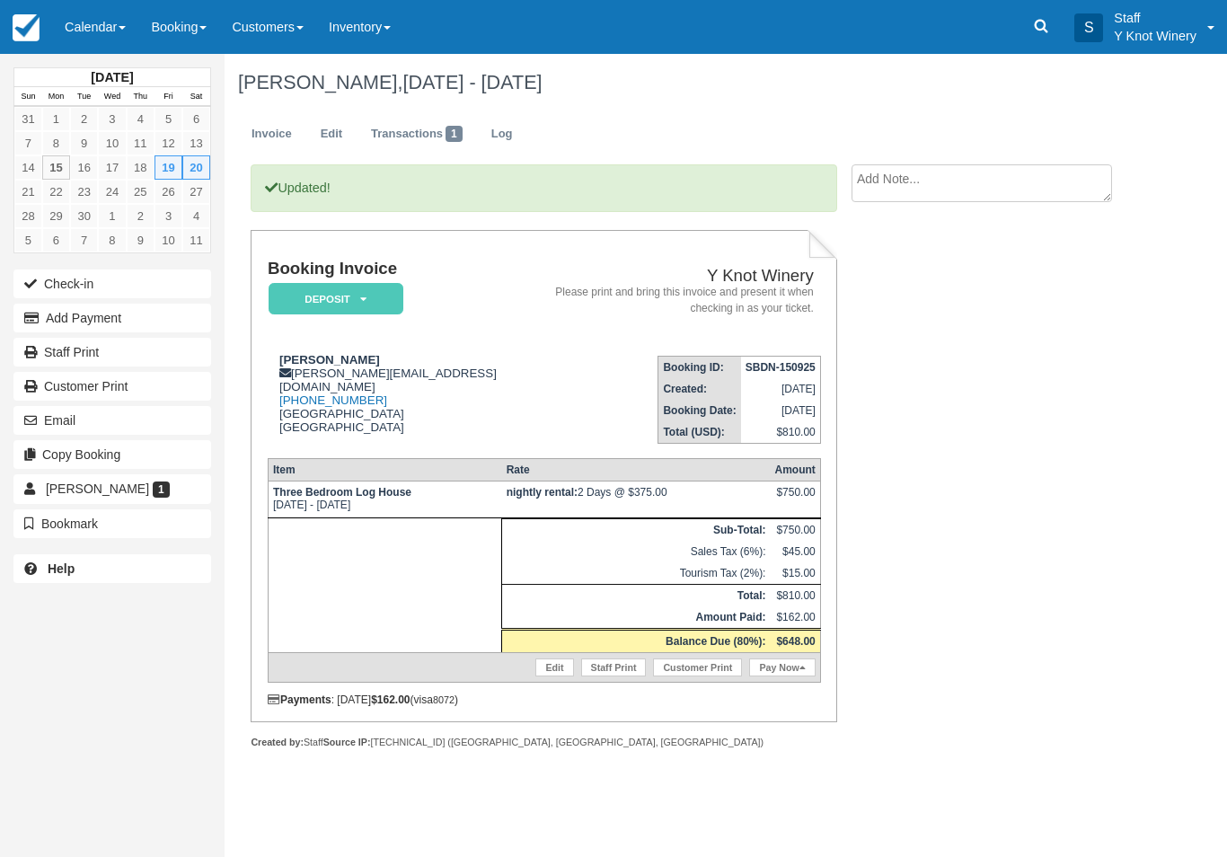
click at [100, 38] on link "Calendar" at bounding box center [95, 27] width 86 height 54
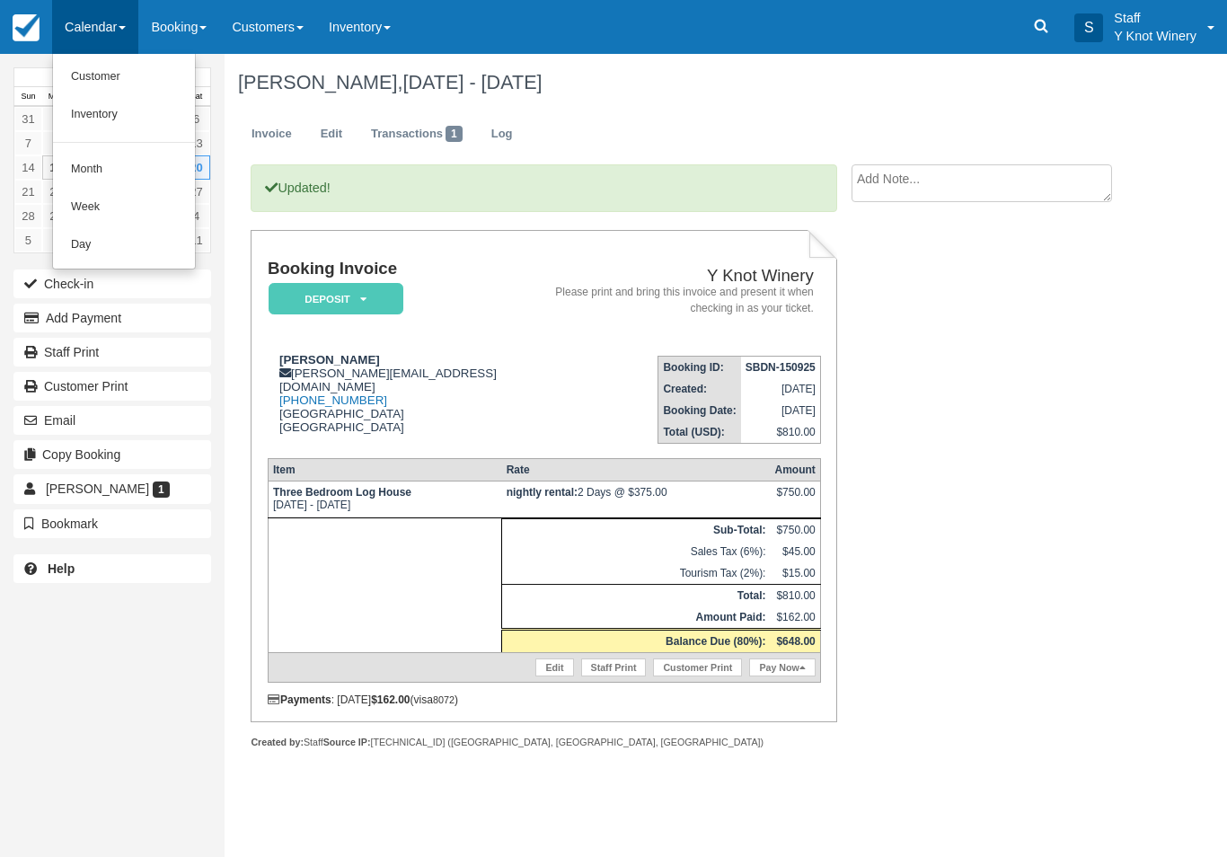
click at [122, 74] on link "Customer" at bounding box center [124, 77] width 142 height 38
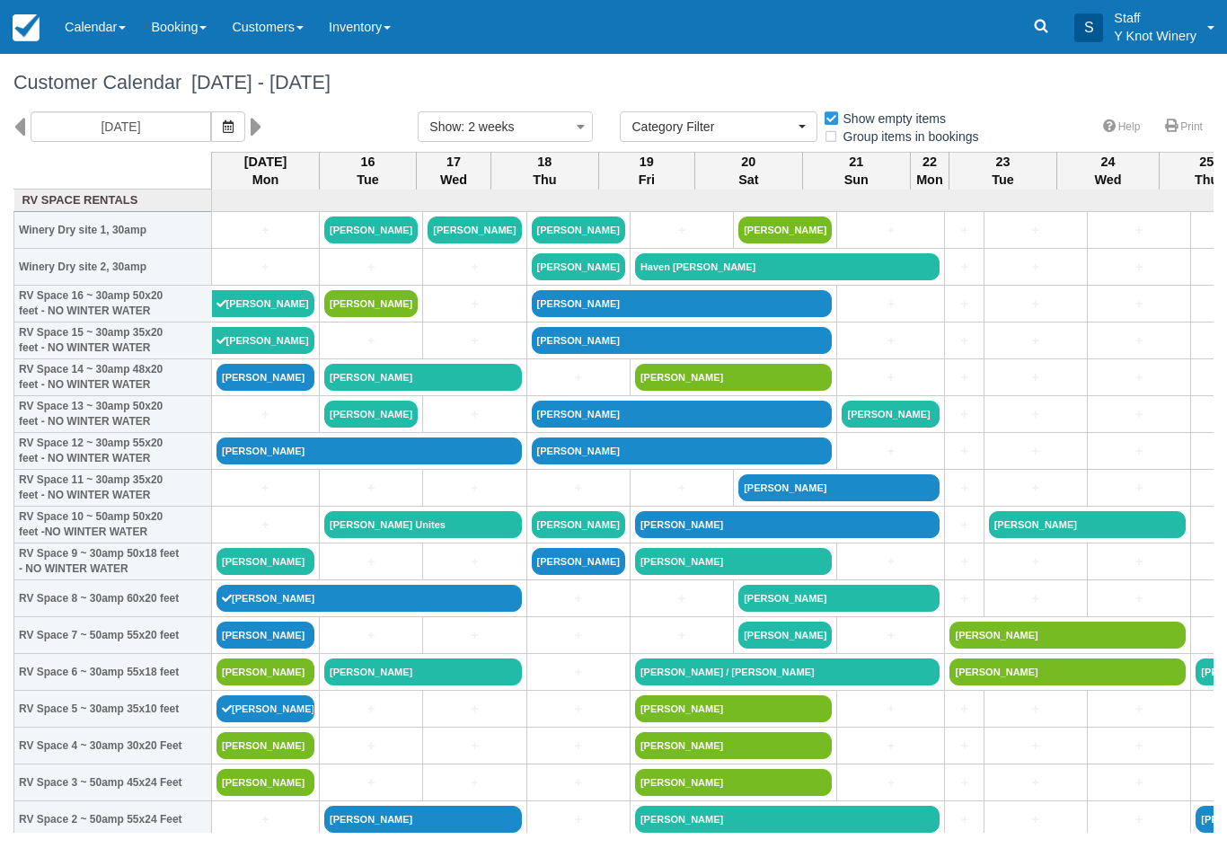
select select
click at [279, 391] on link "[PERSON_NAME]" at bounding box center [266, 377] width 98 height 27
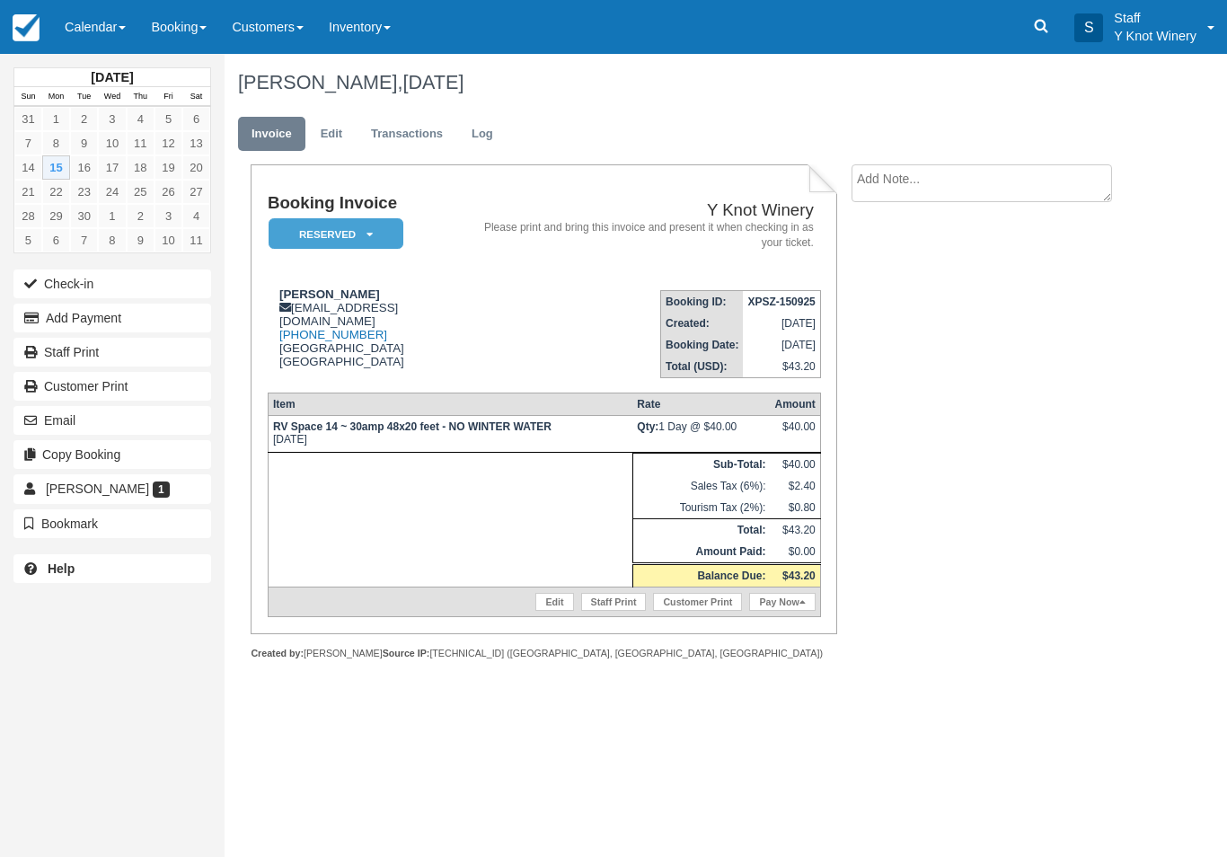
click at [553, 611] on link "Edit" at bounding box center [554, 602] width 38 height 18
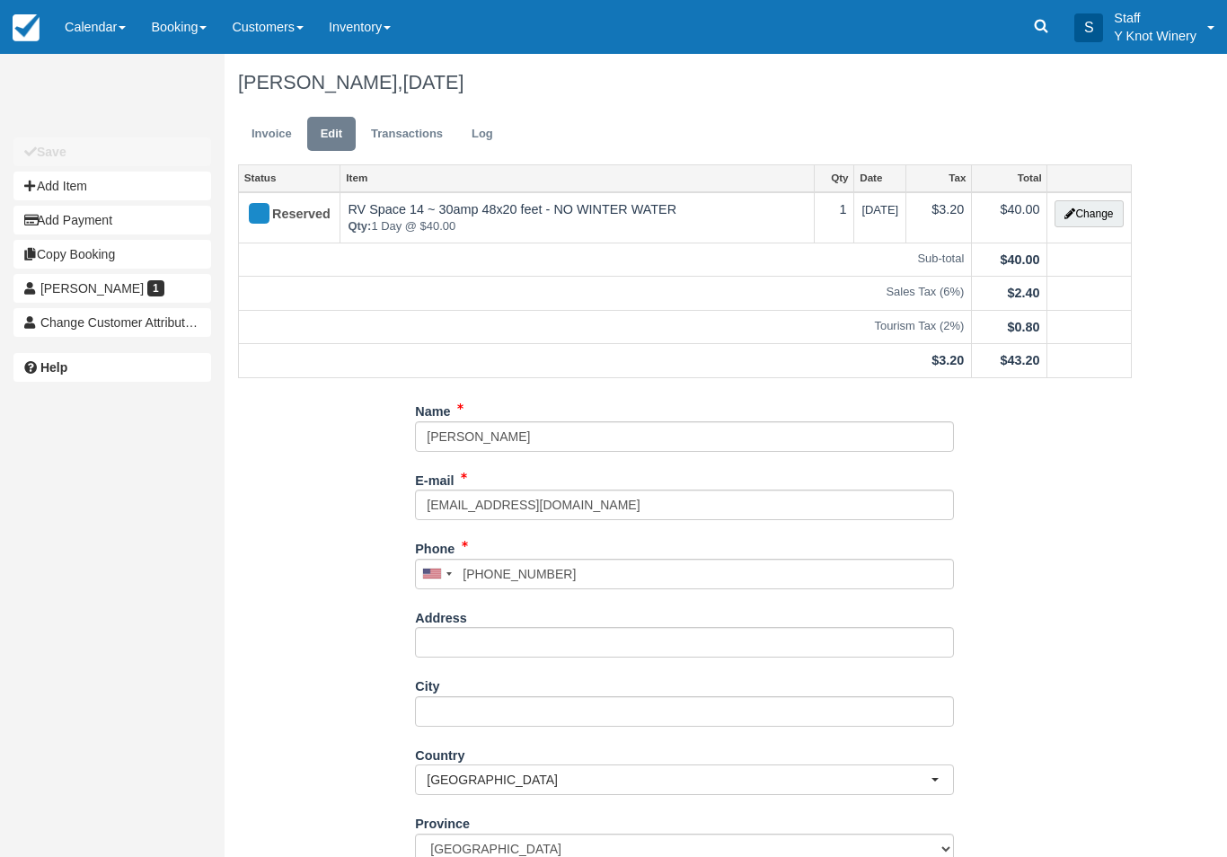
click at [1075, 212] on button "Change" at bounding box center [1089, 213] width 68 height 27
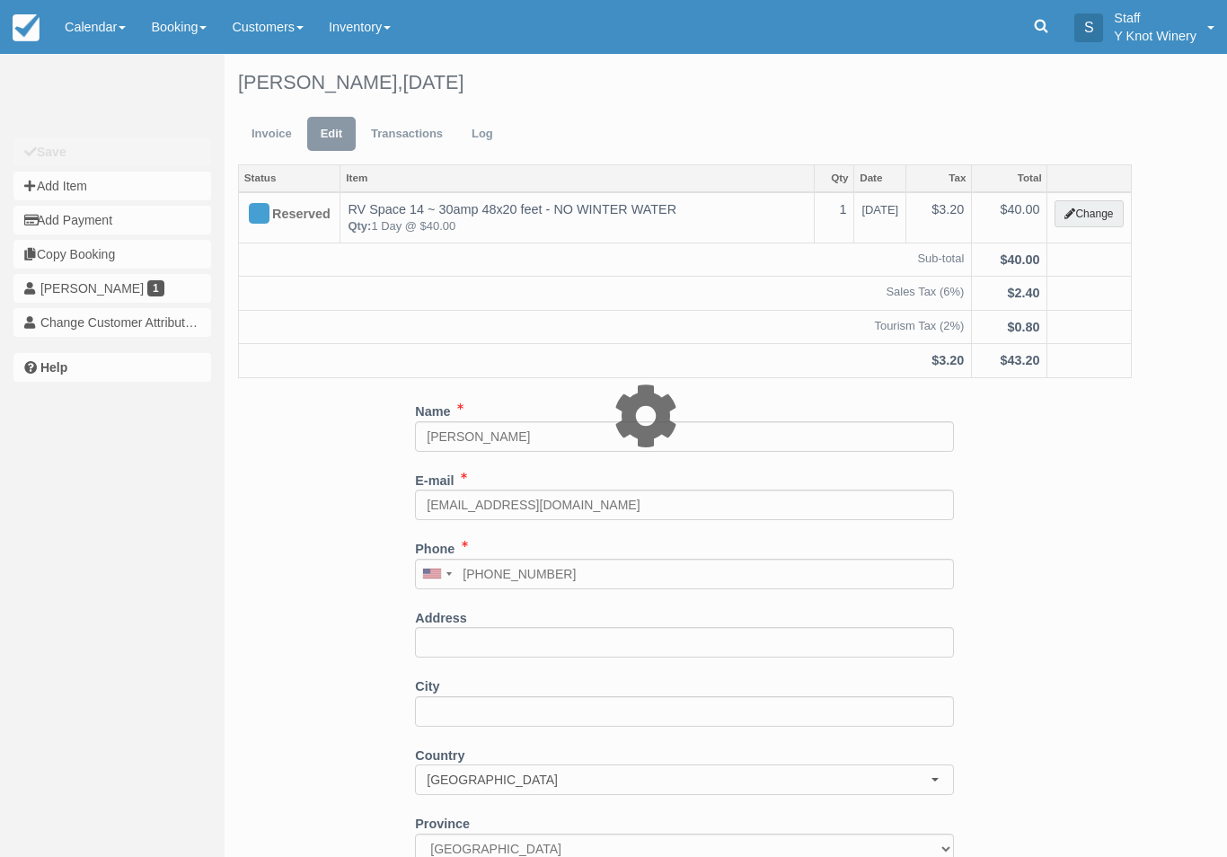
type input "40.00"
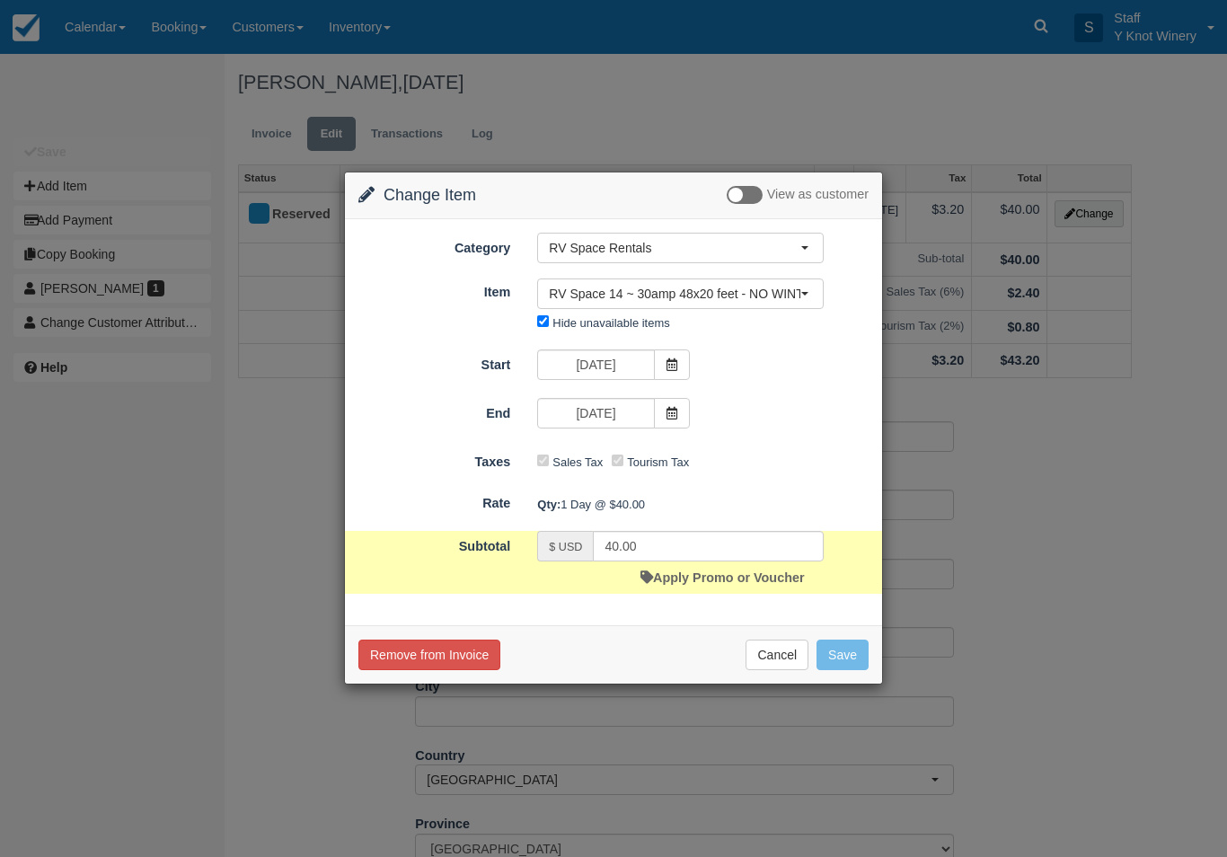
click at [729, 573] on link "Apply Promo or Voucher" at bounding box center [723, 577] width 164 height 14
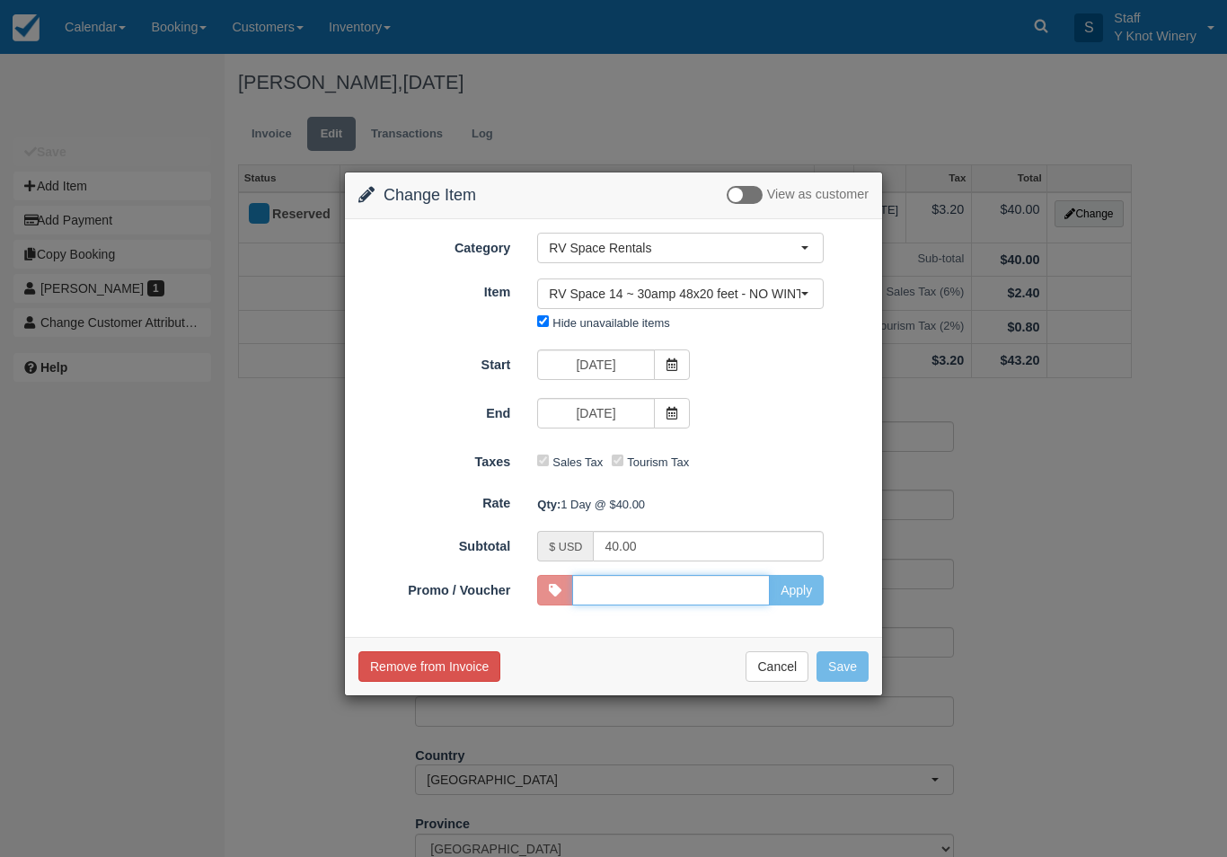
click at [685, 583] on input "Promo / Voucher" at bounding box center [671, 590] width 198 height 31
type input "GSAM"
click at [800, 588] on button "Apply" at bounding box center [796, 590] width 55 height 31
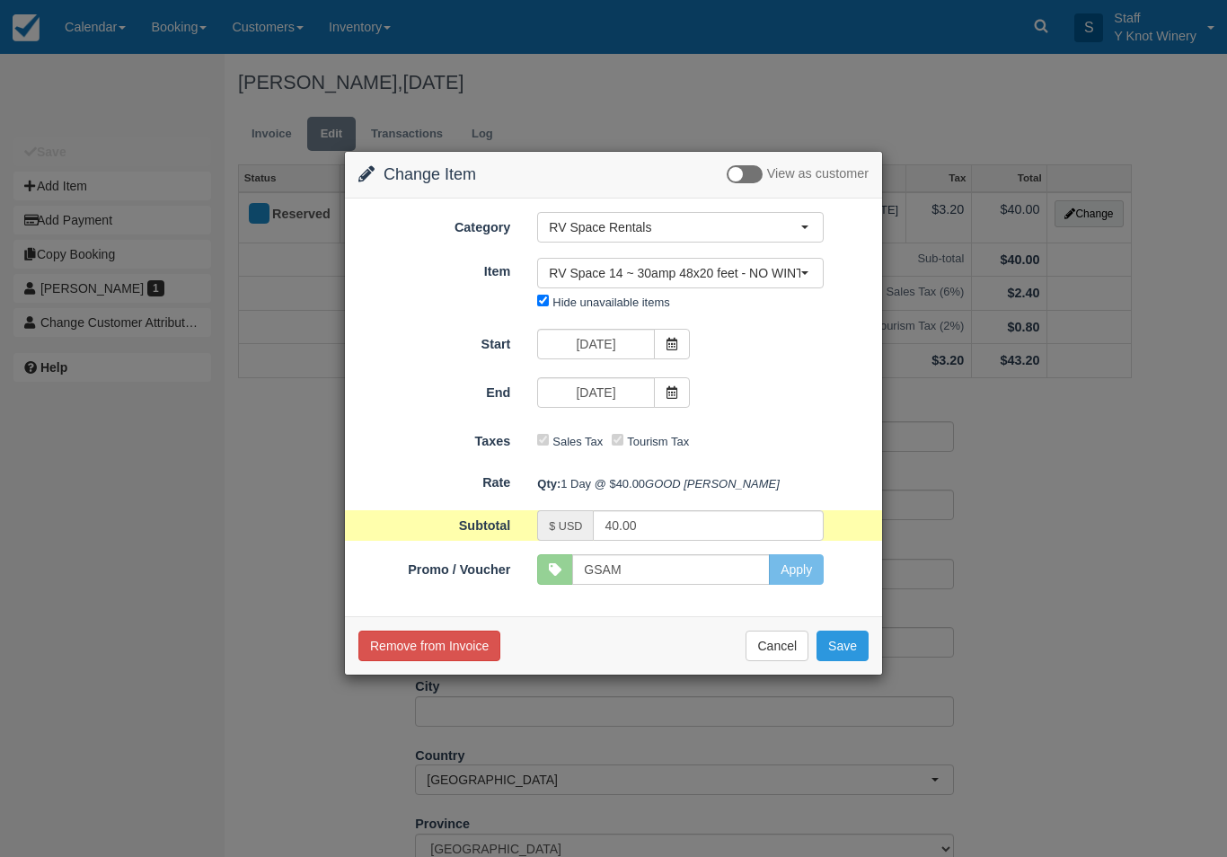
click at [846, 661] on button "Save" at bounding box center [843, 646] width 52 height 31
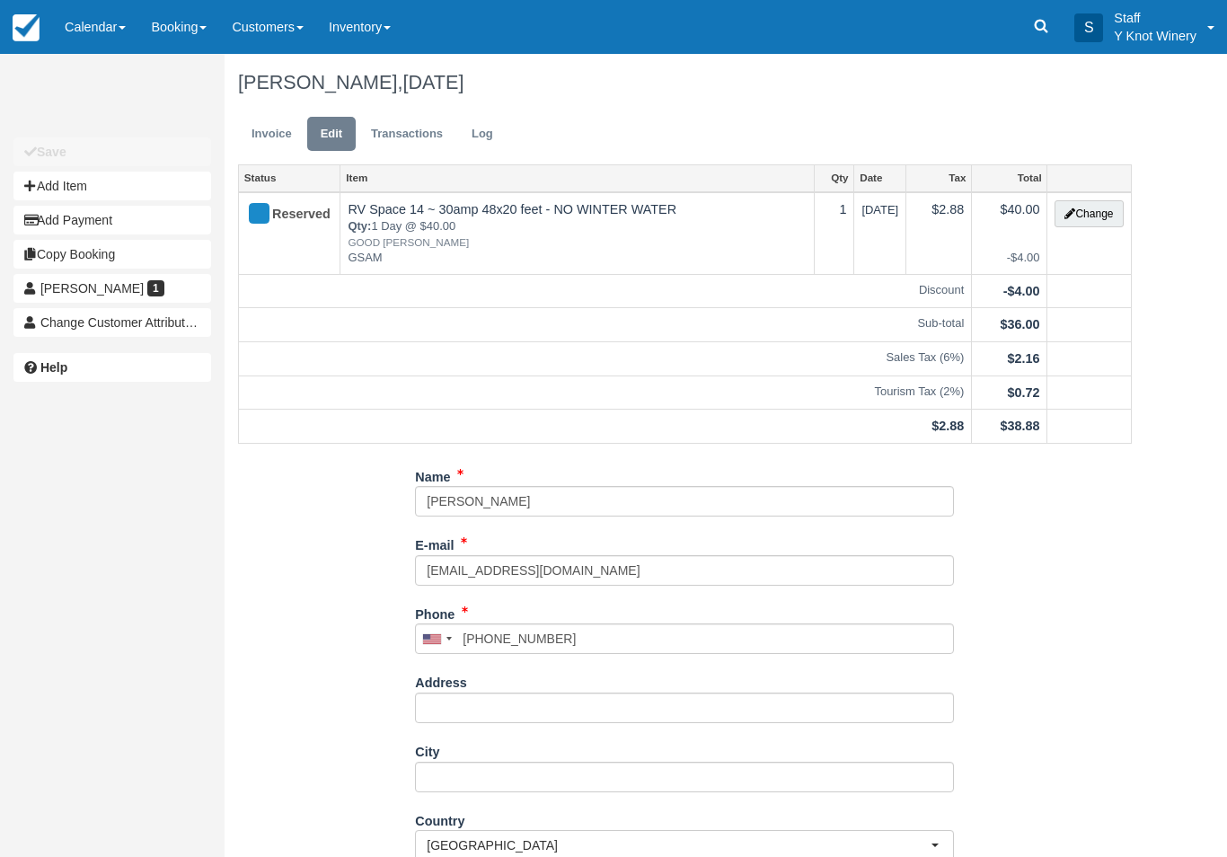
click at [264, 137] on link "Invoice" at bounding box center [271, 134] width 67 height 35
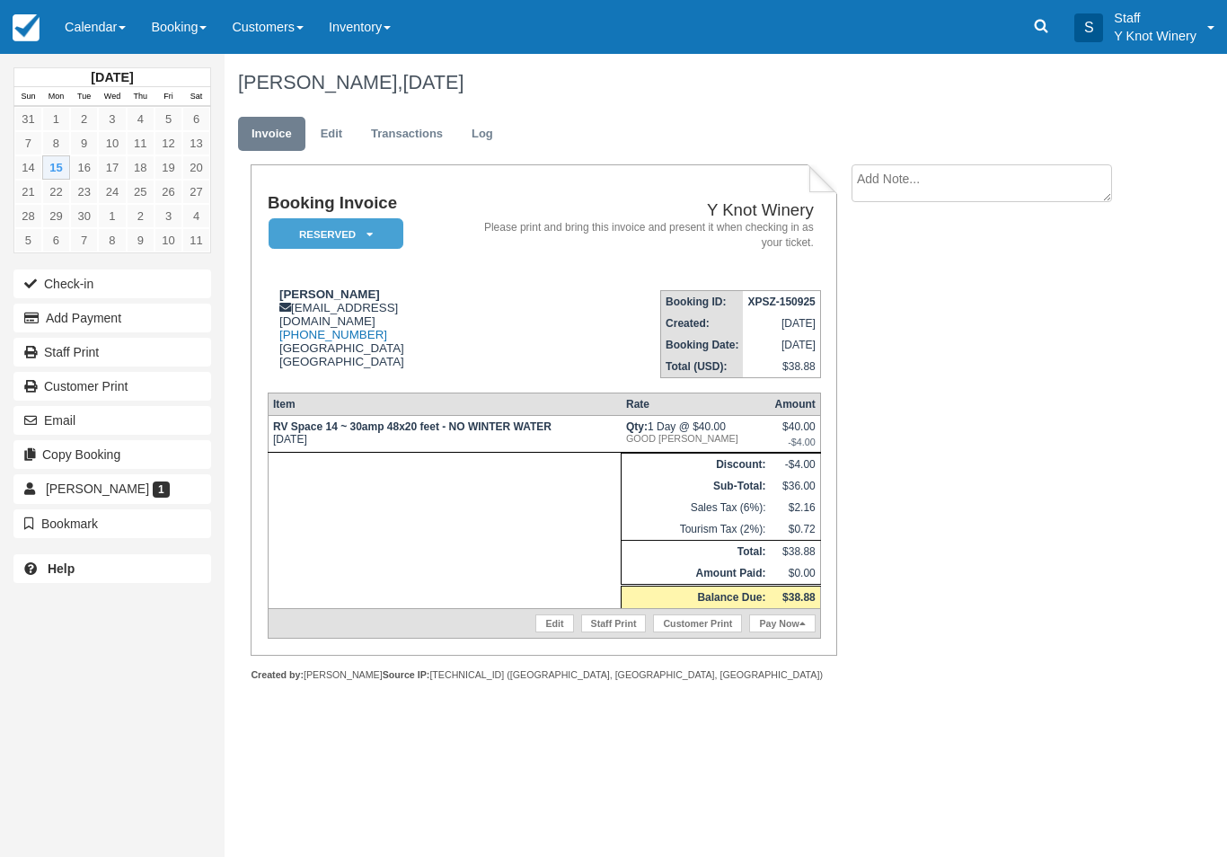
click at [71, 279] on button "Check-in" at bounding box center [112, 284] width 198 height 29
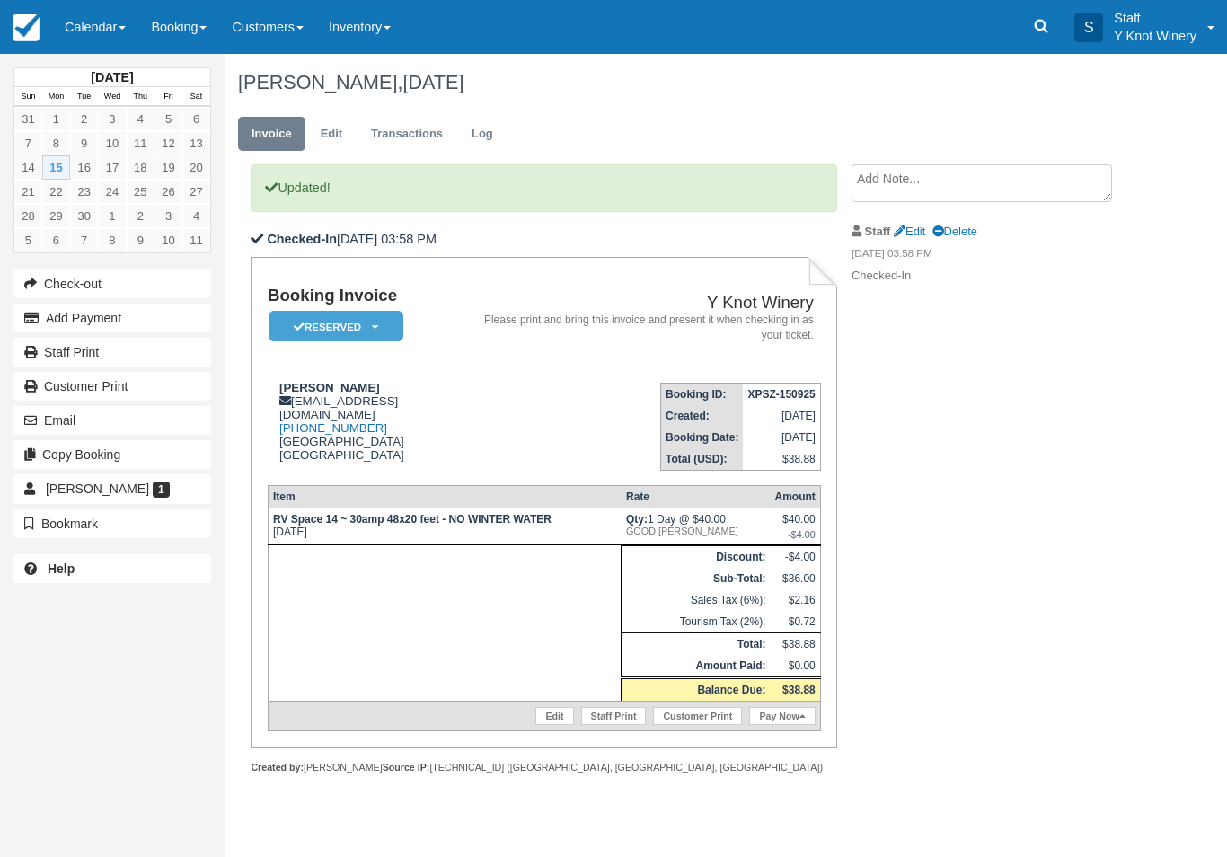
click at [805, 720] on link "Pay Now" at bounding box center [782, 716] width 66 height 18
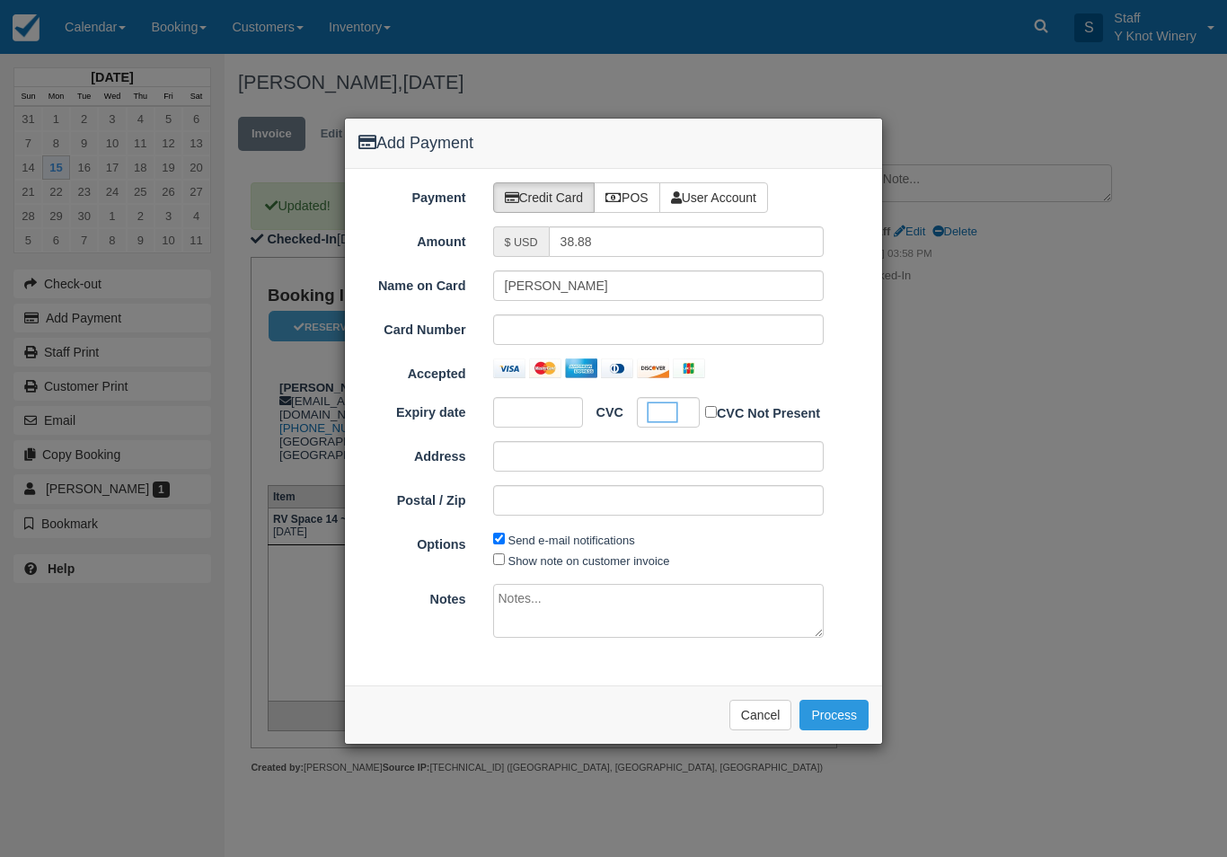
click at [547, 542] on label "Send e-mail notifications" at bounding box center [572, 540] width 127 height 13
click at [505, 542] on input "Send e-mail notifications" at bounding box center [499, 539] width 12 height 12
click at [543, 541] on label "Send e-mail notifications" at bounding box center [572, 540] width 127 height 13
click at [505, 541] on input "Send e-mail notifications" at bounding box center [499, 539] width 12 height 12
checkbox input "true"
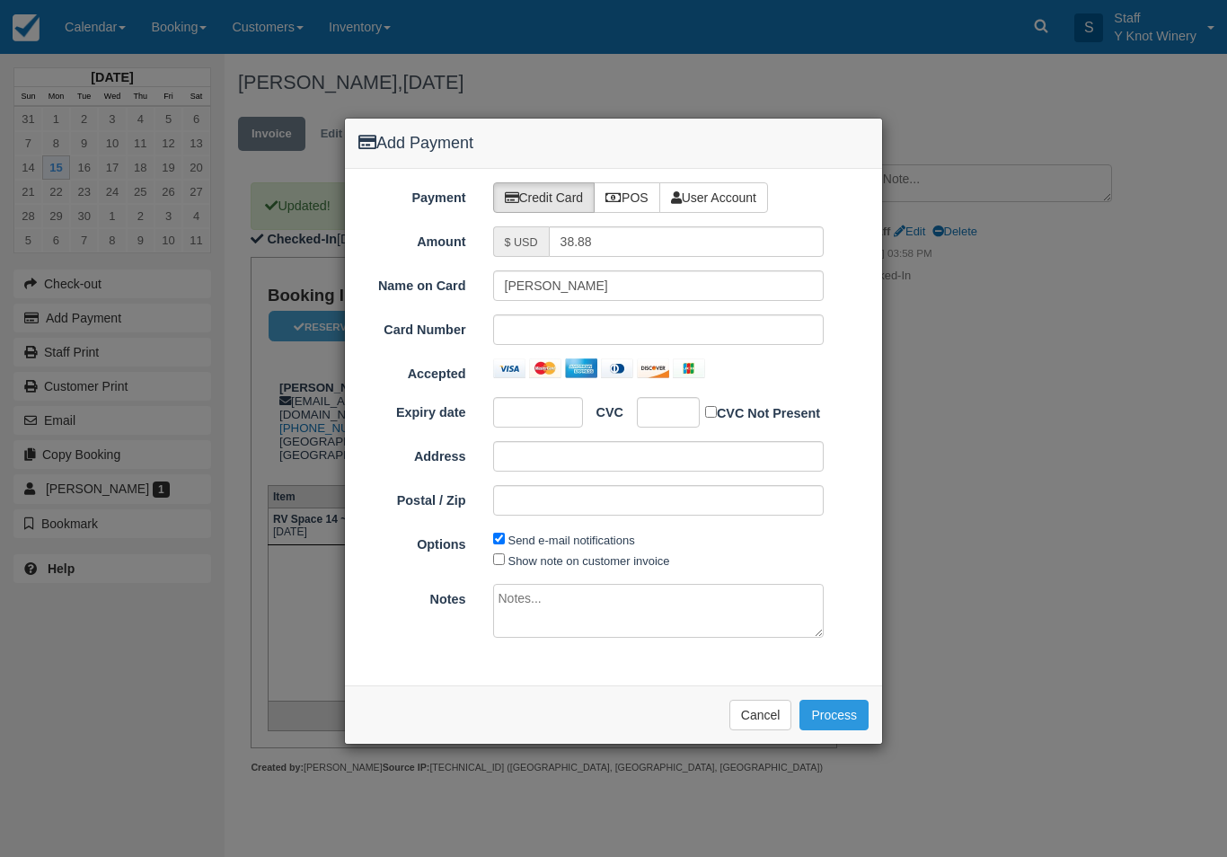
click at [552, 555] on label "Show note on customer invoice" at bounding box center [590, 560] width 162 height 13
click at [505, 555] on input "Show note on customer invoice" at bounding box center [499, 559] width 12 height 12
checkbox input "true"
click at [833, 704] on button "Process" at bounding box center [834, 715] width 69 height 31
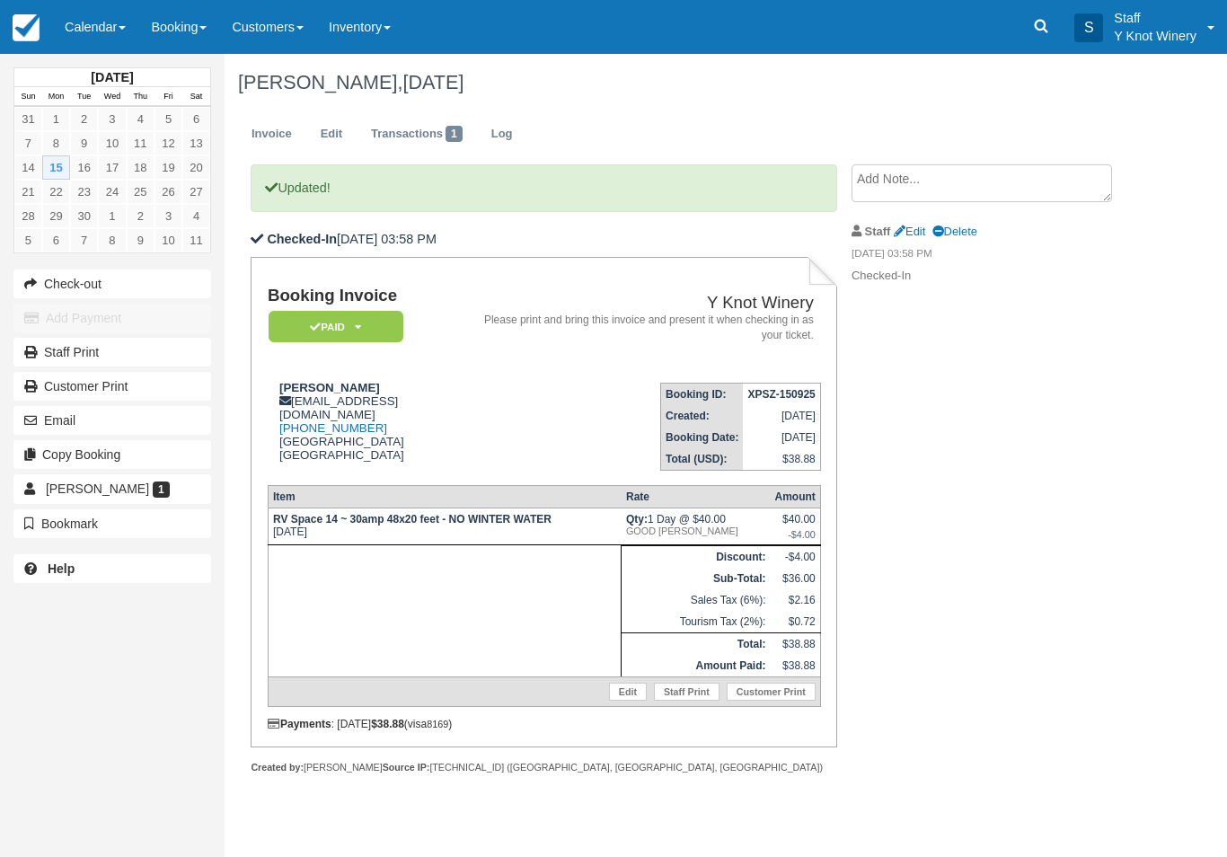
click at [82, 26] on link "Calendar" at bounding box center [95, 27] width 86 height 54
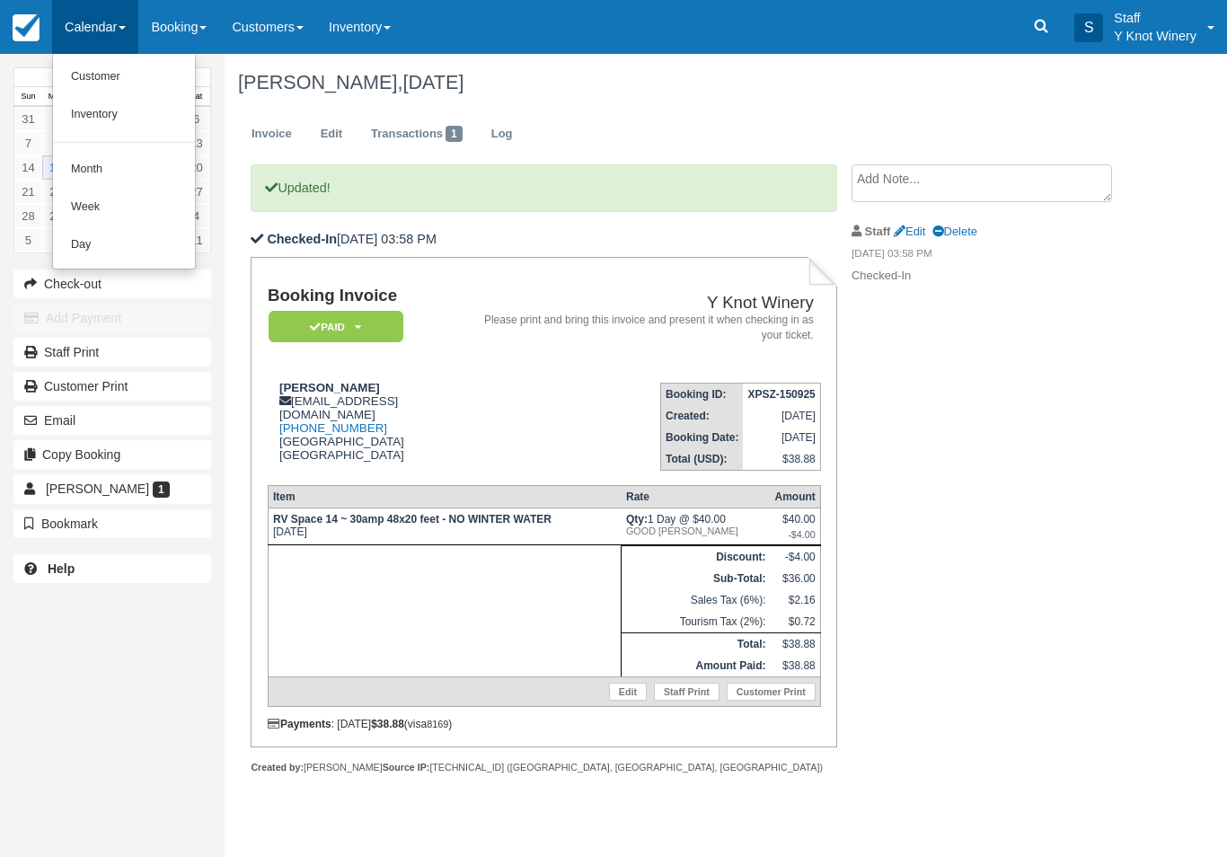
click at [89, 78] on link "Customer" at bounding box center [124, 77] width 142 height 38
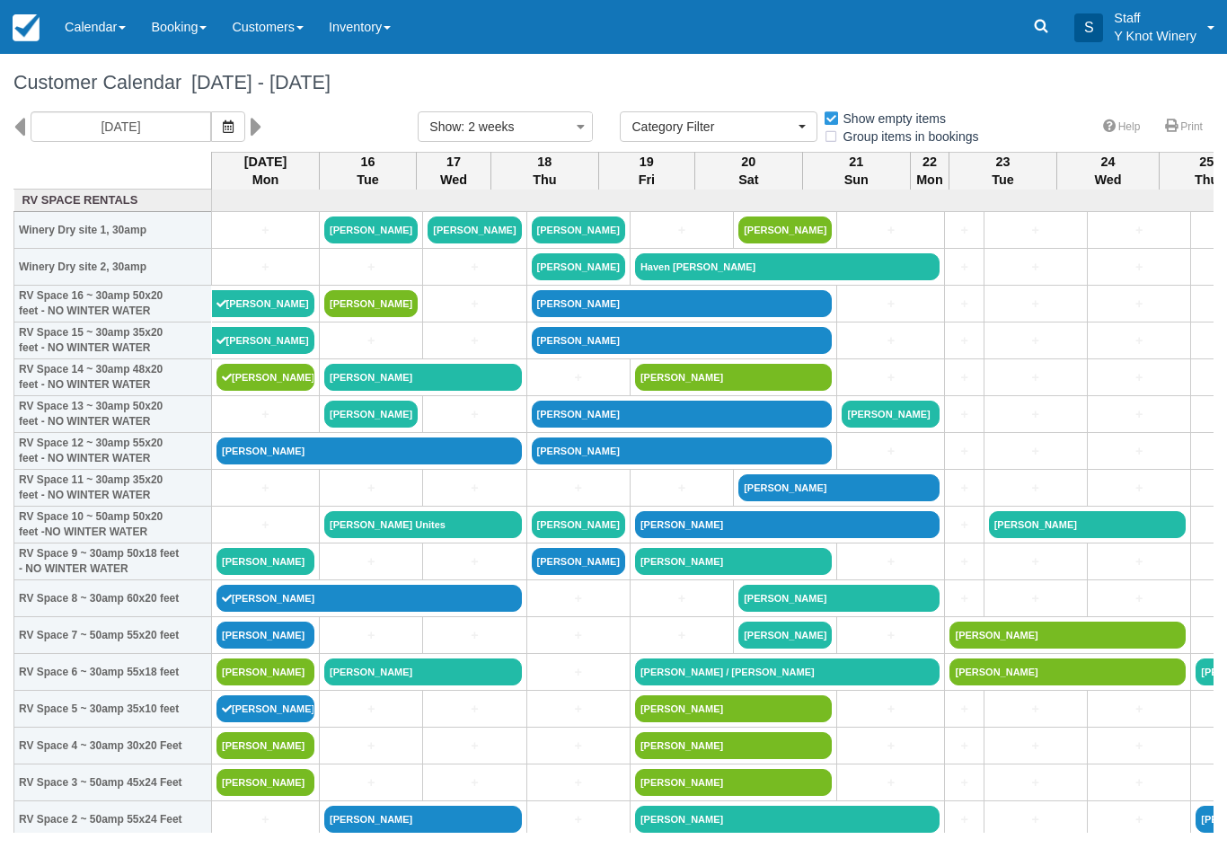
select select
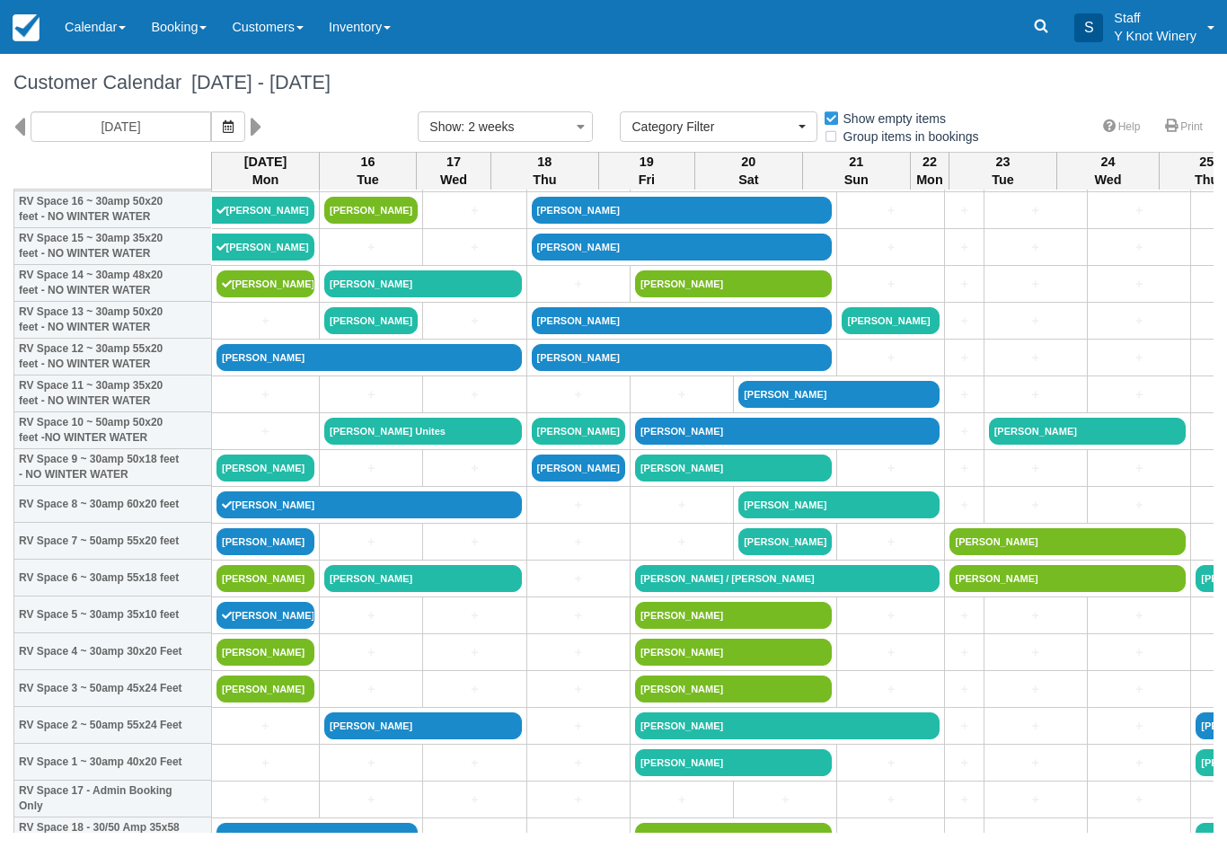
scroll to position [95, 0]
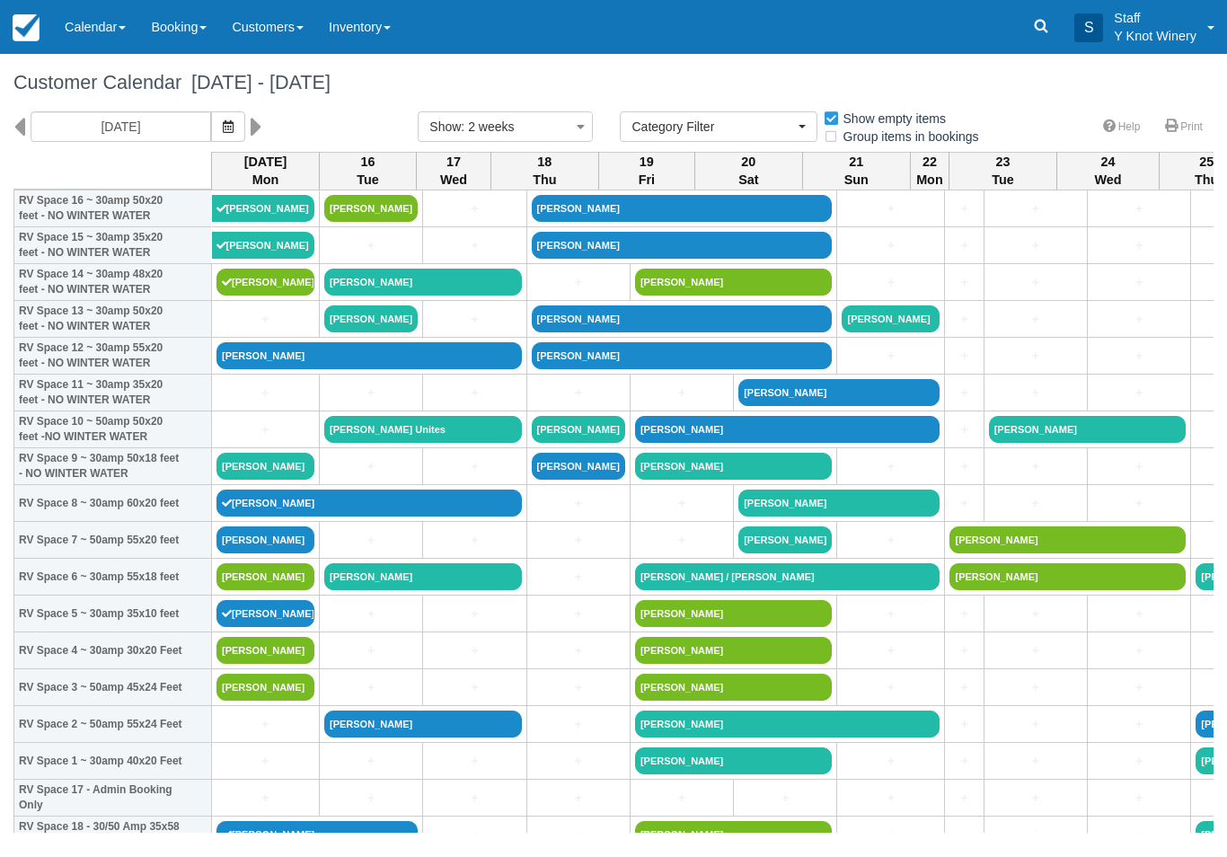
click at [248, 329] on link "+" at bounding box center [266, 319] width 98 height 19
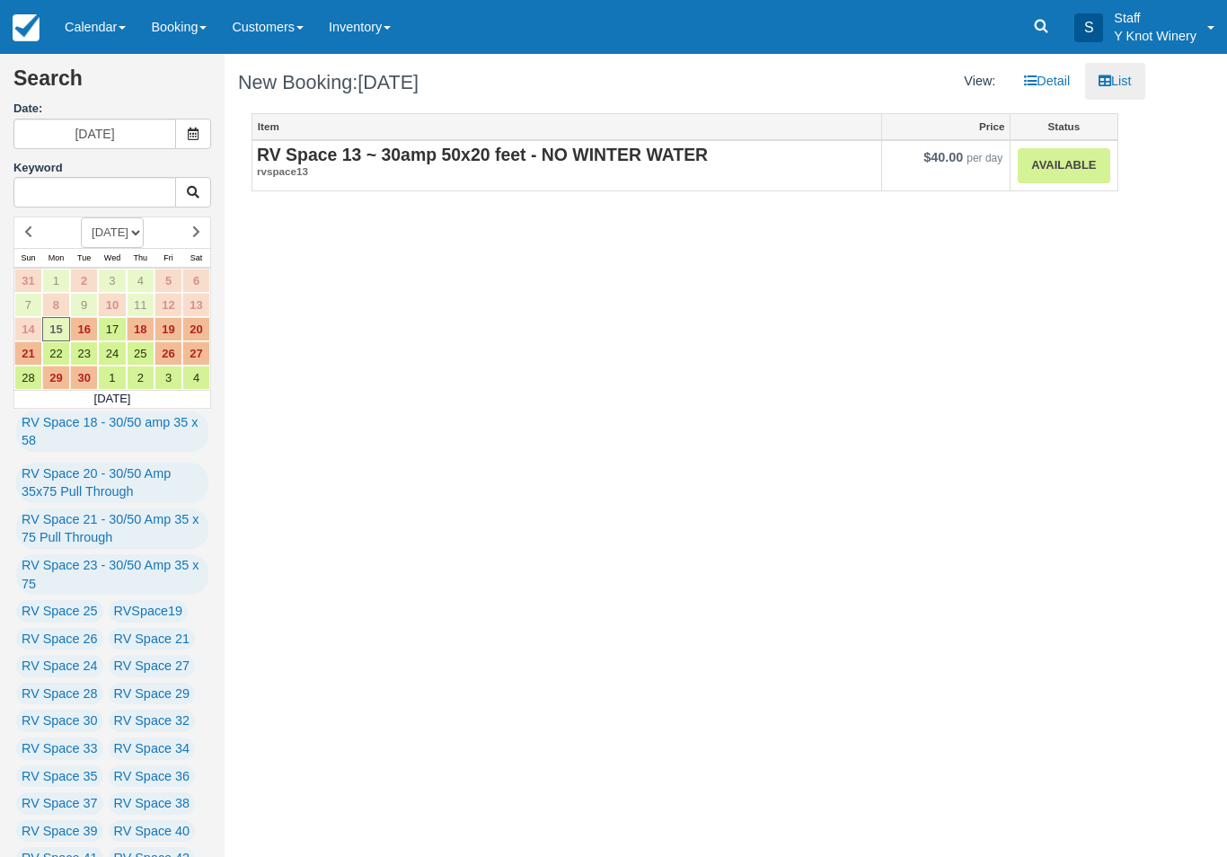
click at [1058, 171] on link "Available" at bounding box center [1064, 165] width 92 height 35
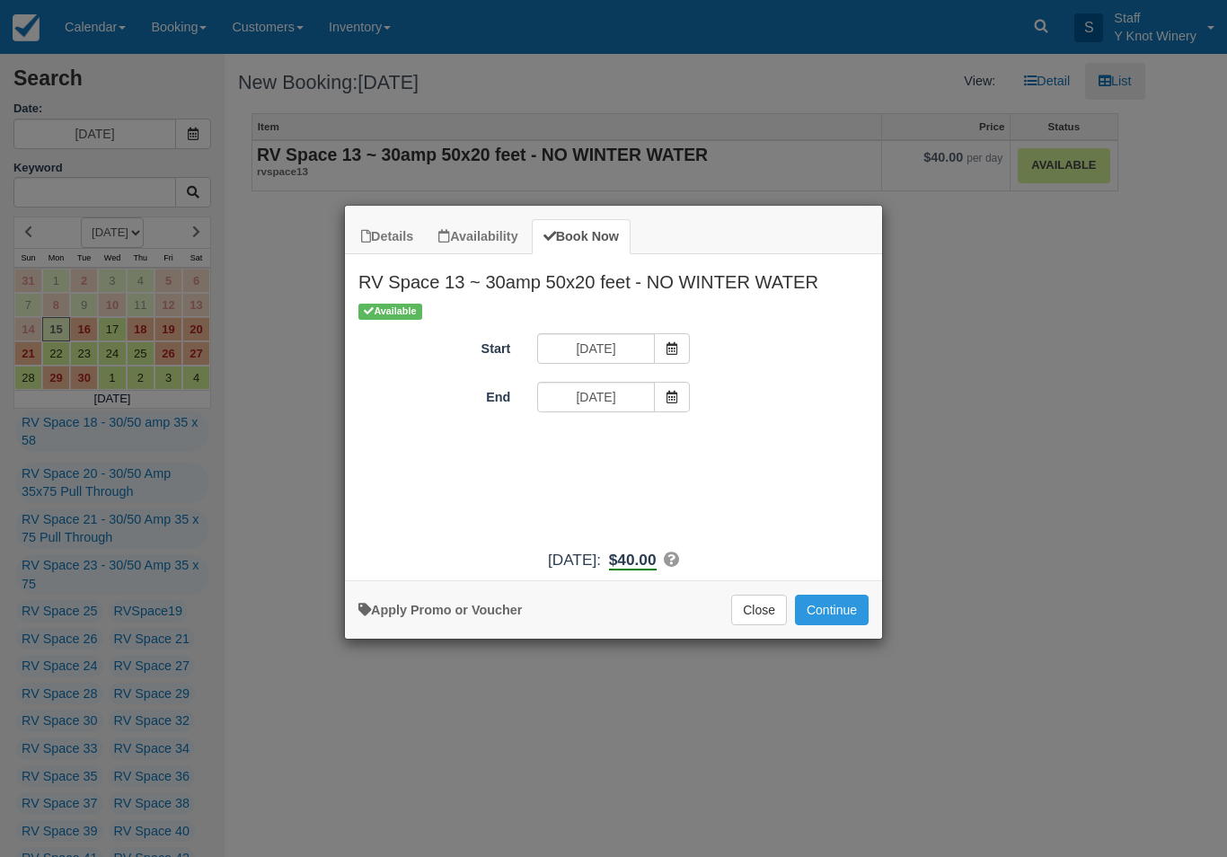
click at [820, 615] on button "Continue" at bounding box center [832, 610] width 74 height 31
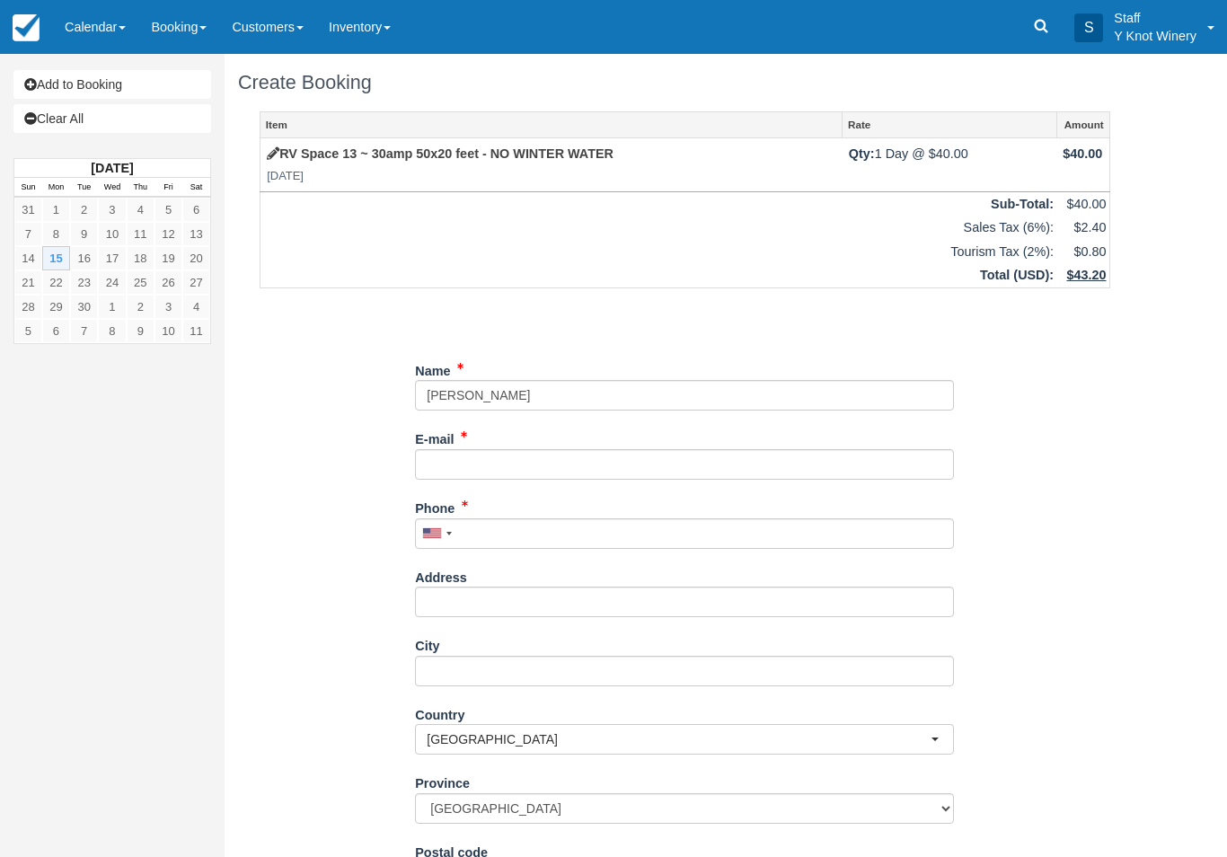
type input "[PERSON_NAME]"
click at [441, 463] on input "E-mail" at bounding box center [684, 464] width 539 height 31
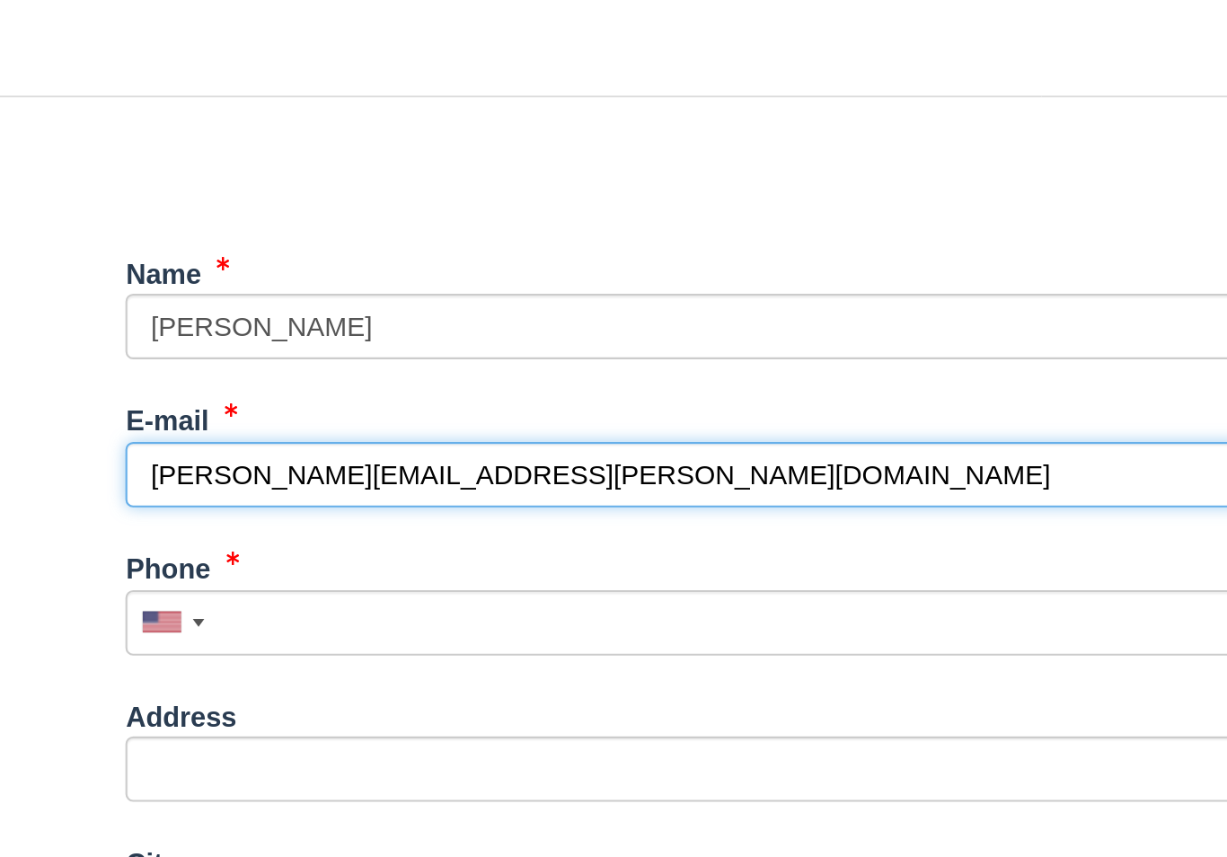
type input "[PERSON_NAME][EMAIL_ADDRESS][PERSON_NAME][DOMAIN_NAME]"
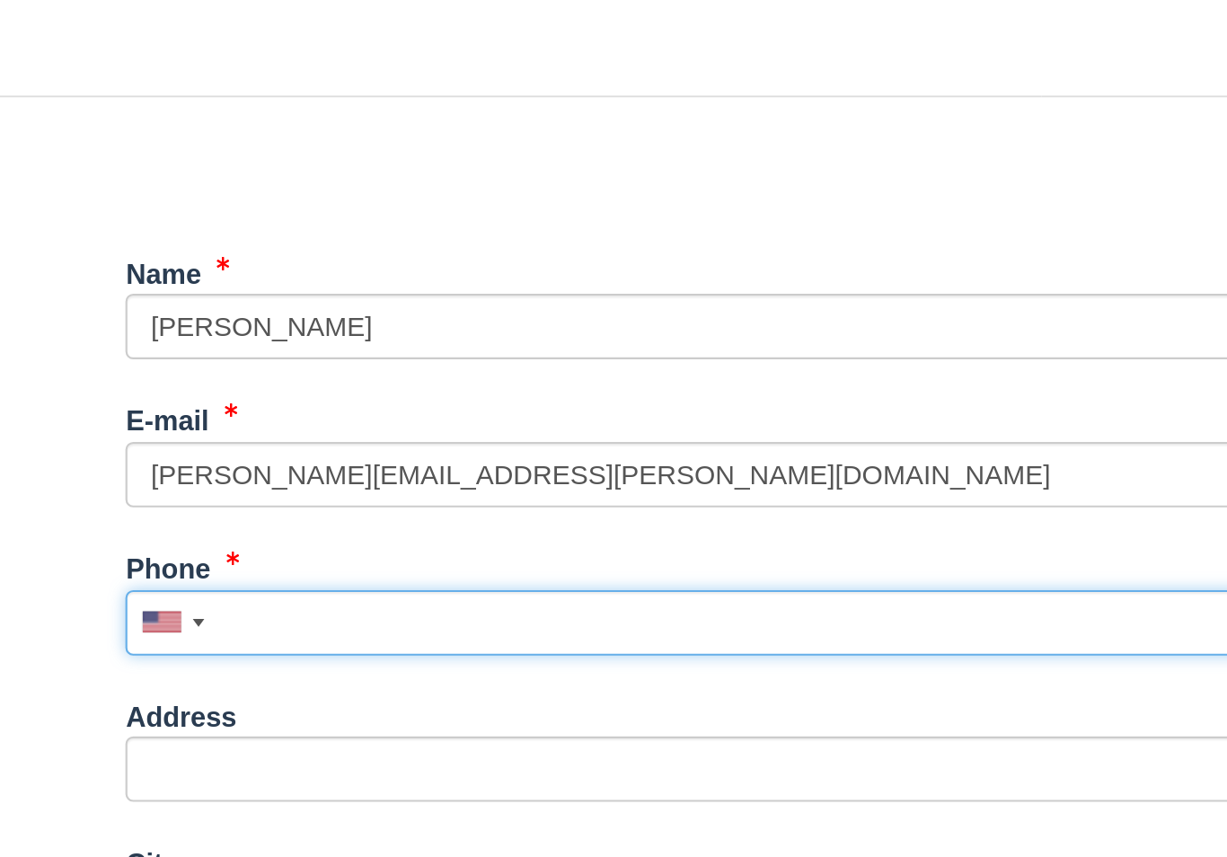
click at [415, 518] on input "Phone" at bounding box center [684, 533] width 539 height 31
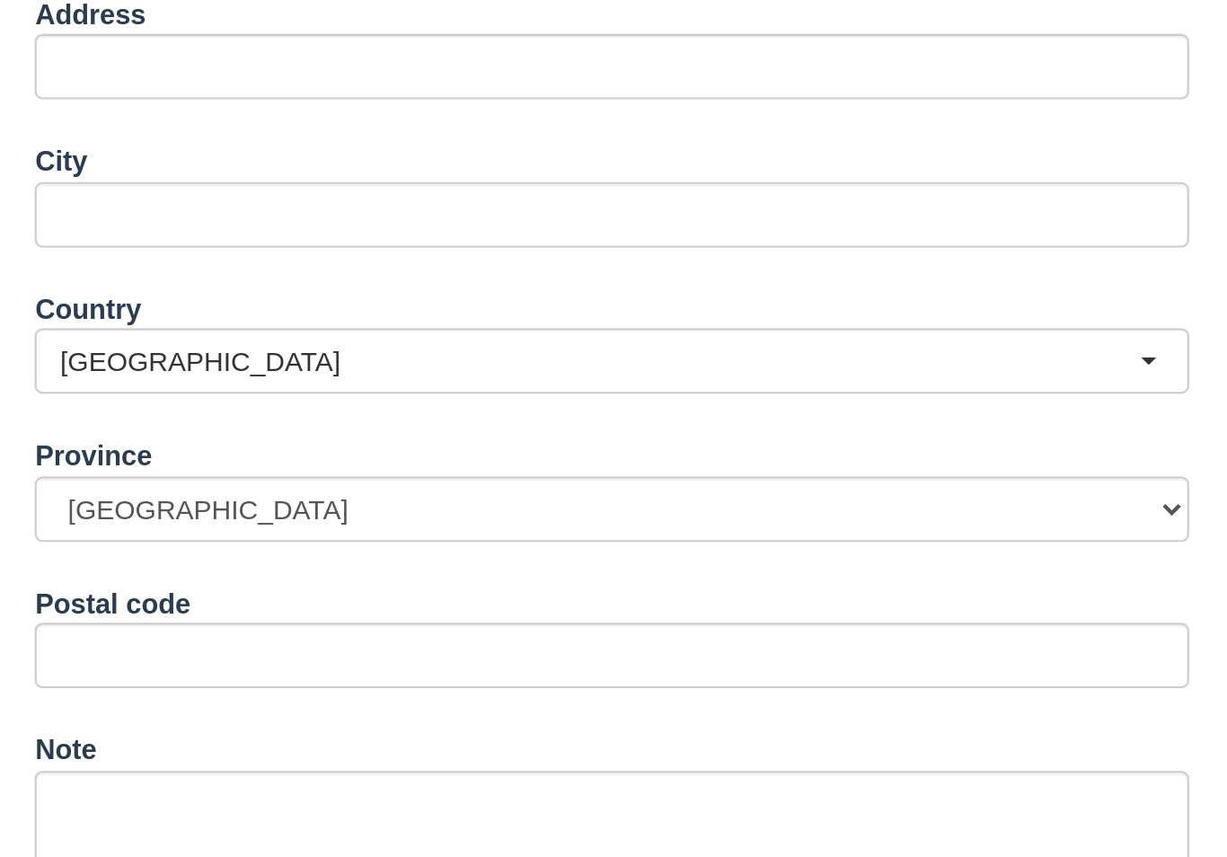
scroll to position [172, 0]
click at [415, 820] on button "Continue" at bounding box center [458, 835] width 86 height 31
type input "[PHONE_NUMBER]"
